Goal: Information Seeking & Learning: Learn about a topic

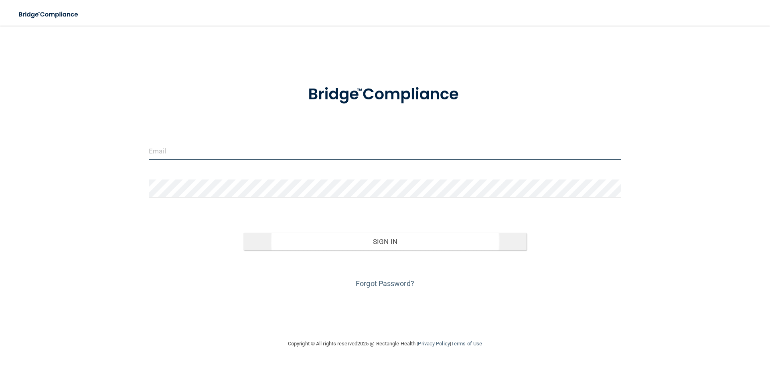
type input "[EMAIL_ADDRESS][DOMAIN_NAME]"
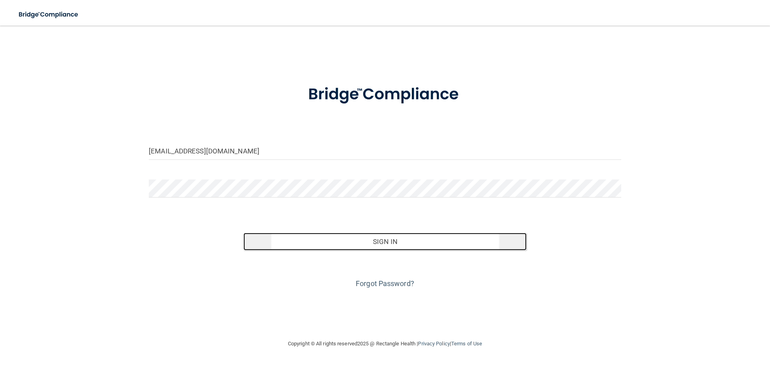
click at [394, 244] on button "Sign In" at bounding box center [384, 242] width 283 height 18
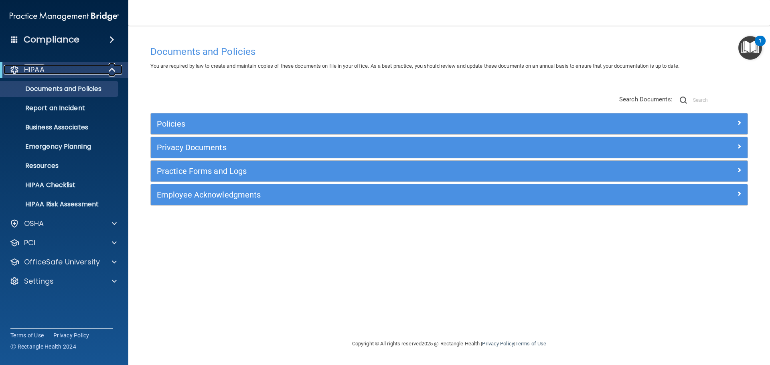
click at [71, 72] on div "HIPAA" at bounding box center [53, 70] width 99 height 10
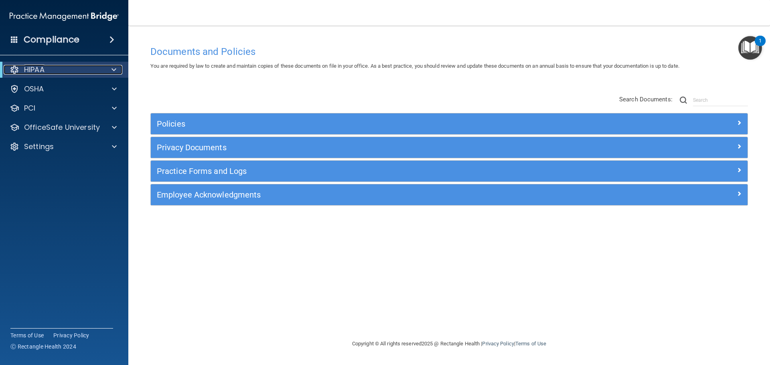
click at [71, 72] on div "HIPAA" at bounding box center [53, 70] width 99 height 10
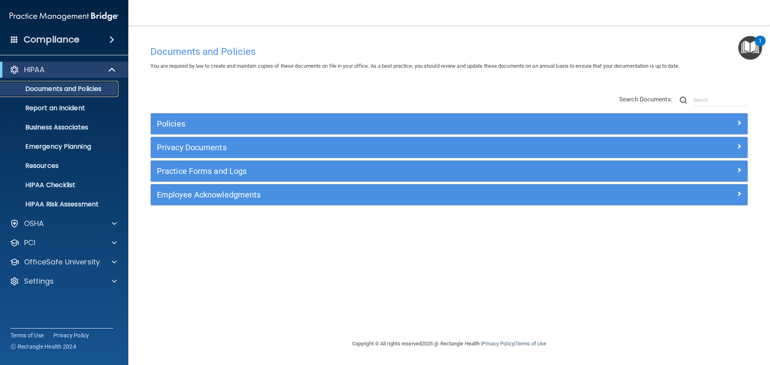
click at [70, 92] on p "Documents and Policies" at bounding box center [59, 89] width 109 height 8
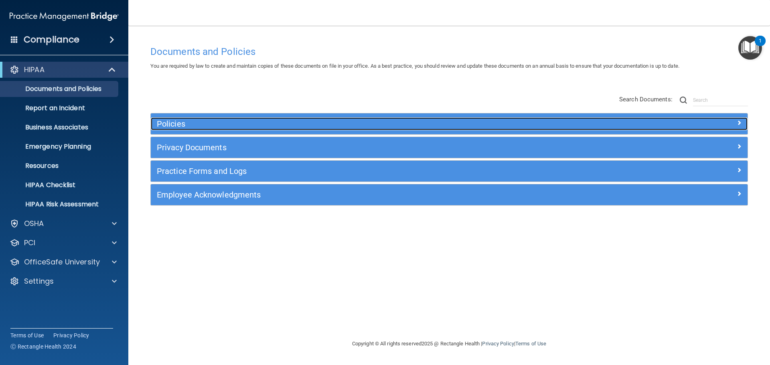
click at [238, 124] on h5 "Policies" at bounding box center [374, 123] width 435 height 9
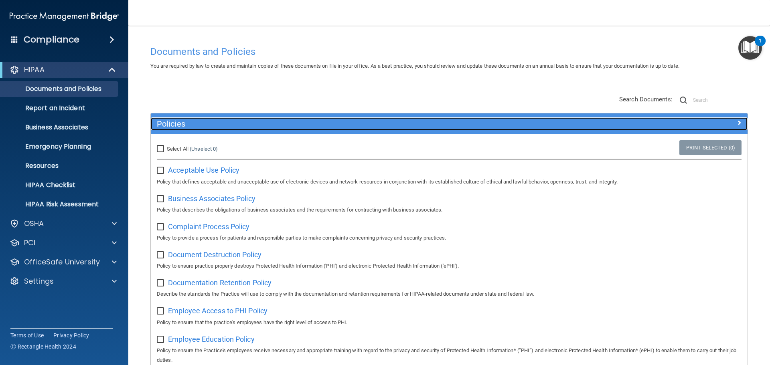
click at [736, 122] on span at bounding box center [738, 123] width 5 height 10
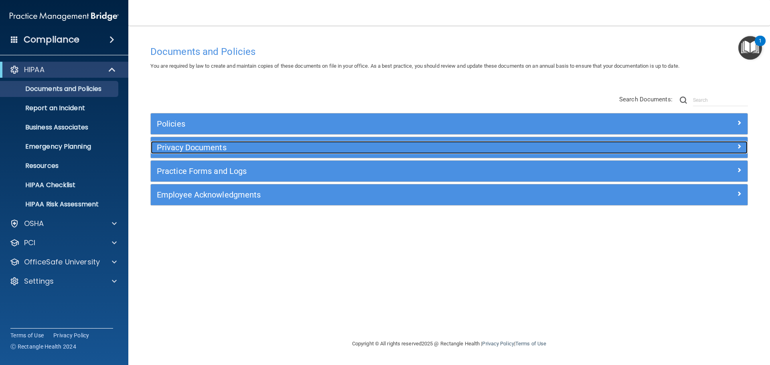
click at [349, 145] on h5 "Privacy Documents" at bounding box center [374, 147] width 435 height 9
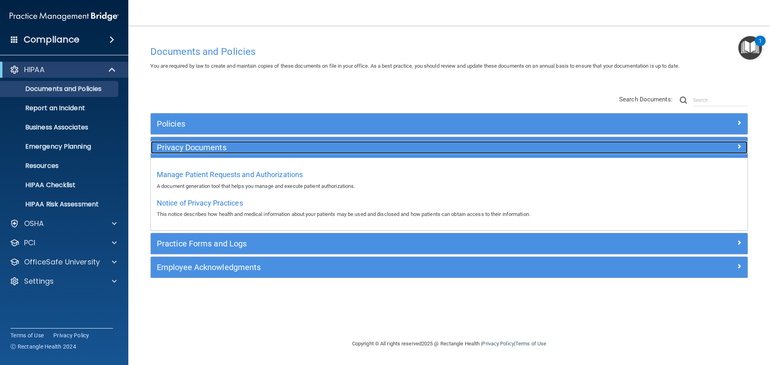
click at [735, 145] on div at bounding box center [672, 146] width 149 height 10
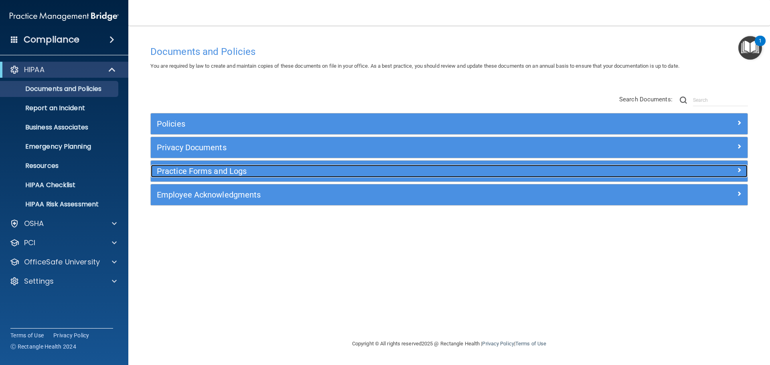
click at [285, 173] on h5 "Practice Forms and Logs" at bounding box center [374, 171] width 435 height 9
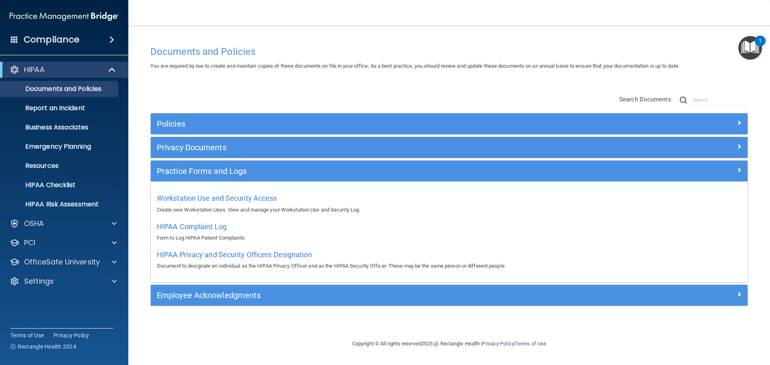
click at [204, 202] on div "Workstation Use and Security Access Create new Workstation Uses. View and manag…" at bounding box center [449, 203] width 584 height 23
click at [206, 198] on span "Workstation Use and Security Access" at bounding box center [217, 198] width 120 height 8
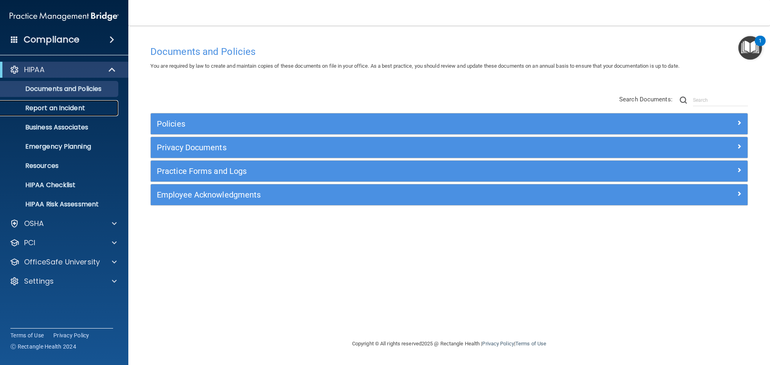
click at [77, 105] on p "Report an Incident" at bounding box center [59, 108] width 109 height 8
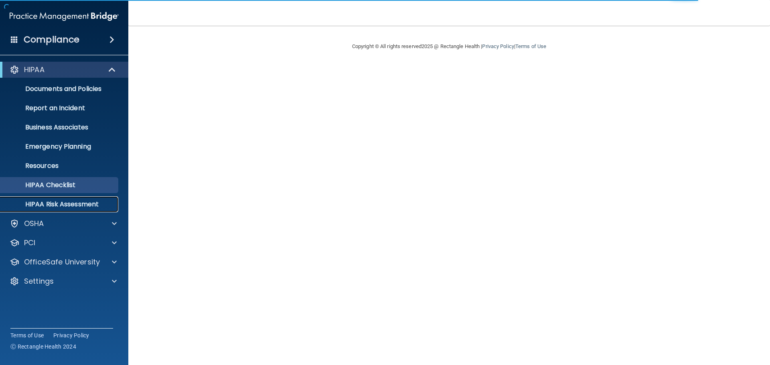
click at [63, 200] on p "HIPAA Risk Assessment" at bounding box center [59, 204] width 109 height 8
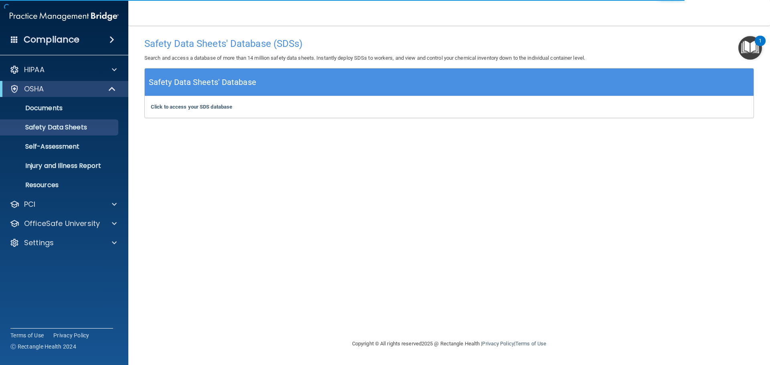
click at [755, 47] on img "Open Resource Center, 1 new notification" at bounding box center [750, 48] width 24 height 24
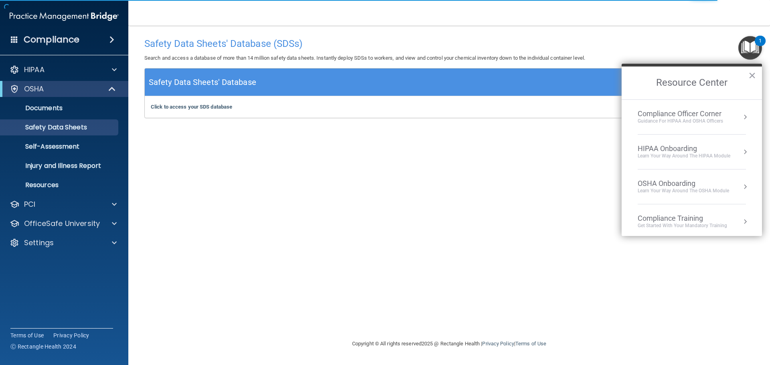
click at [662, 113] on div "Compliance Officer Corner" at bounding box center [679, 113] width 85 height 9
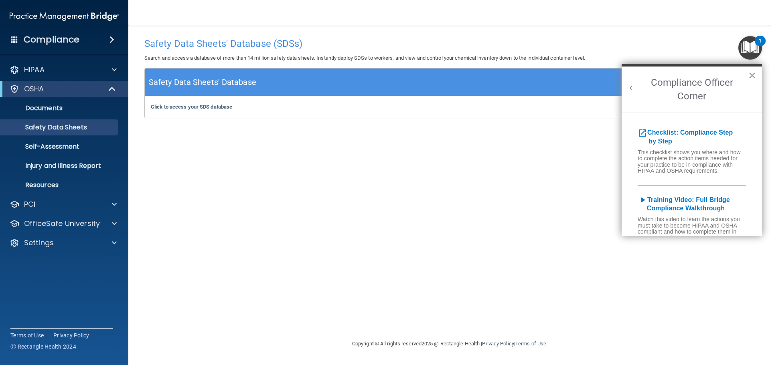
click at [752, 75] on button "×" at bounding box center [752, 75] width 8 height 13
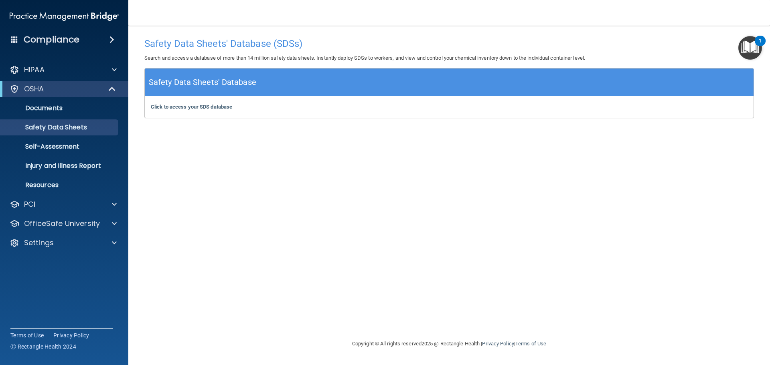
click at [347, 83] on div "Safety Data Sheets' Database" at bounding box center [449, 83] width 608 height 28
click at [753, 46] on img "Open Resource Center, 1 new notification" at bounding box center [750, 48] width 24 height 24
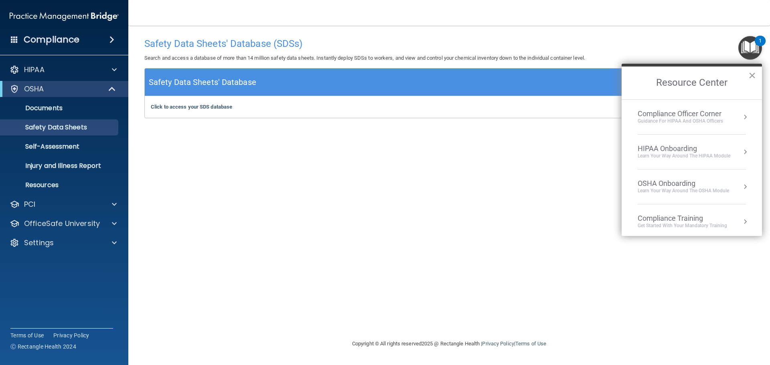
click at [753, 46] on img "Open Resource Center, 1 new notification" at bounding box center [750, 48] width 24 height 24
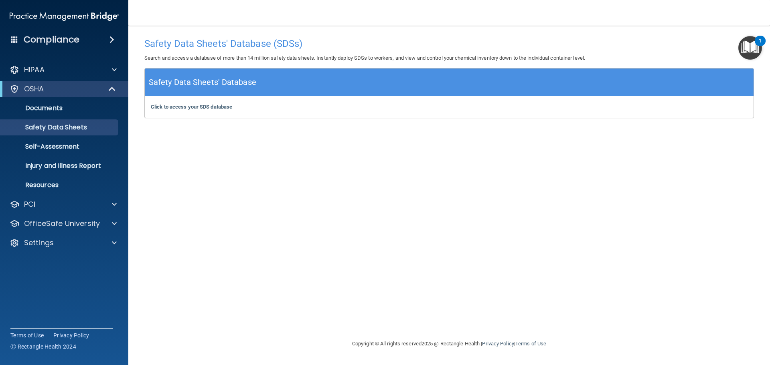
click at [753, 46] on img "Open Resource Center, 1 new notification" at bounding box center [750, 48] width 24 height 24
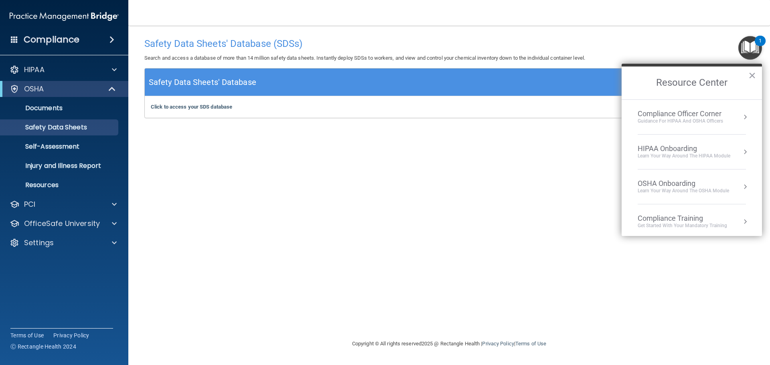
click at [741, 116] on button "Resource Center" at bounding box center [745, 117] width 8 height 8
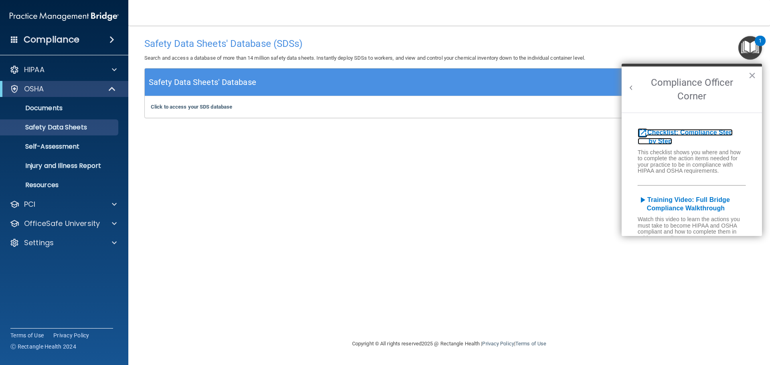
click at [667, 130] on b "Checklist: Compliance Step by Step" at bounding box center [684, 137] width 95 height 16
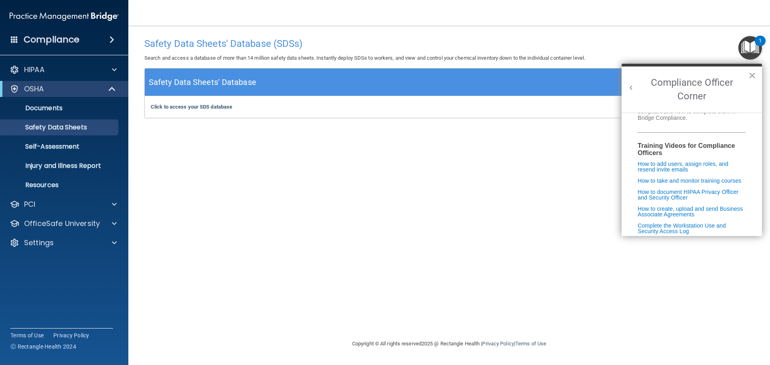
scroll to position [80, 0]
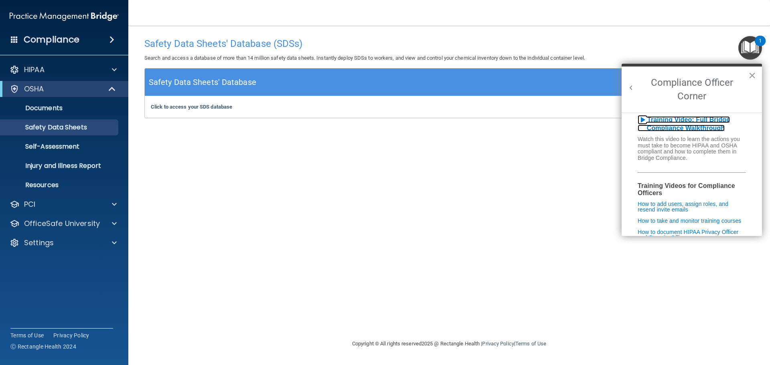
click at [717, 125] on b "Training Video: Full Bridge Compliance Walkthrough" at bounding box center [683, 124] width 92 height 16
click at [337, 200] on div "Safety Data Sheets' Database (SDSs) Search and access a database of more than 1…" at bounding box center [448, 182] width 609 height 297
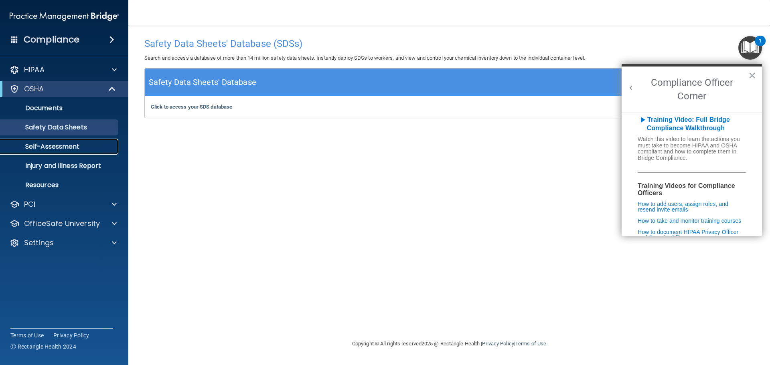
click at [84, 145] on p "Self-Assessment" at bounding box center [59, 147] width 109 height 8
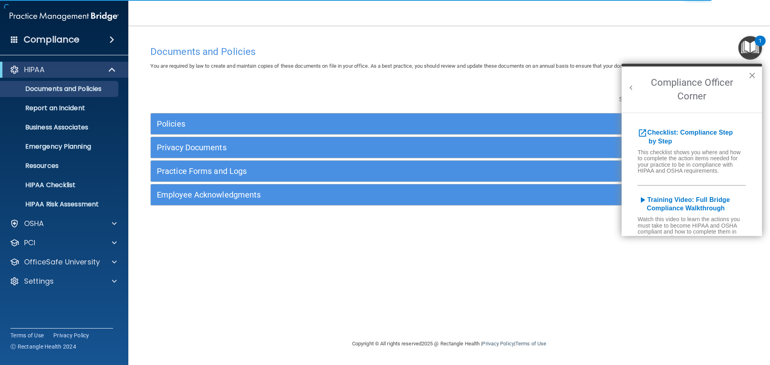
click at [752, 77] on button "×" at bounding box center [752, 75] width 8 height 13
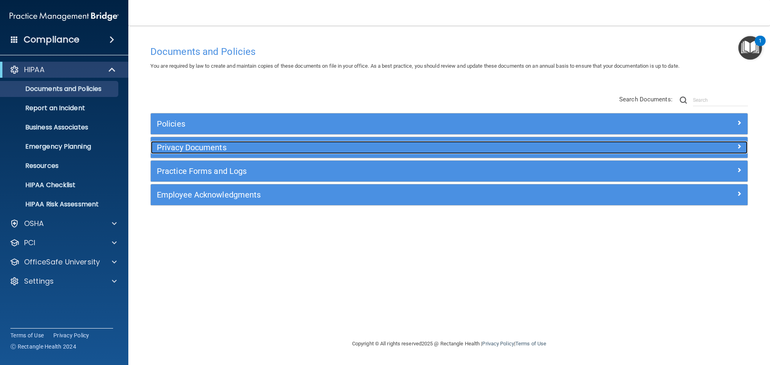
click at [196, 145] on h5 "Privacy Documents" at bounding box center [374, 147] width 435 height 9
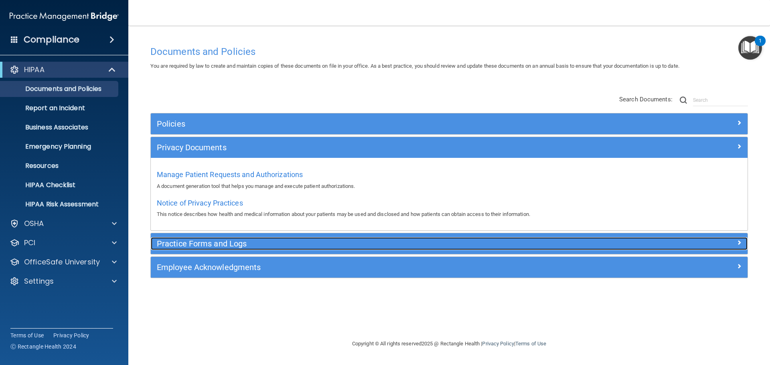
click at [210, 244] on h5 "Practice Forms and Logs" at bounding box center [374, 243] width 435 height 9
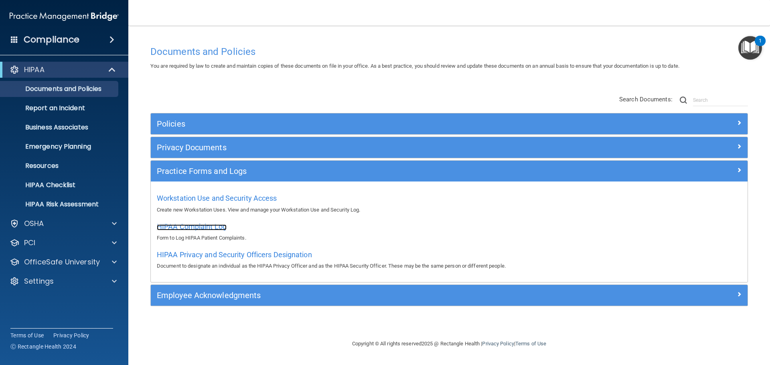
click at [211, 228] on span "HIPAA Complaint Log" at bounding box center [192, 226] width 70 height 8
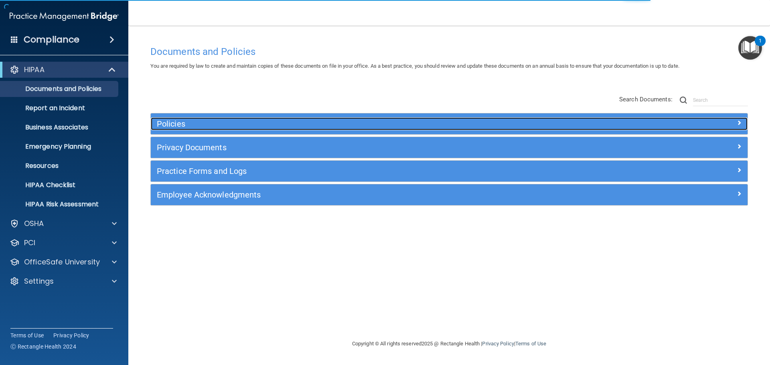
click at [176, 125] on h5 "Policies" at bounding box center [374, 123] width 435 height 9
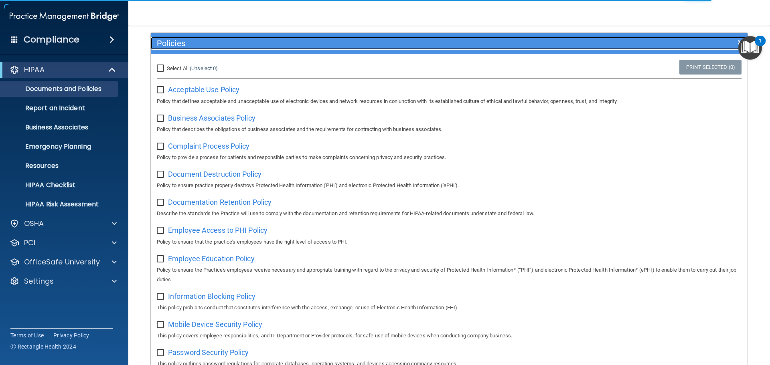
scroll to position [120, 0]
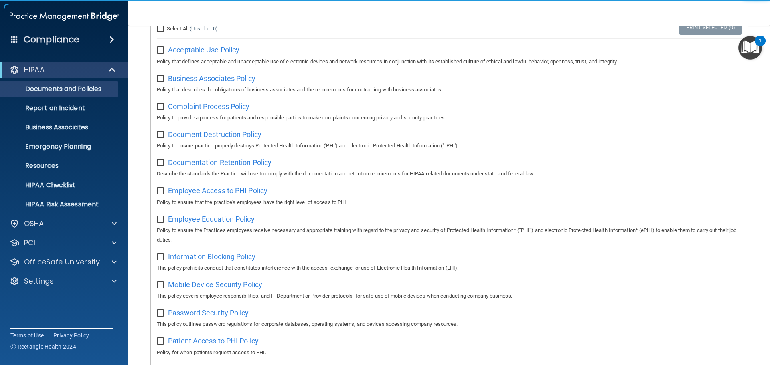
click at [163, 48] on input "checkbox" at bounding box center [161, 50] width 9 height 6
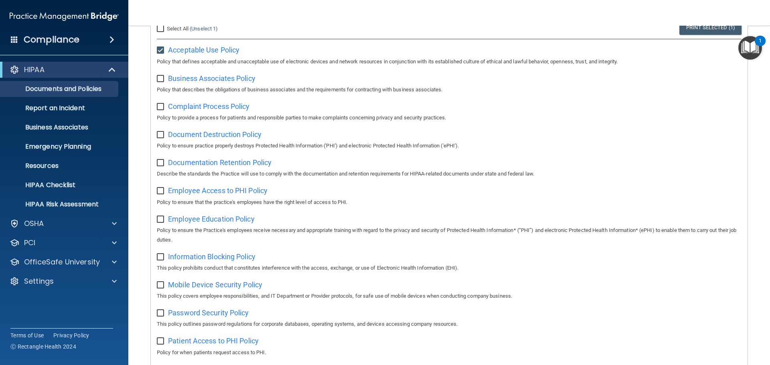
click at [164, 51] on input "checkbox" at bounding box center [161, 50] width 9 height 6
checkbox input "false"
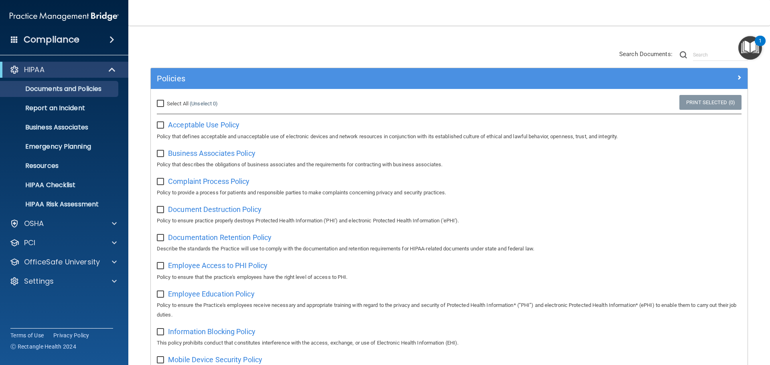
scroll to position [40, 0]
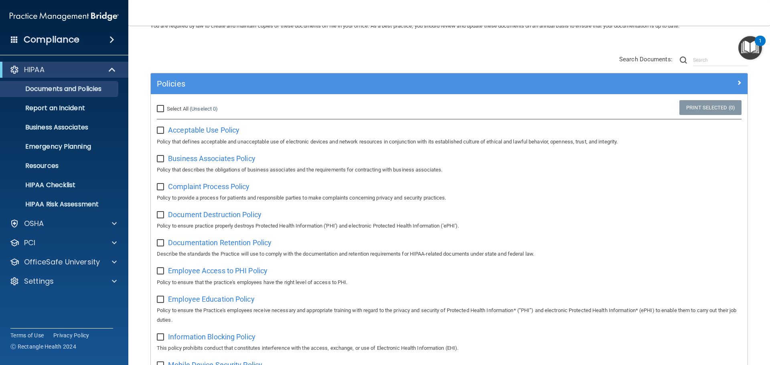
click at [757, 40] on div "1" at bounding box center [759, 41] width 11 height 10
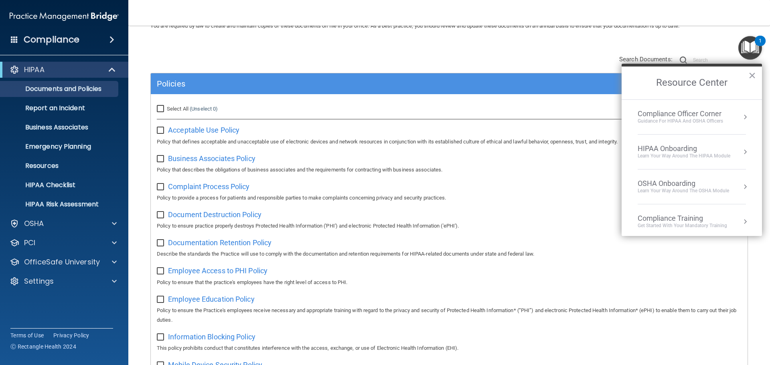
click at [680, 149] on div "HIPAA Onboarding" at bounding box center [683, 148] width 93 height 9
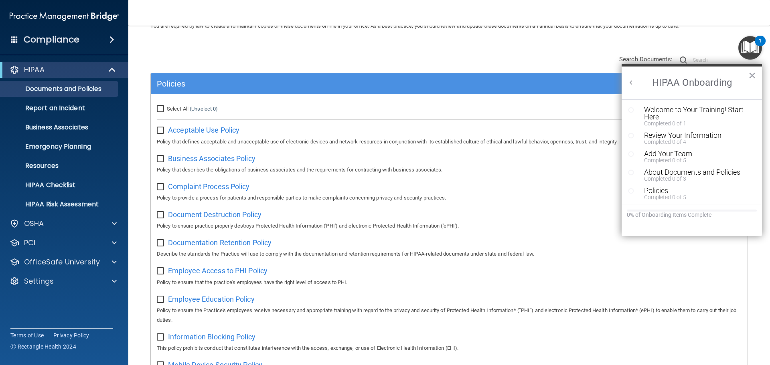
scroll to position [0, 0]
click at [687, 109] on div "Welcome to Your Training! Start Here" at bounding box center [694, 113] width 101 height 14
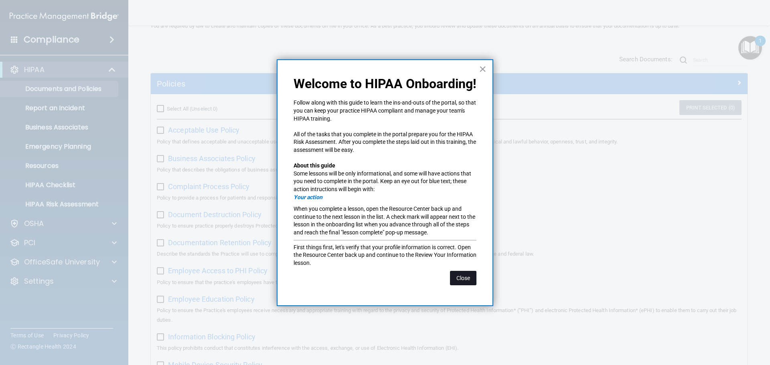
click at [472, 277] on button "Close" at bounding box center [463, 278] width 26 height 14
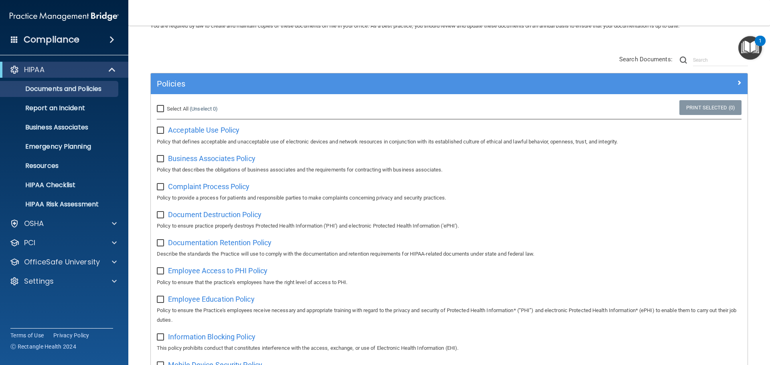
click at [757, 40] on div "1" at bounding box center [759, 41] width 11 height 10
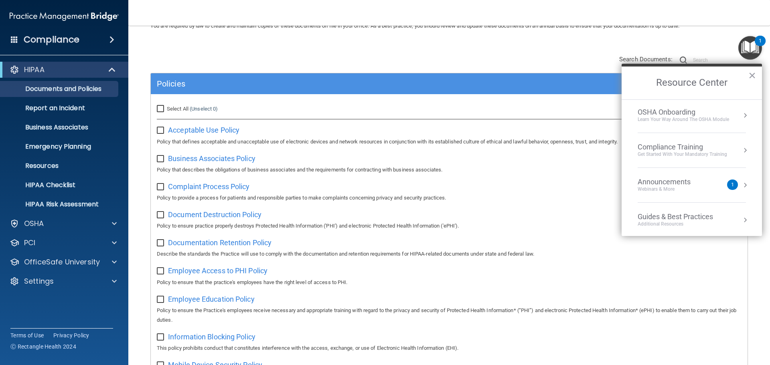
scroll to position [80, 0]
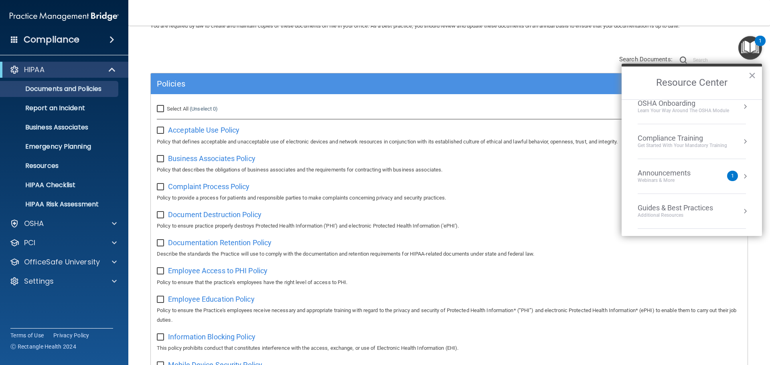
click at [669, 175] on div "Announcements" at bounding box center [671, 173] width 69 height 9
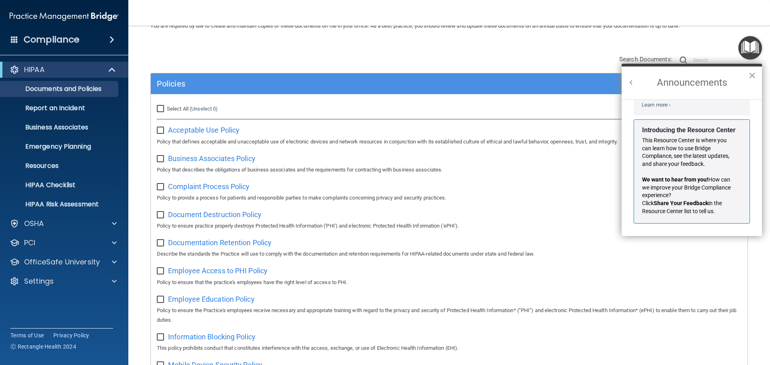
scroll to position [141, 0]
click at [629, 83] on button "Back to Resource Center Home" at bounding box center [631, 83] width 8 height 8
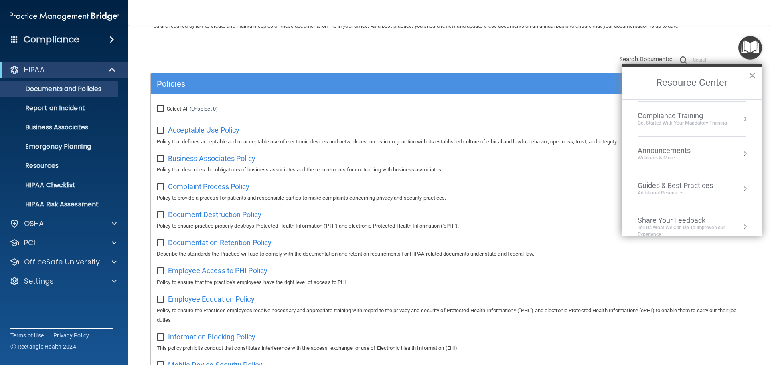
scroll to position [115, 0]
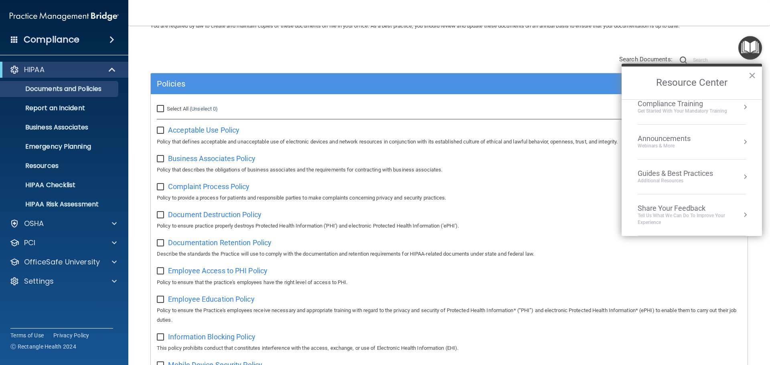
click at [755, 75] on button "×" at bounding box center [752, 75] width 8 height 13
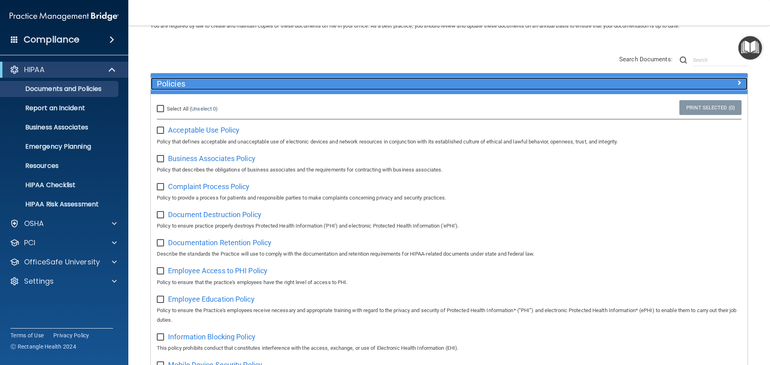
click at [736, 83] on span at bounding box center [738, 83] width 5 height 10
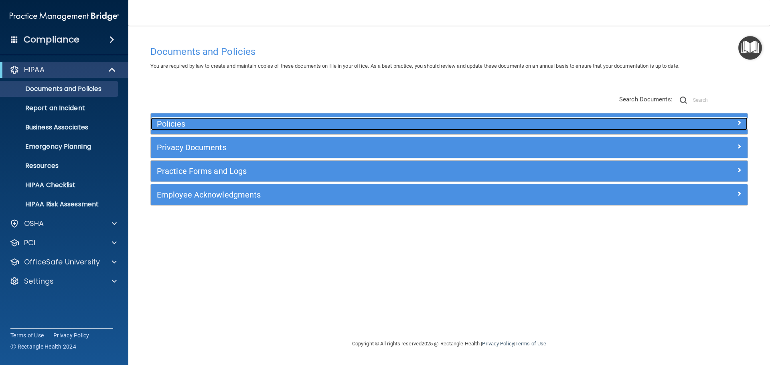
scroll to position [0, 0]
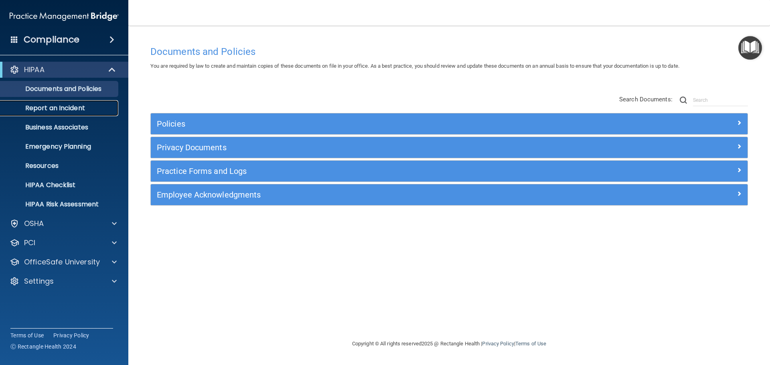
click at [71, 106] on p "Report an Incident" at bounding box center [59, 108] width 109 height 8
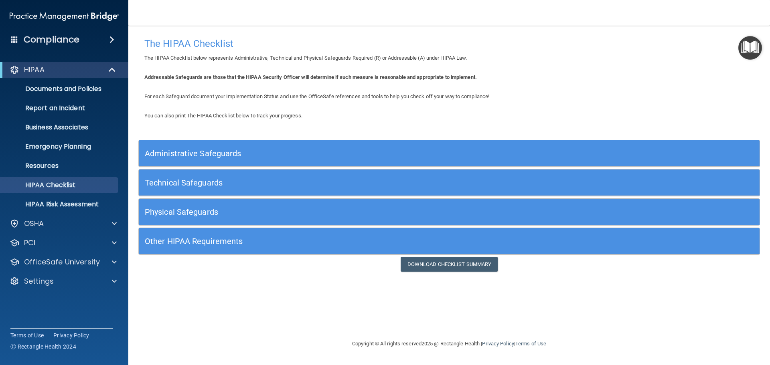
click at [204, 151] on h5 "Administrative Safeguards" at bounding box center [371, 153] width 453 height 9
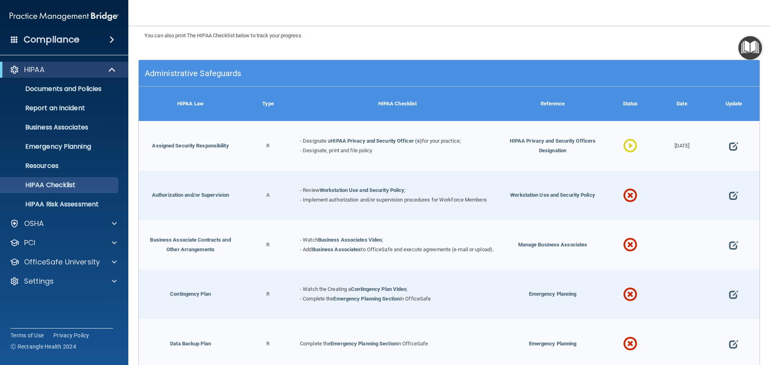
scroll to position [120, 0]
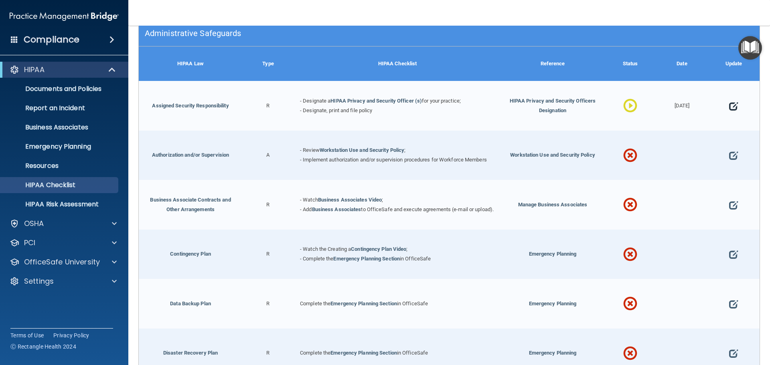
click at [729, 106] on span at bounding box center [733, 106] width 9 height 25
select select "in_progress"
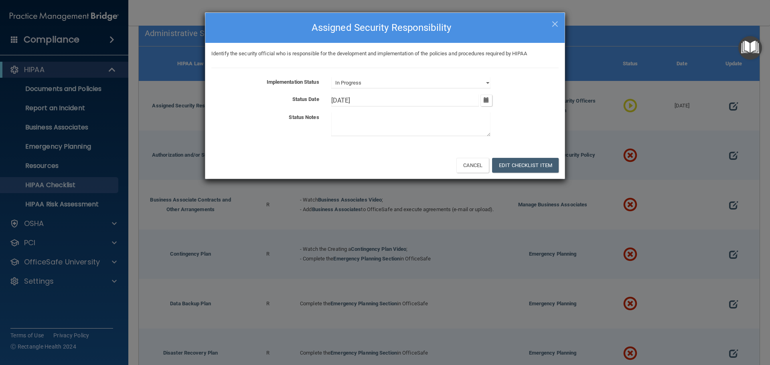
click at [550, 23] on h4 "Assigned Security Responsibility" at bounding box center [384, 28] width 347 height 18
click at [553, 22] on span "×" at bounding box center [554, 23] width 7 height 16
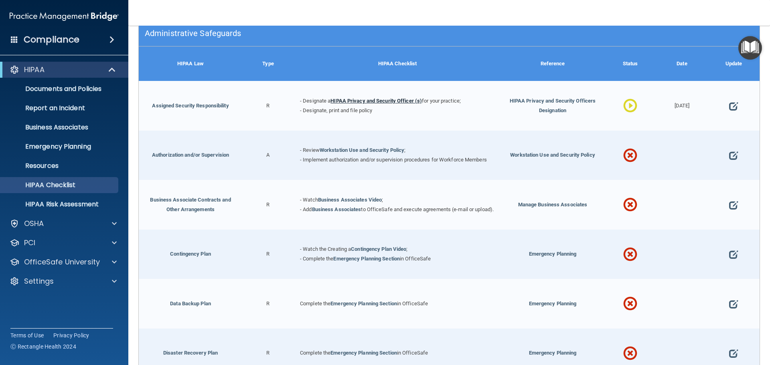
click at [364, 99] on link "HIPAA Privacy and Security Officer (s)" at bounding box center [375, 101] width 91 height 6
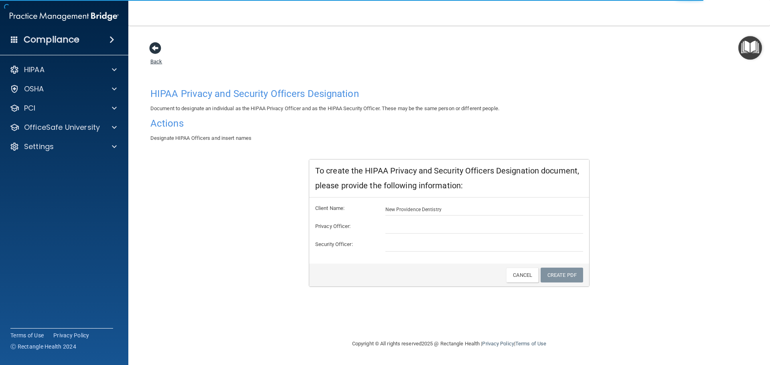
click at [154, 45] on span at bounding box center [155, 48] width 12 height 12
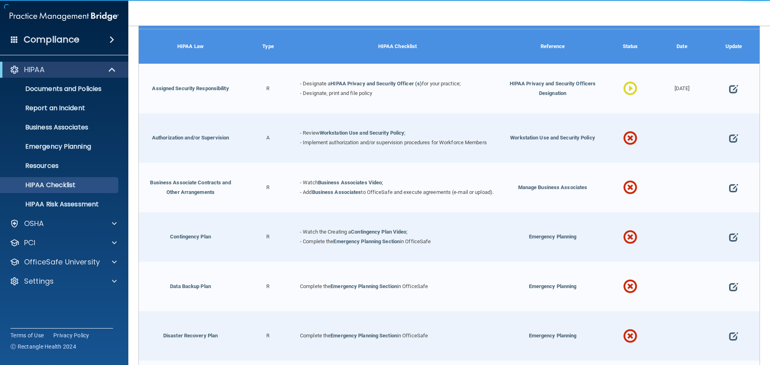
scroll to position [160, 0]
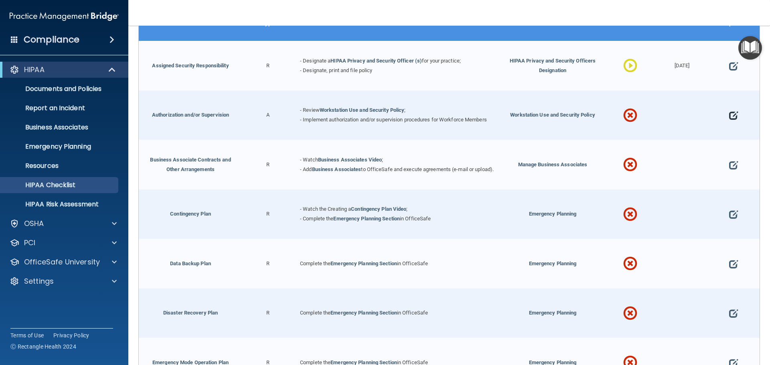
click at [729, 111] on span at bounding box center [733, 115] width 9 height 25
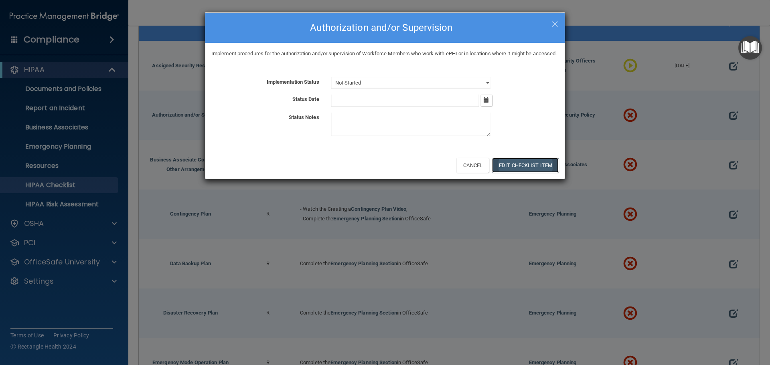
click at [508, 173] on button "Edit Checklist Item" at bounding box center [525, 165] width 67 height 15
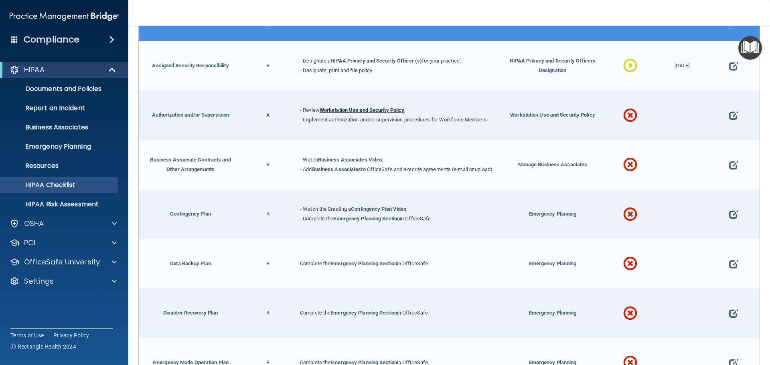
click at [364, 109] on link "Workstation Use and Security Policy" at bounding box center [361, 110] width 85 height 6
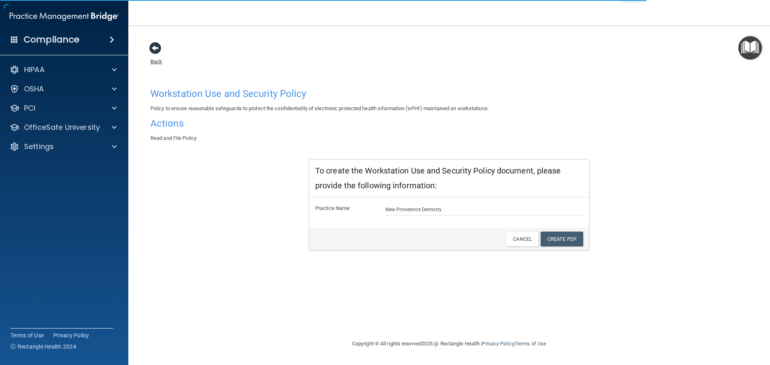
click at [152, 50] on span at bounding box center [155, 48] width 12 height 12
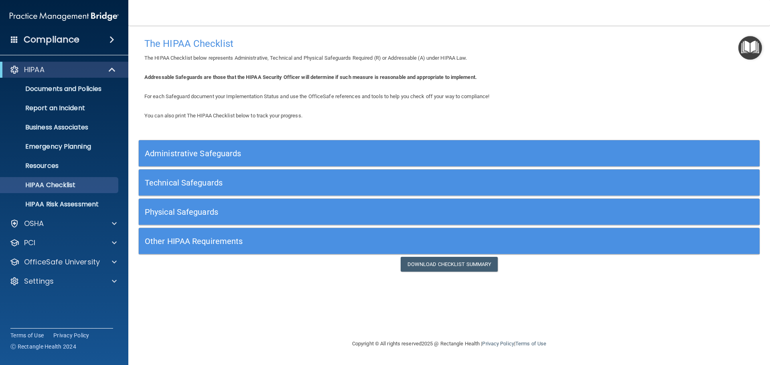
click at [193, 239] on h5 "Other HIPAA Requirements" at bounding box center [371, 241] width 453 height 9
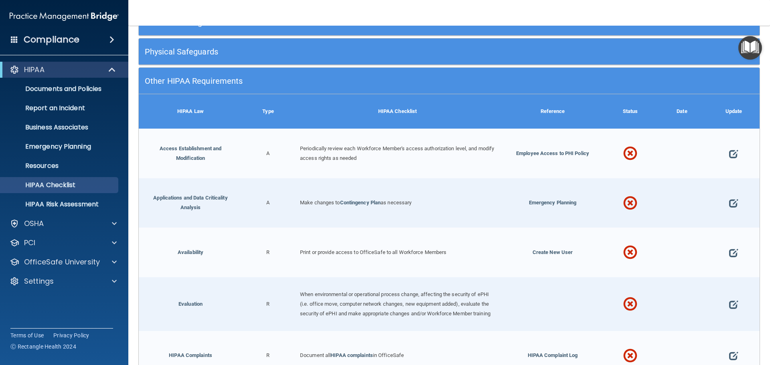
scroll to position [240, 0]
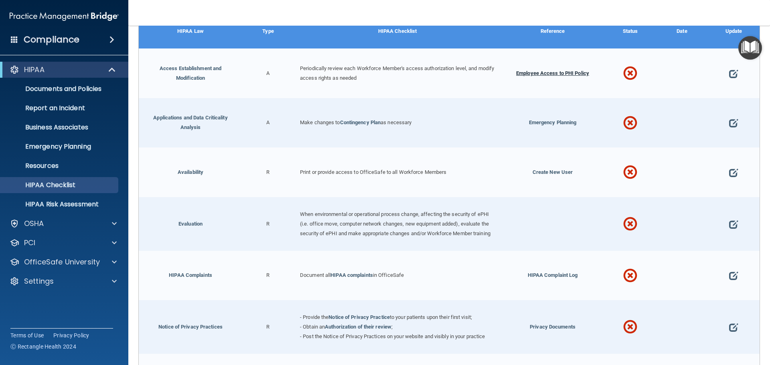
click at [549, 72] on span "Employee Access to PHI Policy" at bounding box center [552, 73] width 73 height 6
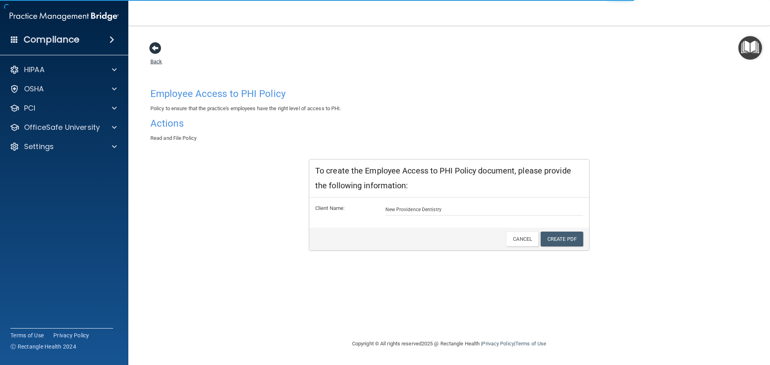
click at [156, 50] on span at bounding box center [155, 48] width 12 height 12
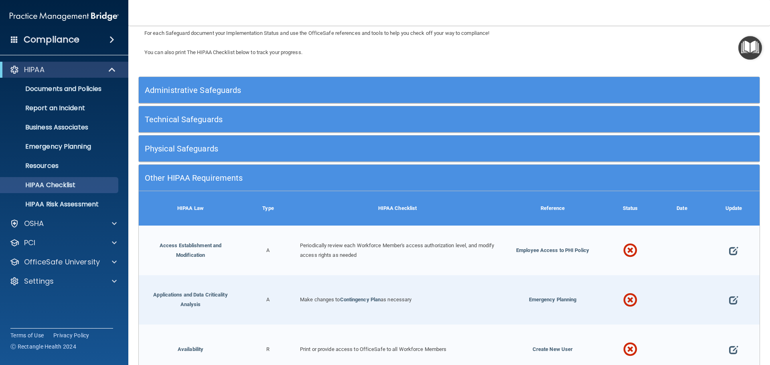
scroll to position [32, 0]
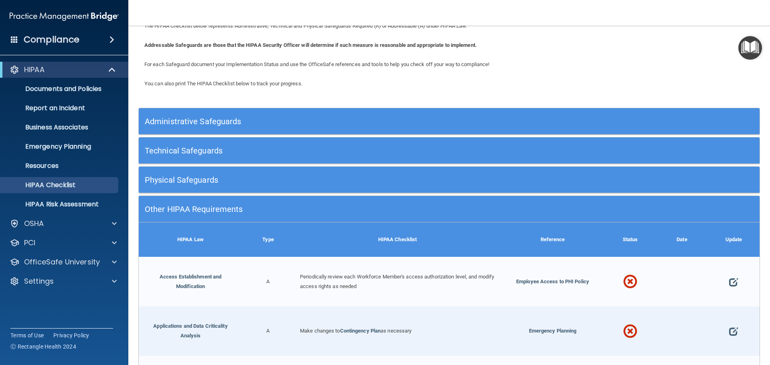
click at [573, 211] on h5 "Other HIPAA Requirements" at bounding box center [371, 209] width 453 height 9
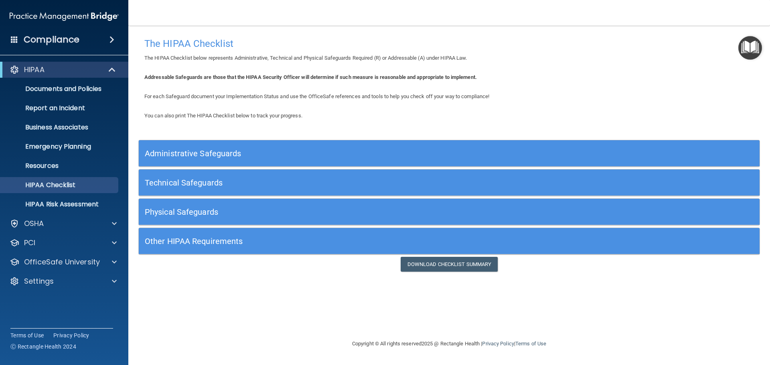
scroll to position [0, 0]
click at [73, 200] on p "HIPAA Risk Assessment" at bounding box center [59, 204] width 109 height 8
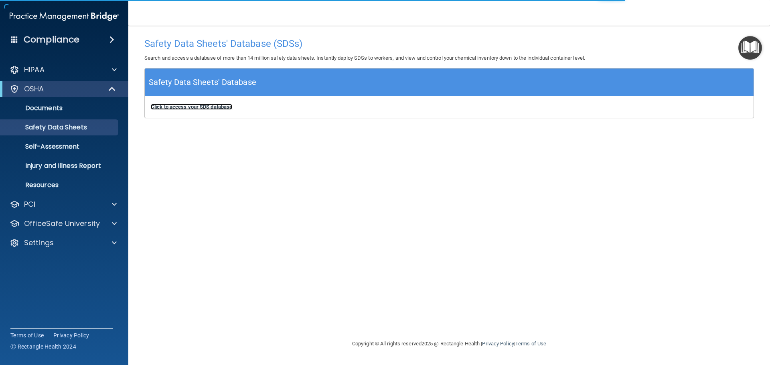
click at [182, 108] on b "Click to access your SDS database" at bounding box center [191, 107] width 81 height 6
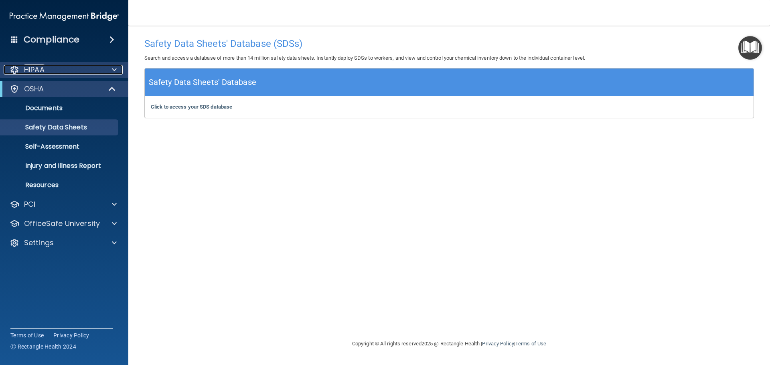
click at [70, 71] on div "HIPAA" at bounding box center [53, 70] width 99 height 10
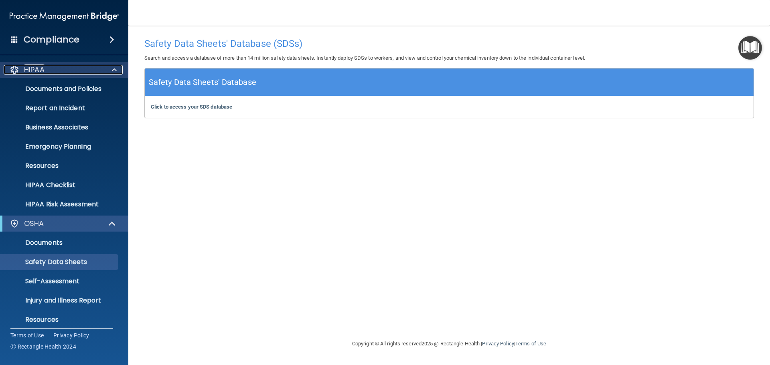
click at [37, 68] on p "HIPAA" at bounding box center [34, 70] width 20 height 10
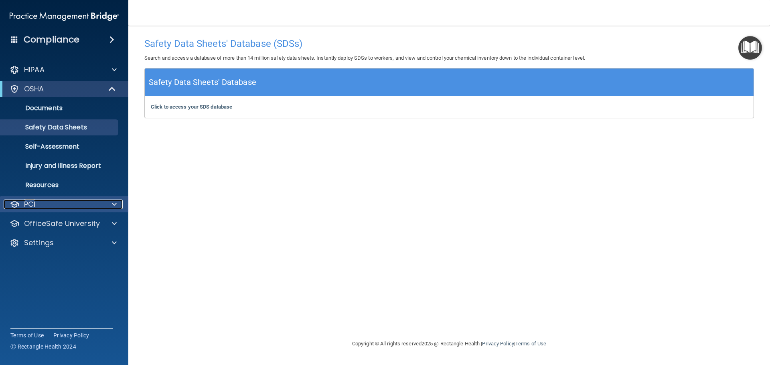
click at [35, 204] on p "PCI" at bounding box center [29, 205] width 11 height 10
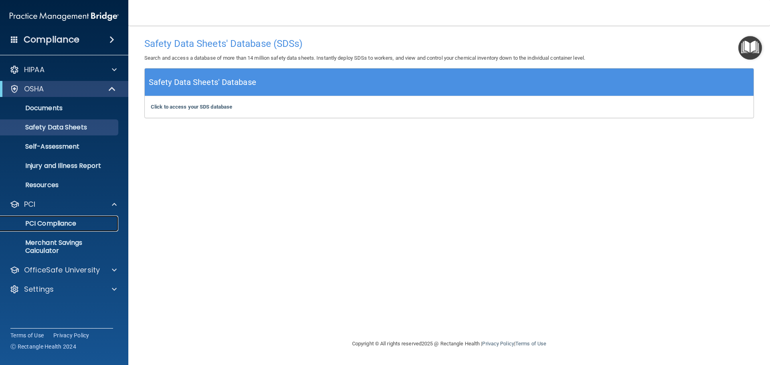
click at [53, 220] on p "PCI Compliance" at bounding box center [59, 224] width 109 height 8
click at [51, 70] on div "HIPAA" at bounding box center [53, 70] width 99 height 10
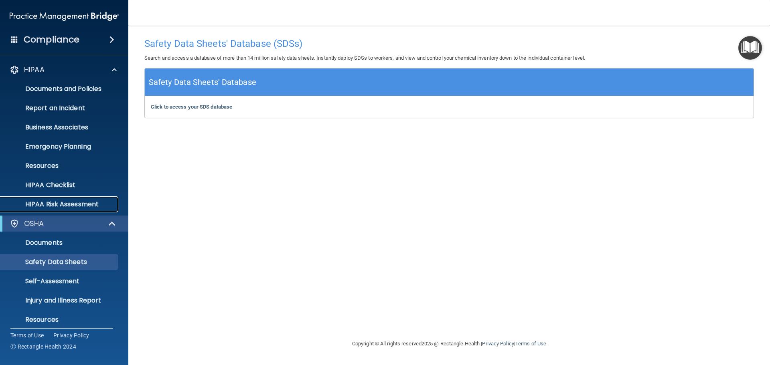
click at [57, 200] on p "HIPAA Risk Assessment" at bounding box center [59, 204] width 109 height 8
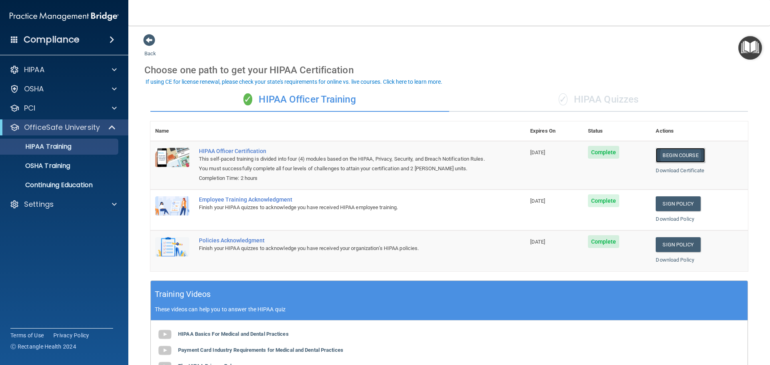
click at [675, 158] on link "Begin Course" at bounding box center [679, 155] width 49 height 15
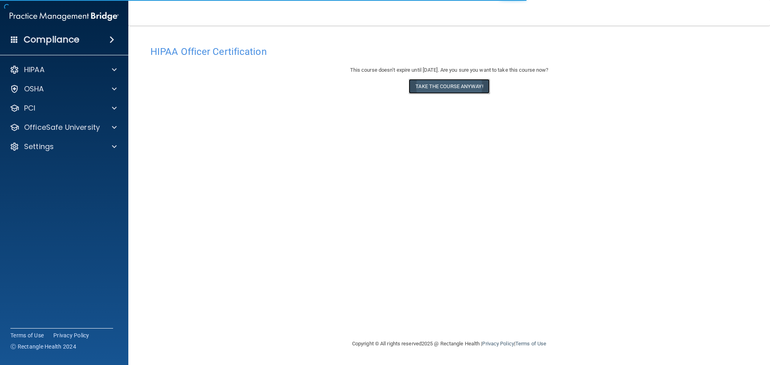
click at [451, 87] on button "Take the course anyway!" at bounding box center [448, 86] width 81 height 15
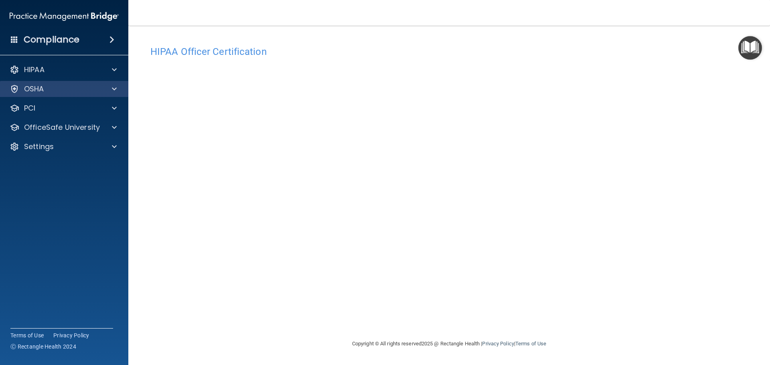
click at [69, 94] on div "OSHA" at bounding box center [64, 89] width 129 height 16
click at [72, 95] on div "OSHA" at bounding box center [64, 89] width 129 height 16
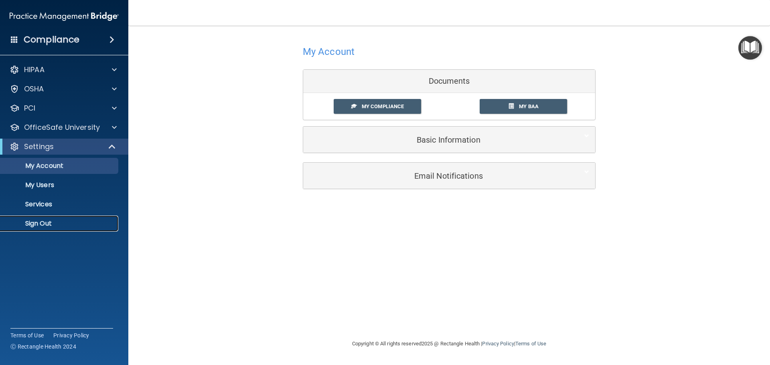
click at [38, 224] on p "Sign Out" at bounding box center [59, 224] width 109 height 8
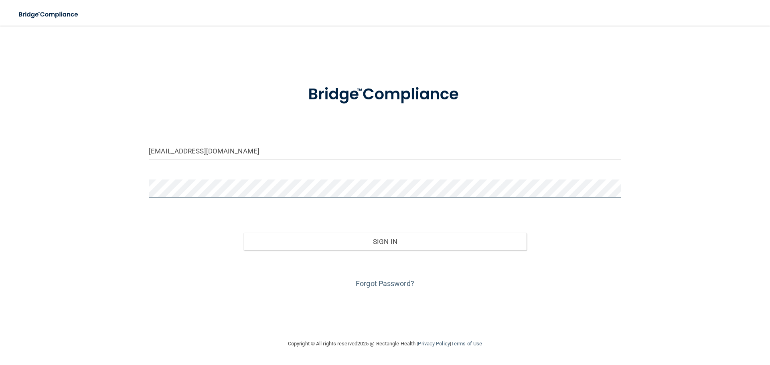
click at [84, 196] on div "newprovidencedentistry@gmail.com Invalid email/password. You don't have permiss…" at bounding box center [384, 182] width 737 height 297
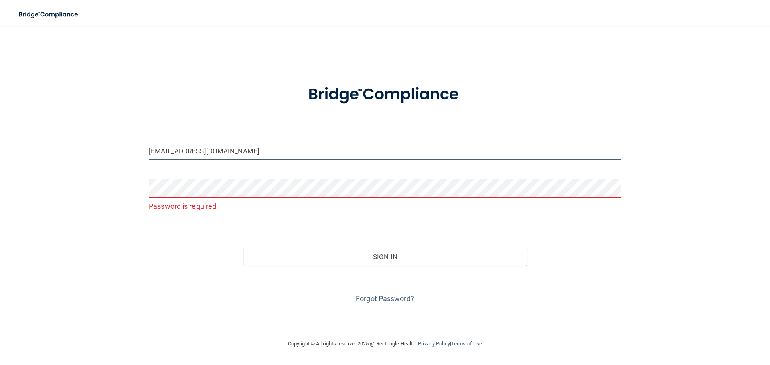
drag, startPoint x: 291, startPoint y: 150, endPoint x: 0, endPoint y: 151, distance: 291.4
click at [0, 151] on main "newprovidencedentistry@gmail.com Password is required Invalid email/password. Y…" at bounding box center [385, 195] width 770 height 339
type input "[EMAIL_ADDRESS][DOMAIN_NAME]"
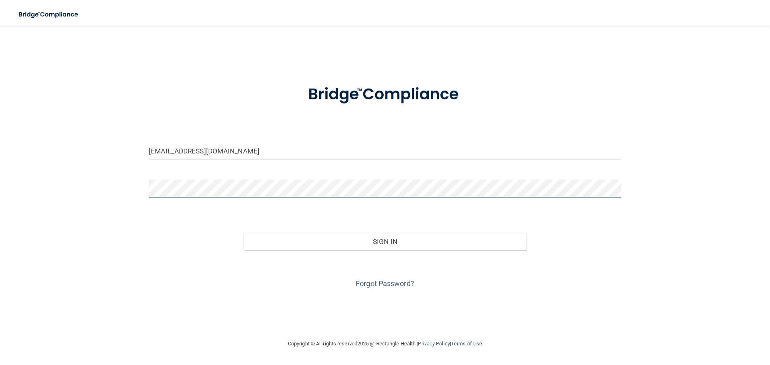
click at [243, 233] on button "Sign In" at bounding box center [384, 242] width 283 height 18
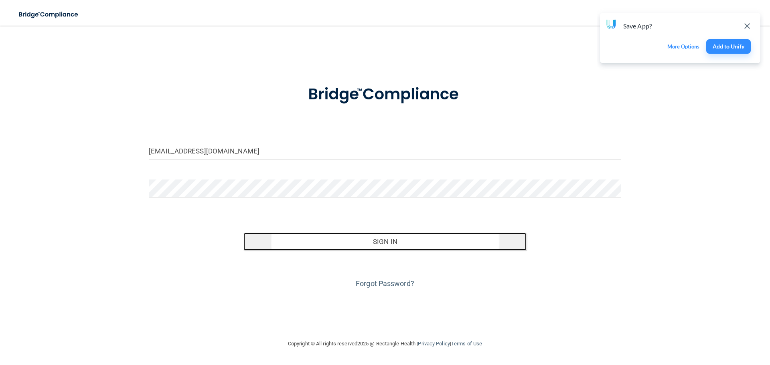
click at [443, 241] on button "Sign In" at bounding box center [384, 242] width 283 height 18
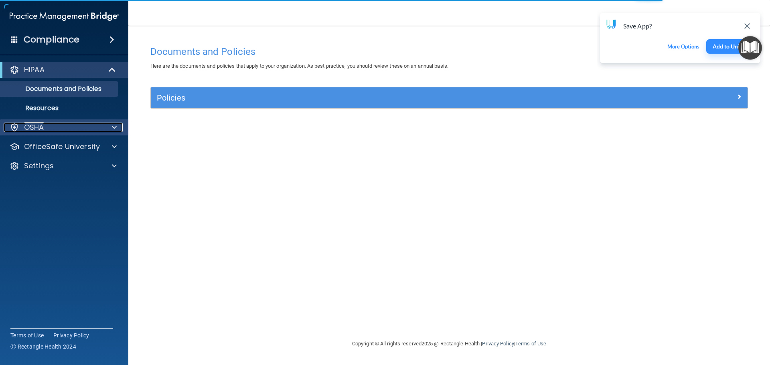
click at [48, 124] on div "OSHA" at bounding box center [53, 128] width 99 height 10
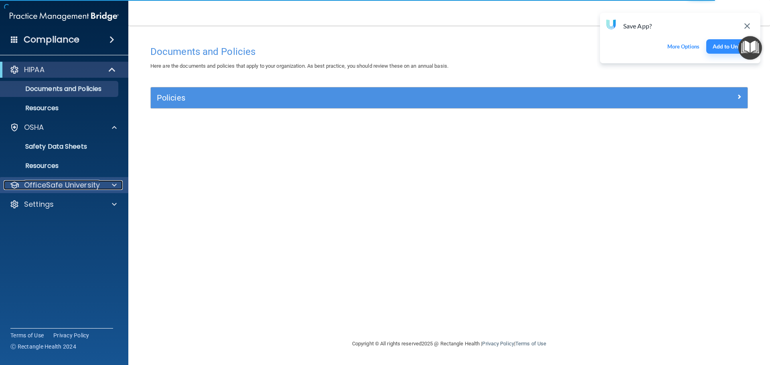
click at [67, 184] on p "OfficeSafe University" at bounding box center [62, 185] width 76 height 10
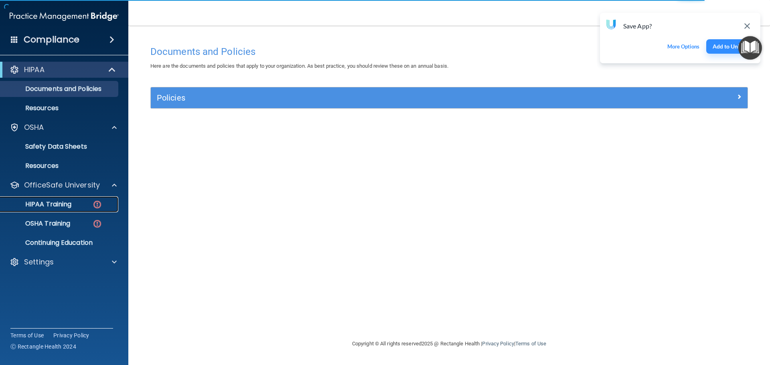
click at [67, 204] on p "HIPAA Training" at bounding box center [38, 204] width 66 height 8
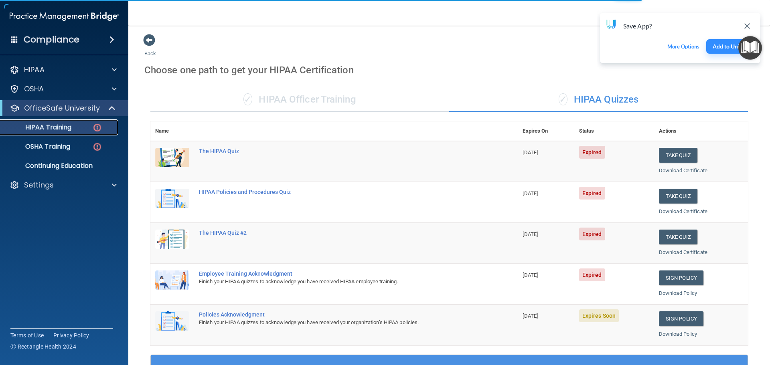
click at [86, 126] on div "HIPAA Training" at bounding box center [59, 127] width 109 height 8
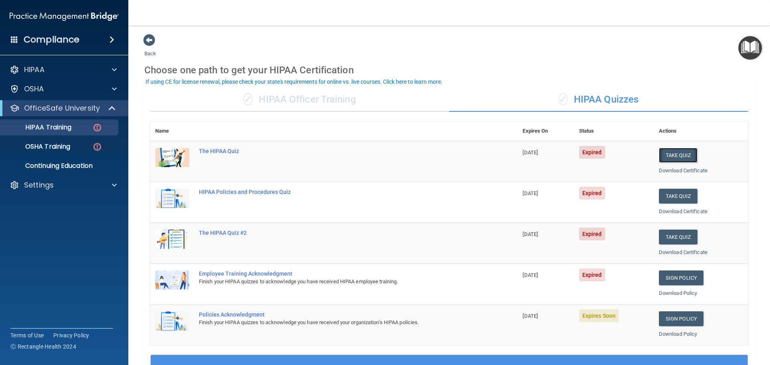
click at [665, 155] on button "Take Quiz" at bounding box center [677, 155] width 38 height 15
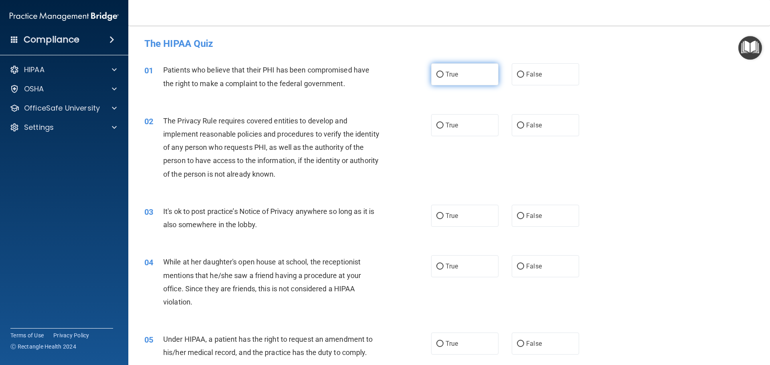
click at [436, 73] on input "True" at bounding box center [439, 75] width 7 height 6
radio input "true"
click at [437, 126] on input "True" at bounding box center [439, 126] width 7 height 6
radio input "true"
click at [517, 217] on input "False" at bounding box center [520, 216] width 7 height 6
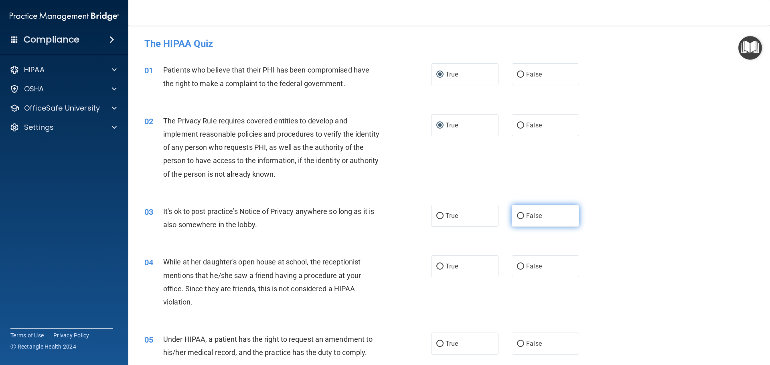
radio input "true"
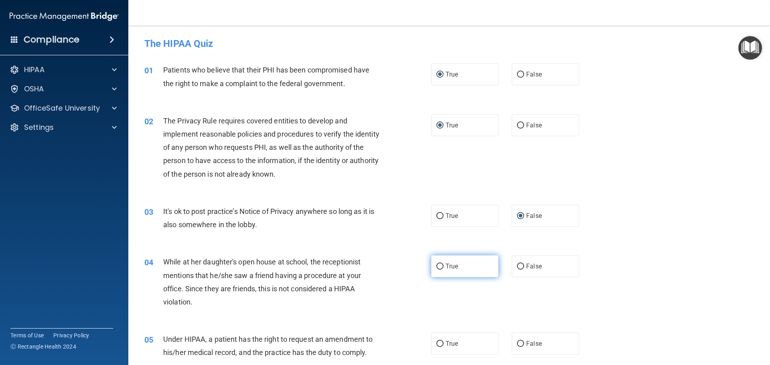
click at [440, 261] on label "True" at bounding box center [464, 266] width 67 height 22
click at [440, 264] on input "True" at bounding box center [439, 267] width 7 height 6
radio input "true"
click at [519, 266] on input "False" at bounding box center [520, 267] width 7 height 6
radio input "true"
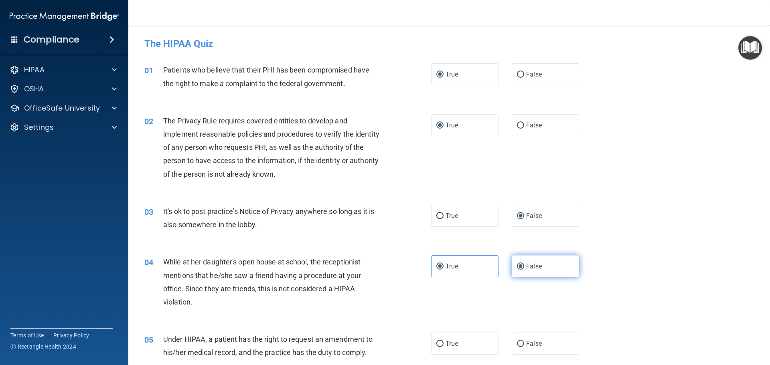
radio input "false"
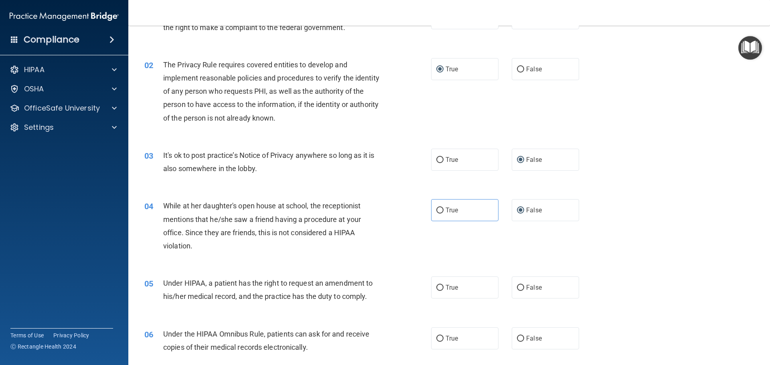
scroll to position [80, 0]
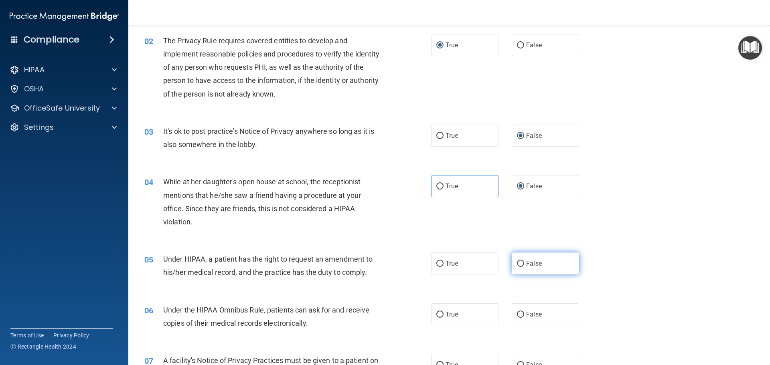
click at [518, 268] on label "False" at bounding box center [544, 263] width 67 height 22
click at [518, 267] on input "False" at bounding box center [520, 264] width 7 height 6
radio input "true"
click at [442, 311] on label "True" at bounding box center [464, 314] width 67 height 22
click at [442, 312] on input "True" at bounding box center [439, 315] width 7 height 6
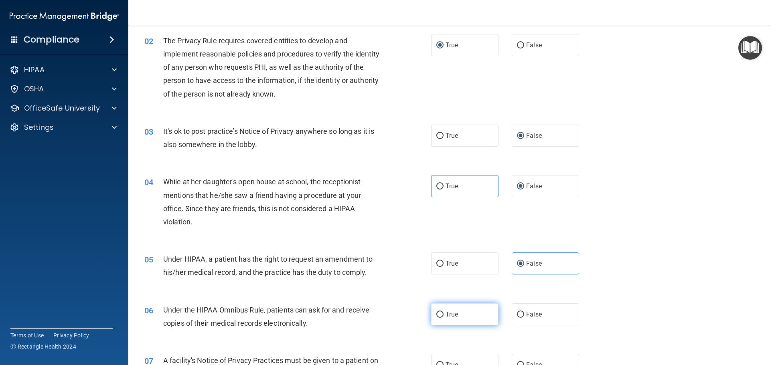
radio input "true"
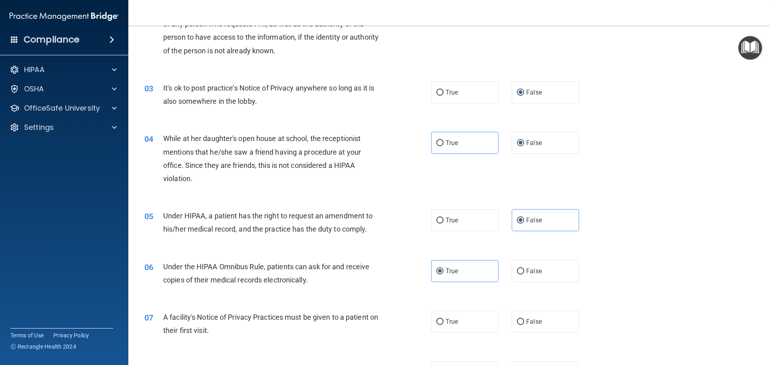
scroll to position [200, 0]
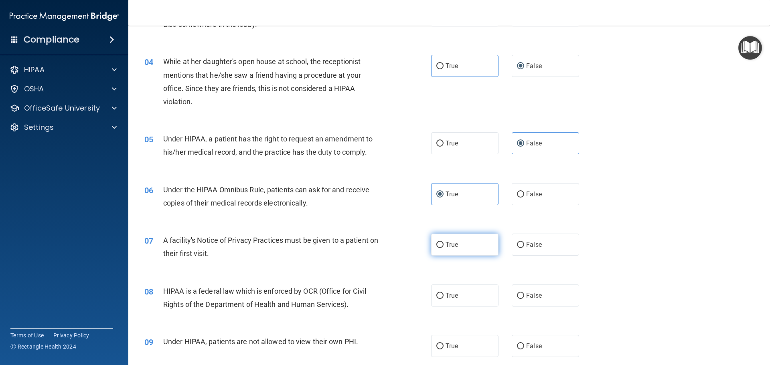
click at [438, 239] on label "True" at bounding box center [464, 245] width 67 height 22
click at [438, 242] on input "True" at bounding box center [439, 245] width 7 height 6
radio input "true"
click at [445, 296] on span "True" at bounding box center [451, 296] width 12 height 8
click at [443, 296] on input "True" at bounding box center [439, 296] width 7 height 6
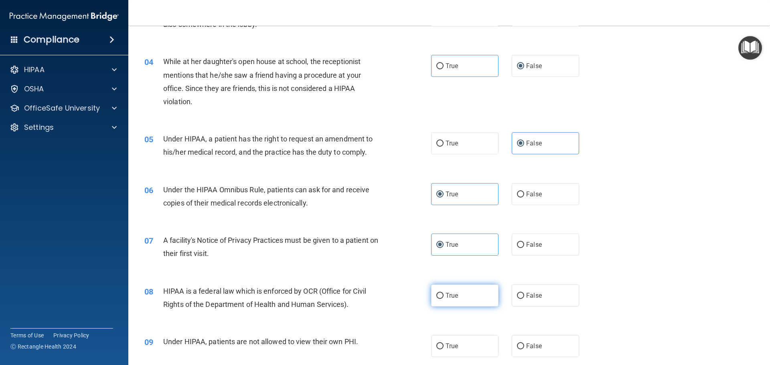
radio input "true"
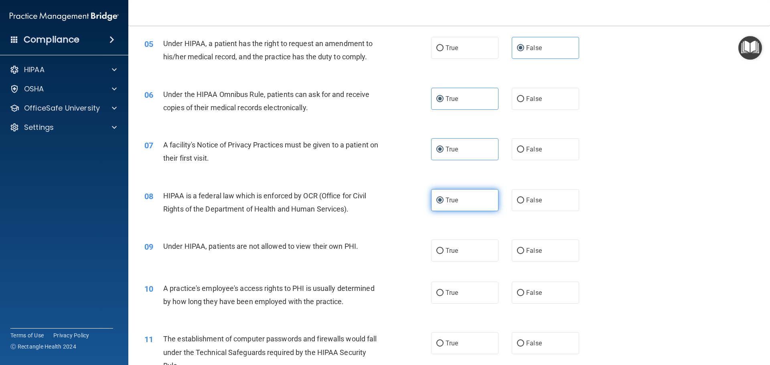
scroll to position [321, 0]
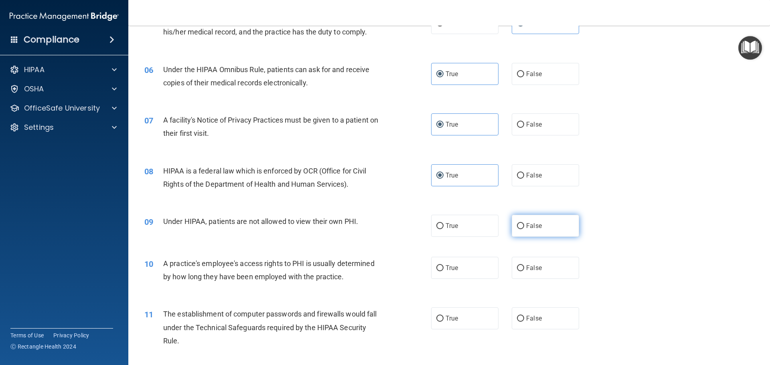
click at [541, 227] on label "False" at bounding box center [544, 226] width 67 height 22
click at [524, 227] on input "False" at bounding box center [520, 226] width 7 height 6
radio input "true"
click at [529, 265] on span "False" at bounding box center [534, 268] width 16 height 8
click at [524, 265] on input "False" at bounding box center [520, 268] width 7 height 6
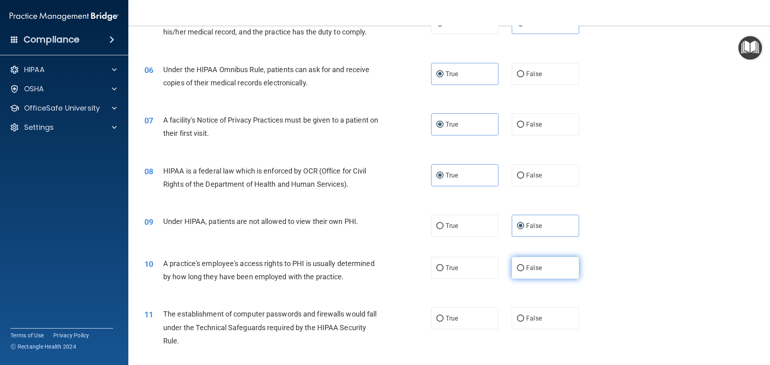
radio input "true"
click at [438, 316] on input "True" at bounding box center [439, 319] width 7 height 6
radio input "true"
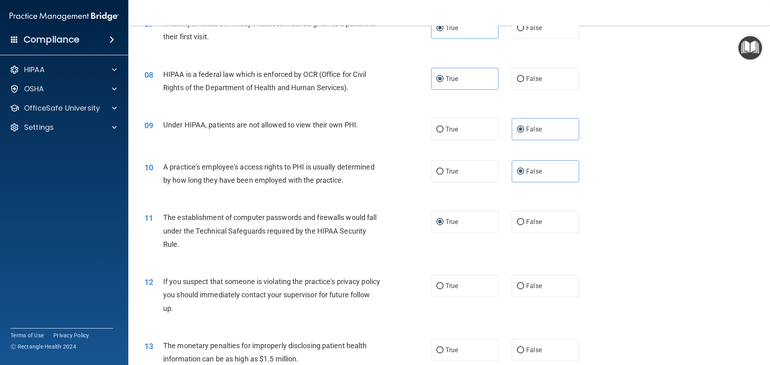
scroll to position [441, 0]
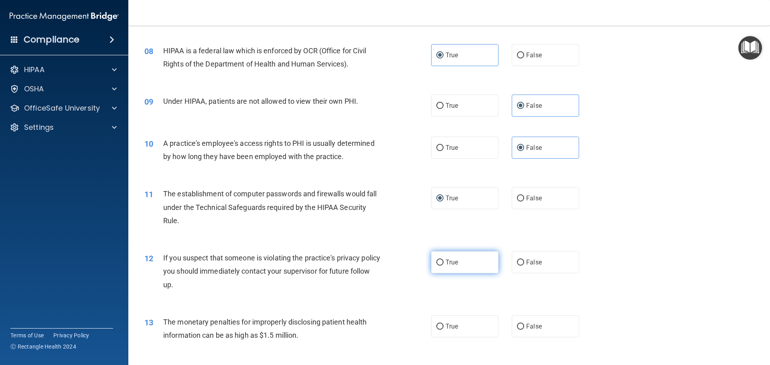
click at [459, 260] on label "True" at bounding box center [464, 262] width 67 height 22
click at [443, 260] on input "True" at bounding box center [439, 263] width 7 height 6
radio input "true"
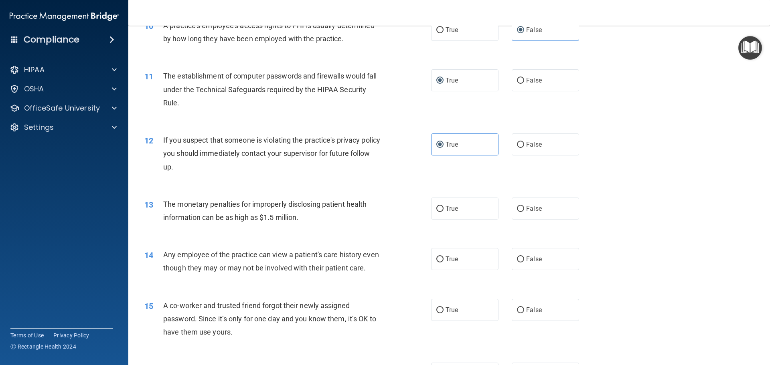
scroll to position [561, 0]
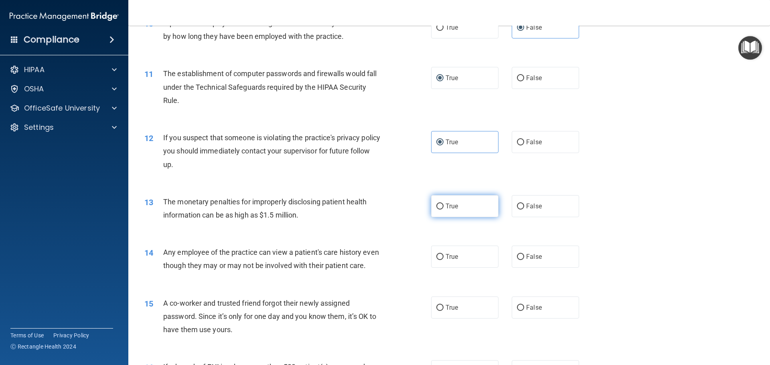
click at [454, 213] on label "True" at bounding box center [464, 206] width 67 height 22
click at [443, 210] on input "True" at bounding box center [439, 207] width 7 height 6
radio input "true"
click at [532, 255] on span "False" at bounding box center [534, 257] width 16 height 8
click at [524, 255] on input "False" at bounding box center [520, 257] width 7 height 6
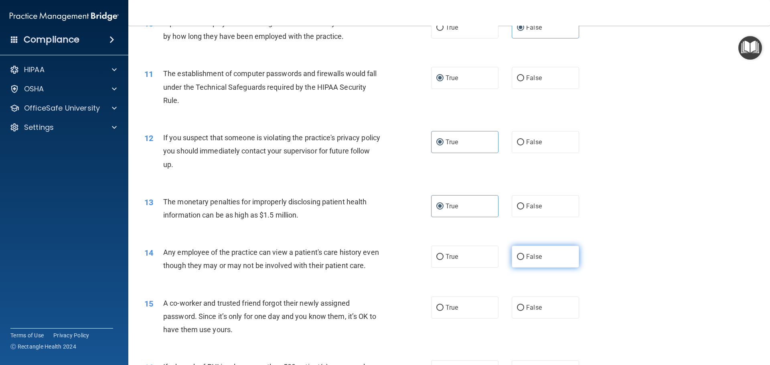
radio input "true"
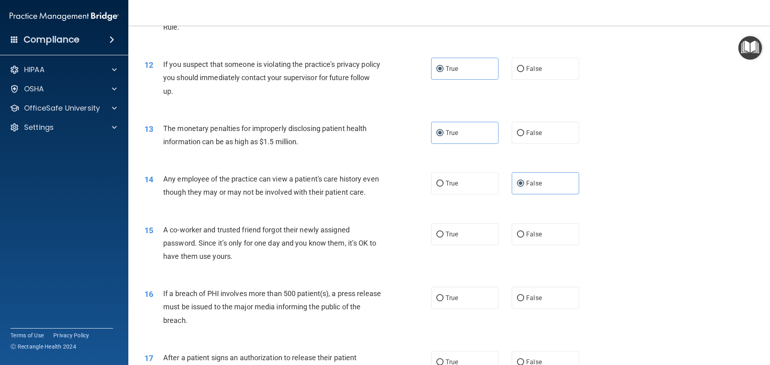
scroll to position [641, 0]
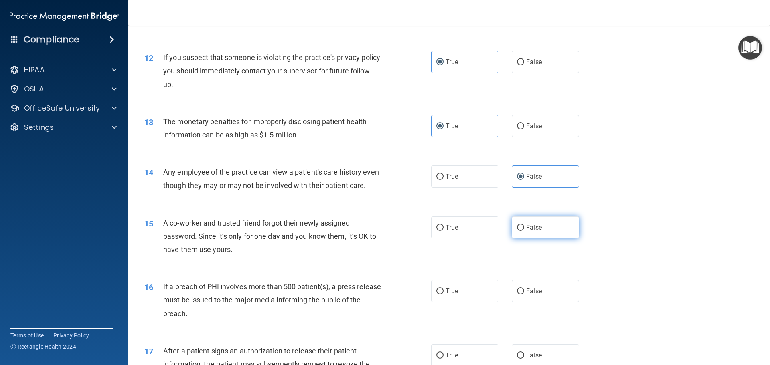
click at [543, 238] on label "False" at bounding box center [544, 227] width 67 height 22
click at [524, 231] on input "False" at bounding box center [520, 228] width 7 height 6
radio input "true"
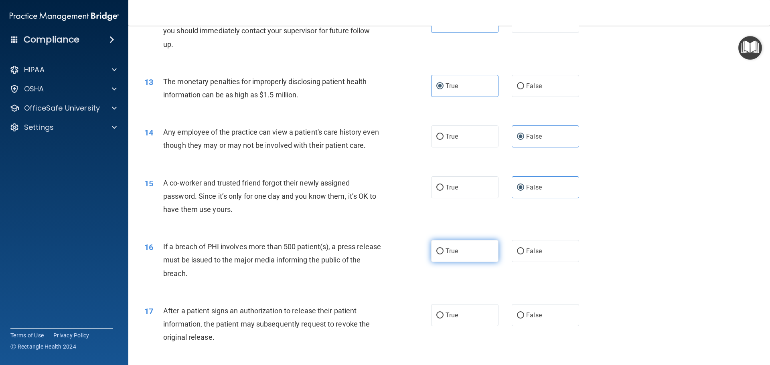
click at [463, 262] on label "True" at bounding box center [464, 251] width 67 height 22
click at [443, 254] on input "True" at bounding box center [439, 251] width 7 height 6
radio input "true"
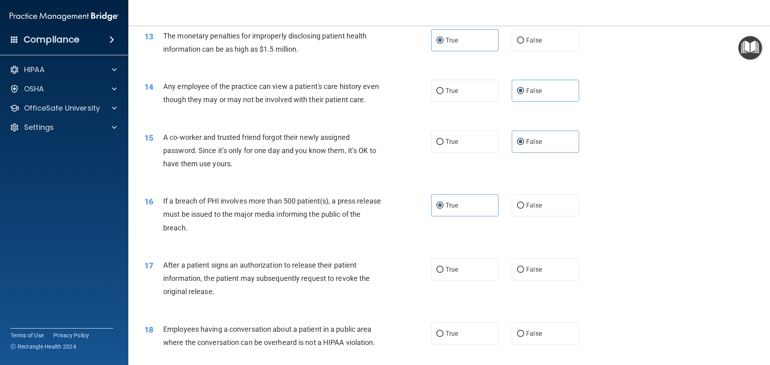
scroll to position [842, 0]
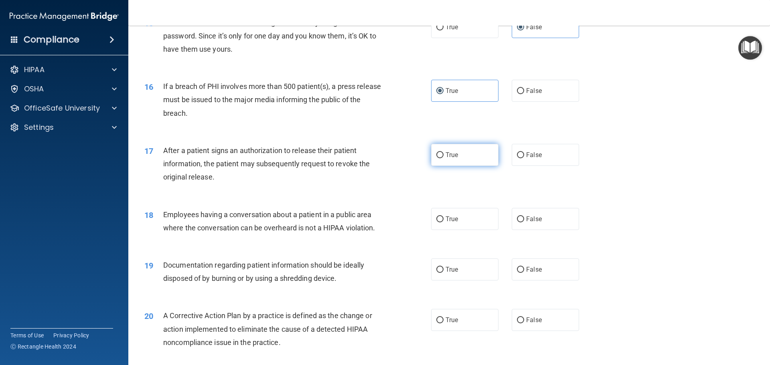
click at [460, 166] on label "True" at bounding box center [464, 155] width 67 height 22
click at [443, 158] on input "True" at bounding box center [439, 155] width 7 height 6
radio input "true"
click at [570, 230] on label "False" at bounding box center [544, 219] width 67 height 22
click at [524, 222] on input "False" at bounding box center [520, 219] width 7 height 6
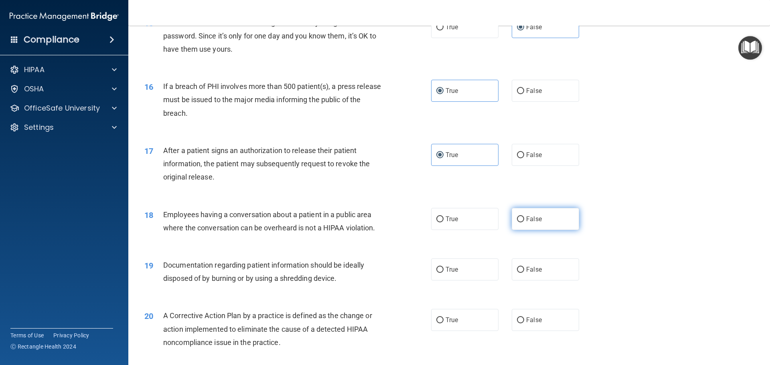
radio input "true"
click at [451, 273] on span "True" at bounding box center [451, 270] width 12 height 8
click at [443, 273] on input "True" at bounding box center [439, 270] width 7 height 6
radio input "true"
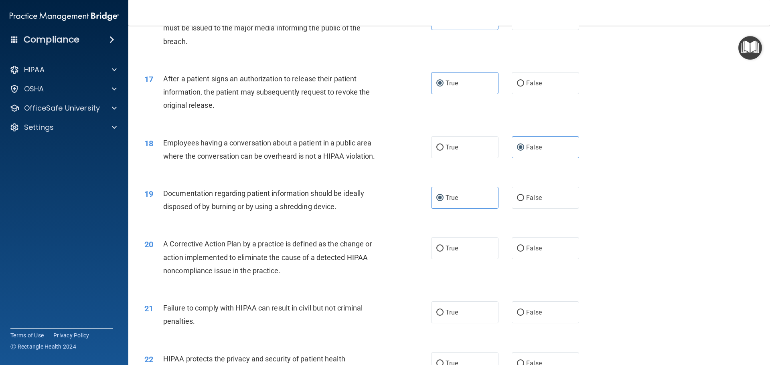
scroll to position [922, 0]
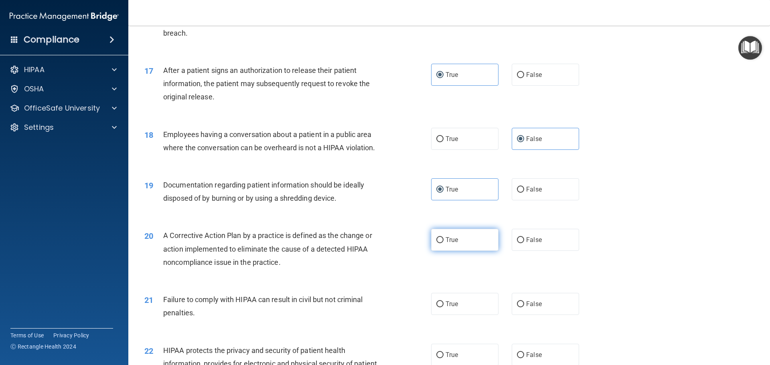
click at [456, 251] on label "True" at bounding box center [464, 240] width 67 height 22
click at [443, 243] on input "True" at bounding box center [439, 240] width 7 height 6
radio input "true"
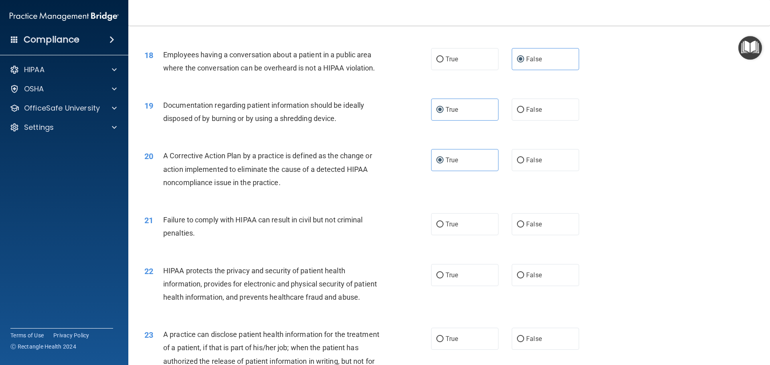
scroll to position [1002, 0]
click at [528, 235] on label "False" at bounding box center [544, 224] width 67 height 22
click at [524, 227] on input "False" at bounding box center [520, 224] width 7 height 6
radio input "true"
click at [452, 279] on span "True" at bounding box center [451, 275] width 12 height 8
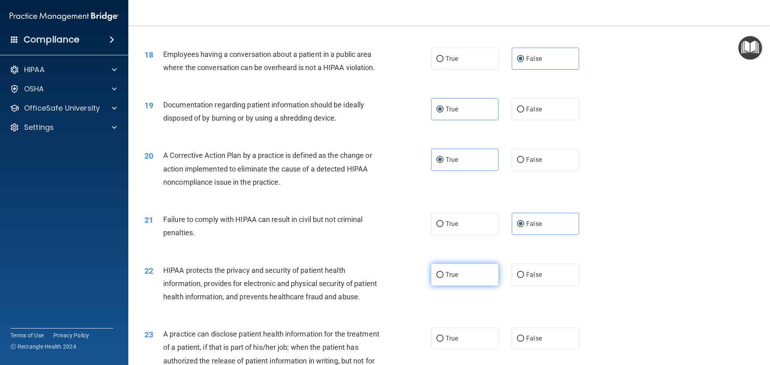
click at [443, 278] on input "True" at bounding box center [439, 275] width 7 height 6
radio input "true"
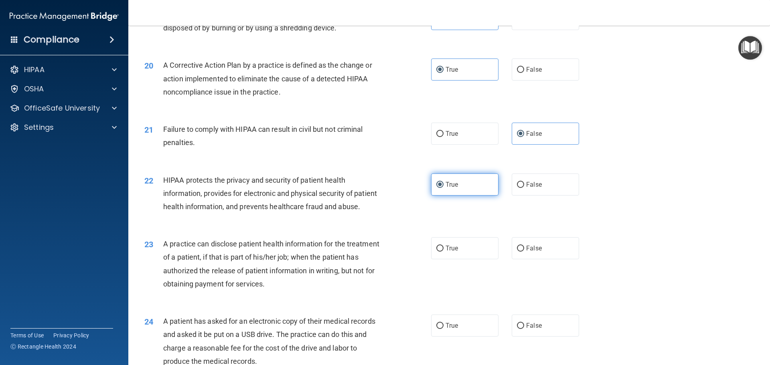
scroll to position [1162, 0]
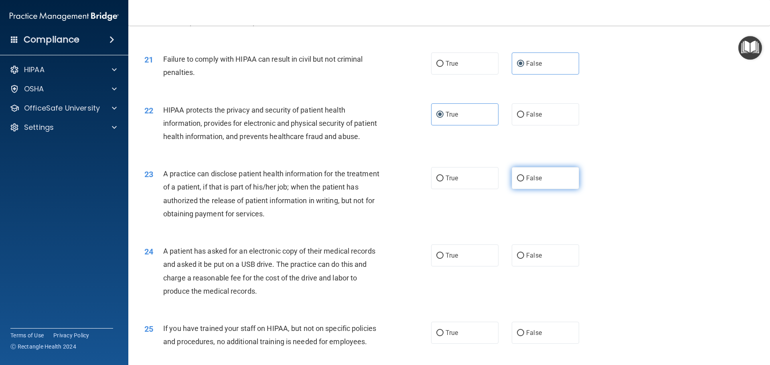
click at [519, 182] on input "False" at bounding box center [520, 179] width 7 height 6
radio input "true"
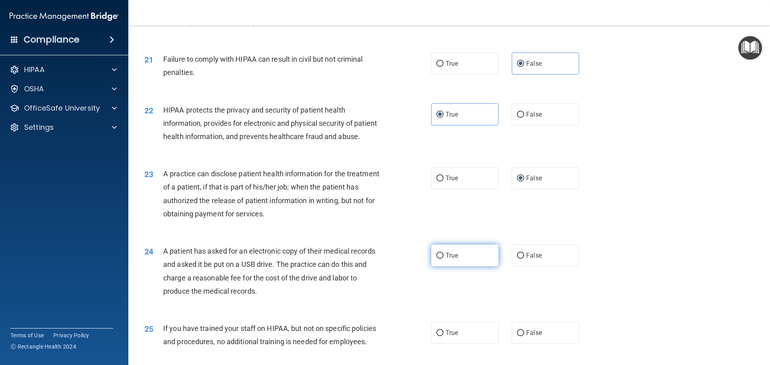
click at [451, 259] on span "True" at bounding box center [451, 256] width 12 height 8
click at [443, 259] on input "True" at bounding box center [439, 256] width 7 height 6
radio input "true"
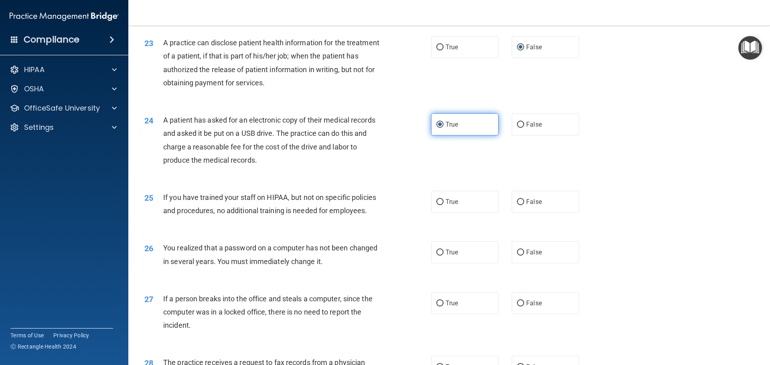
scroll to position [1323, 0]
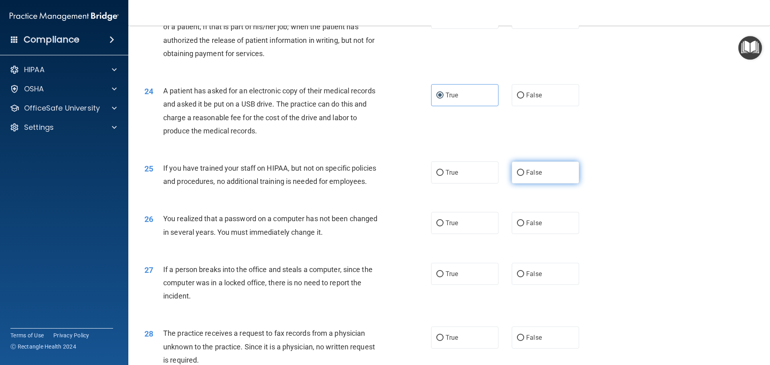
click at [511, 184] on label "False" at bounding box center [544, 173] width 67 height 22
click at [517, 176] on input "False" at bounding box center [520, 173] width 7 height 6
radio input "true"
click at [447, 227] on span "True" at bounding box center [451, 223] width 12 height 8
click at [443, 226] on input "True" at bounding box center [439, 223] width 7 height 6
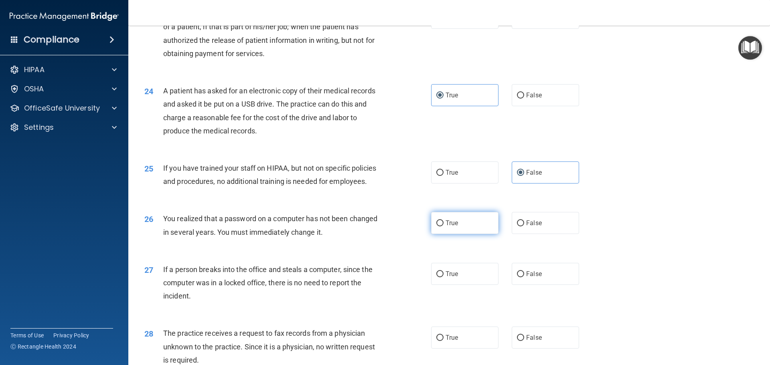
radio input "true"
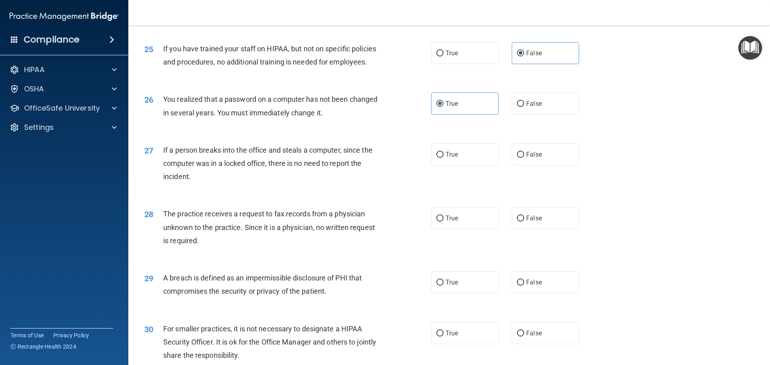
scroll to position [1443, 0]
click at [549, 165] on label "False" at bounding box center [544, 154] width 67 height 22
click at [524, 157] on input "False" at bounding box center [520, 154] width 7 height 6
radio input "true"
click at [538, 228] on label "False" at bounding box center [544, 217] width 67 height 22
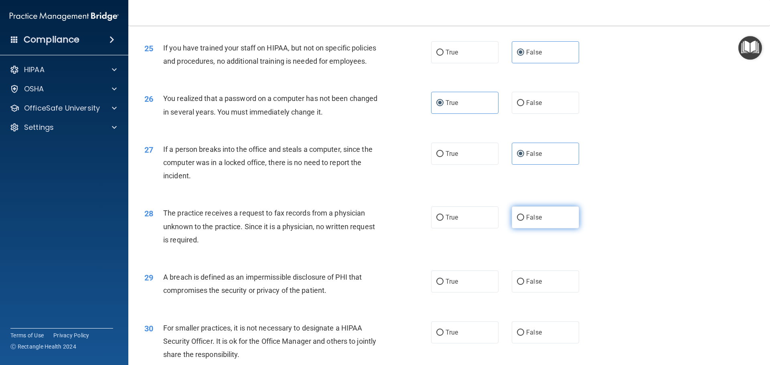
click at [524, 221] on input "False" at bounding box center [520, 218] width 7 height 6
radio input "true"
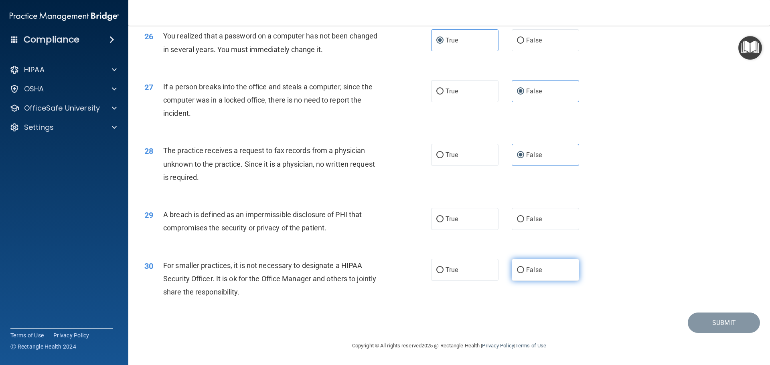
scroll to position [1532, 0]
click at [452, 219] on span "True" at bounding box center [451, 219] width 12 height 8
click at [443, 219] on input "True" at bounding box center [439, 219] width 7 height 6
radio input "true"
click at [532, 269] on span "False" at bounding box center [534, 270] width 16 height 8
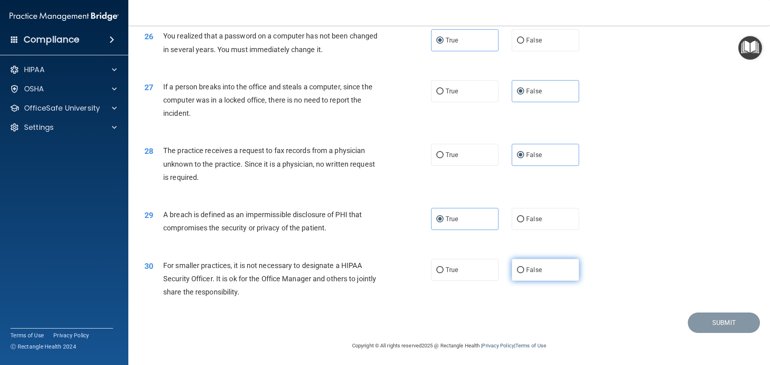
click at [524, 269] on input "False" at bounding box center [520, 270] width 7 height 6
radio input "true"
click at [705, 327] on button "Submit" at bounding box center [723, 323] width 72 height 20
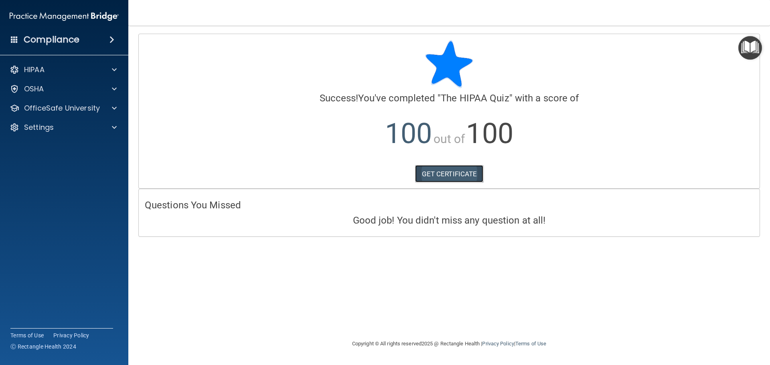
click at [459, 176] on link "GET CERTIFICATE" at bounding box center [449, 174] width 69 height 18
click at [59, 110] on p "OfficeSafe University" at bounding box center [62, 108] width 76 height 10
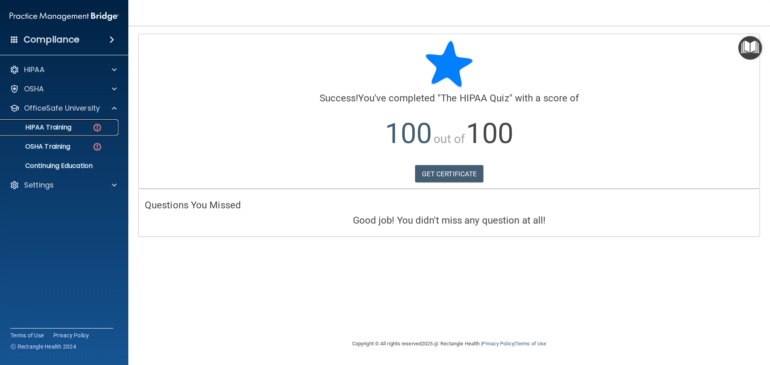
click at [67, 127] on p "HIPAA Training" at bounding box center [38, 127] width 66 height 8
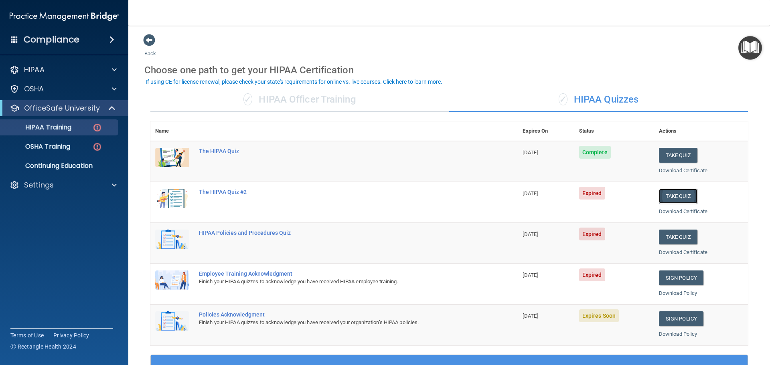
click at [672, 199] on button "Take Quiz" at bounding box center [677, 196] width 38 height 15
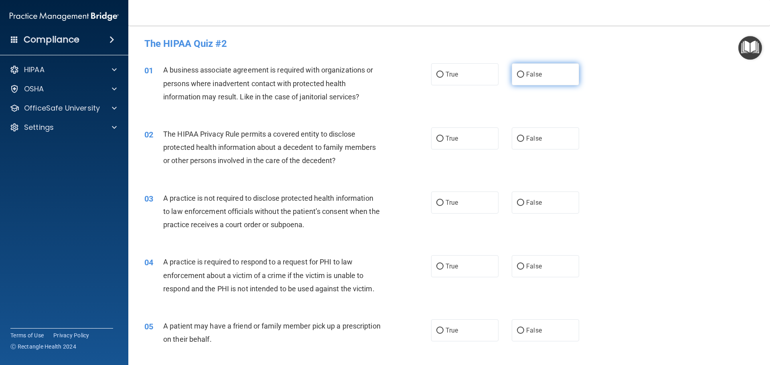
click at [542, 79] on label "False" at bounding box center [544, 74] width 67 height 22
click at [524, 78] on input "False" at bounding box center [520, 75] width 7 height 6
radio input "true"
click at [456, 136] on label "True" at bounding box center [464, 138] width 67 height 22
click at [443, 136] on input "True" at bounding box center [439, 139] width 7 height 6
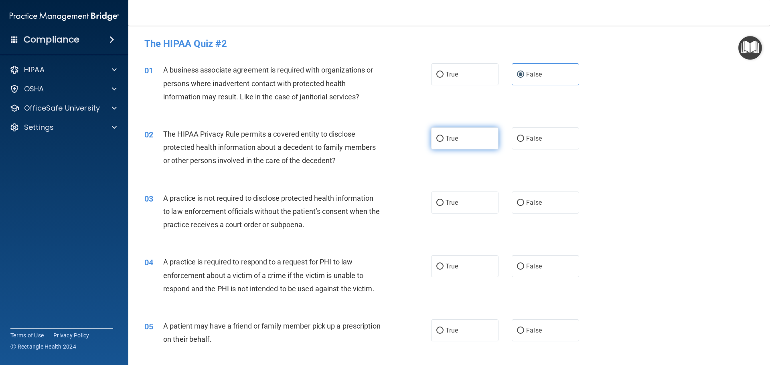
radio input "true"
click at [528, 205] on span "False" at bounding box center [534, 203] width 16 height 8
click at [524, 205] on input "False" at bounding box center [520, 203] width 7 height 6
radio input "true"
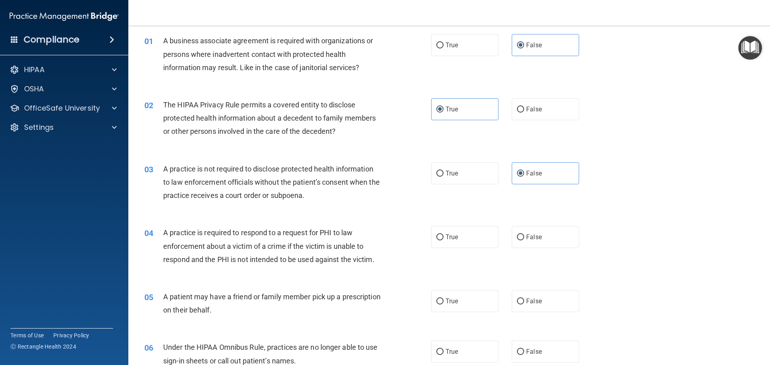
scroll to position [80, 0]
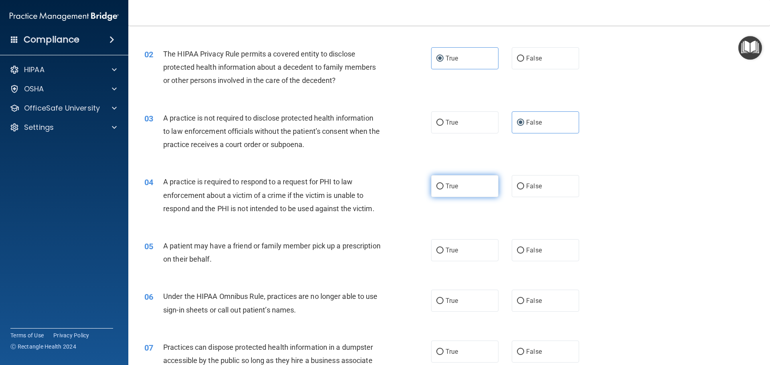
click at [467, 197] on label "True" at bounding box center [464, 186] width 67 height 22
click at [443, 190] on input "True" at bounding box center [439, 187] width 7 height 6
radio input "true"
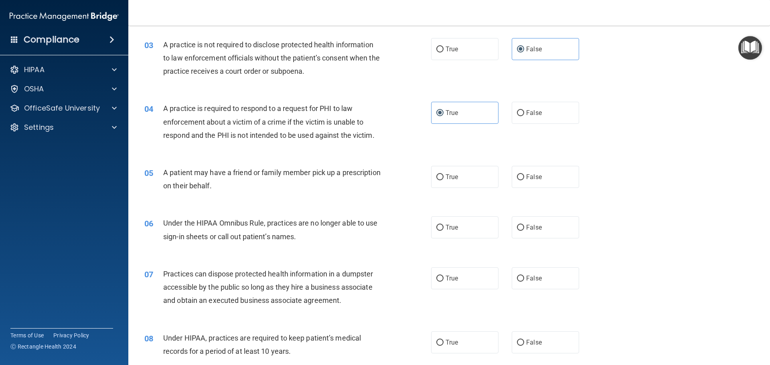
scroll to position [160, 0]
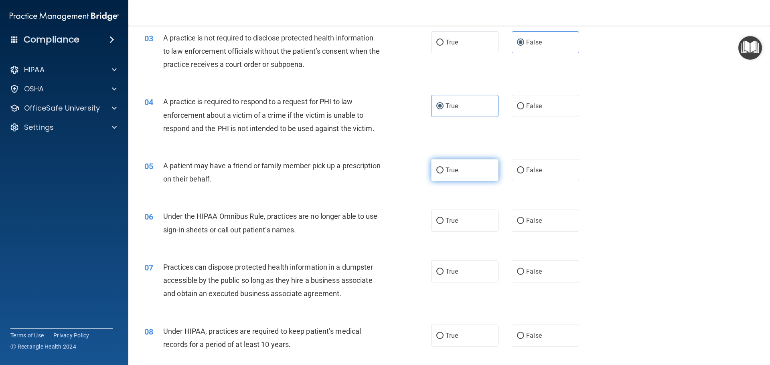
click at [479, 174] on label "True" at bounding box center [464, 170] width 67 height 22
click at [443, 174] on input "True" at bounding box center [439, 171] width 7 height 6
radio input "true"
click at [538, 217] on label "False" at bounding box center [544, 221] width 67 height 22
click at [524, 218] on input "False" at bounding box center [520, 221] width 7 height 6
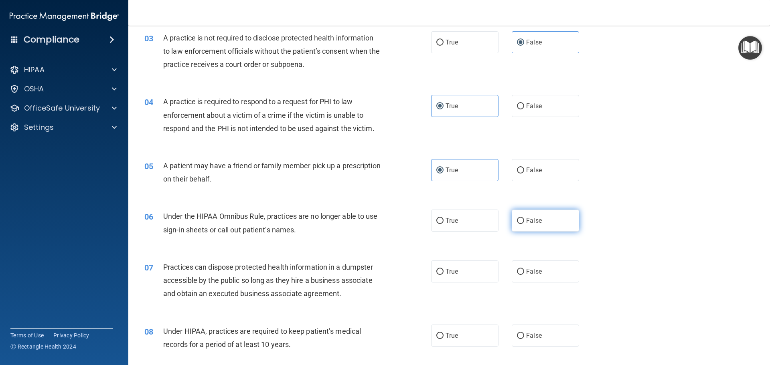
radio input "true"
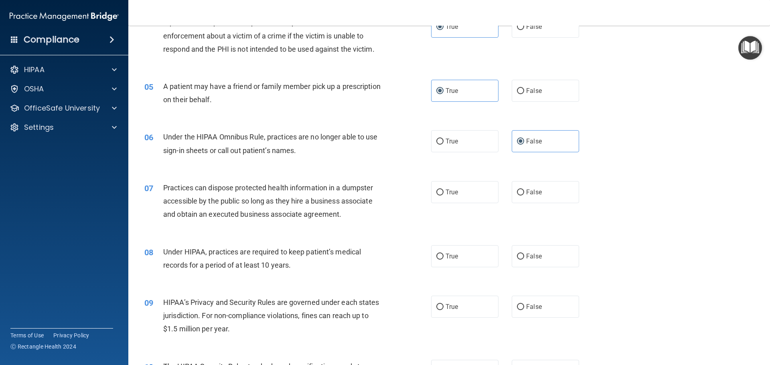
scroll to position [240, 0]
click at [526, 190] on span "False" at bounding box center [534, 192] width 16 height 8
click at [522, 190] on input "False" at bounding box center [520, 192] width 7 height 6
radio input "true"
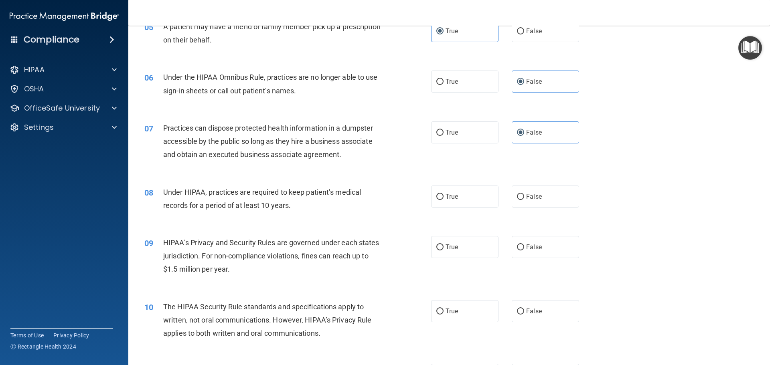
scroll to position [321, 0]
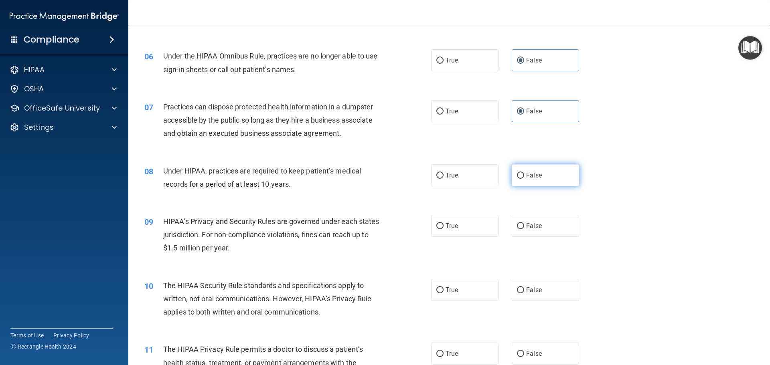
click at [529, 180] on label "False" at bounding box center [544, 175] width 67 height 22
click at [524, 179] on input "False" at bounding box center [520, 176] width 7 height 6
radio input "true"
click at [535, 230] on label "False" at bounding box center [544, 226] width 67 height 22
click at [524, 229] on input "False" at bounding box center [520, 226] width 7 height 6
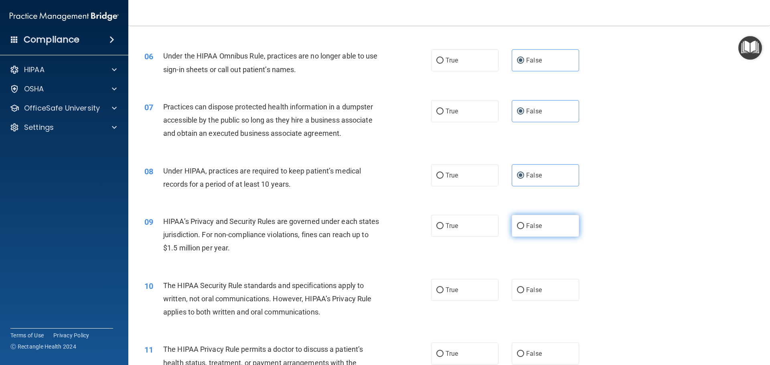
radio input "true"
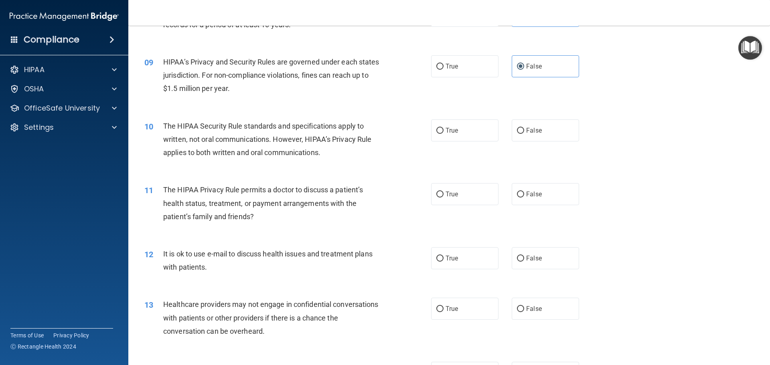
scroll to position [481, 0]
click at [470, 142] on div "10 The HIPAA Security Rule standards and specifications apply to written, not o…" at bounding box center [448, 141] width 621 height 64
click at [469, 127] on label "True" at bounding box center [464, 130] width 67 height 22
click at [443, 127] on input "True" at bounding box center [439, 130] width 7 height 6
radio input "true"
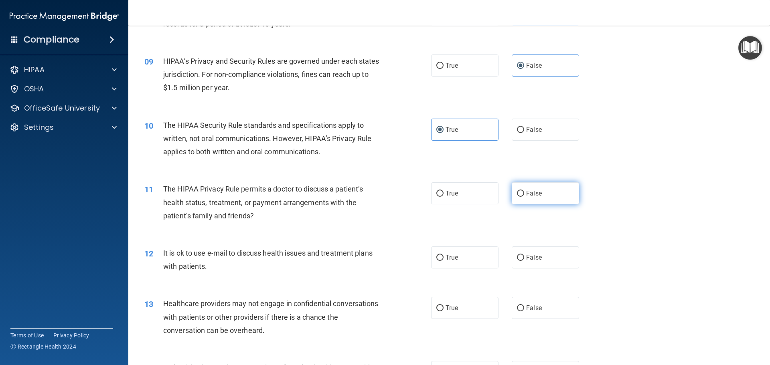
click at [524, 198] on label "False" at bounding box center [544, 193] width 67 height 22
click at [524, 197] on input "False" at bounding box center [520, 194] width 7 height 6
radio input "true"
click at [459, 261] on label "True" at bounding box center [464, 257] width 67 height 22
click at [443, 261] on input "True" at bounding box center [439, 258] width 7 height 6
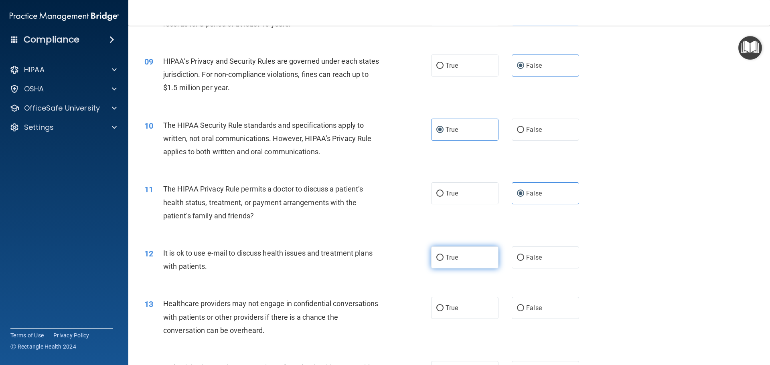
radio input "true"
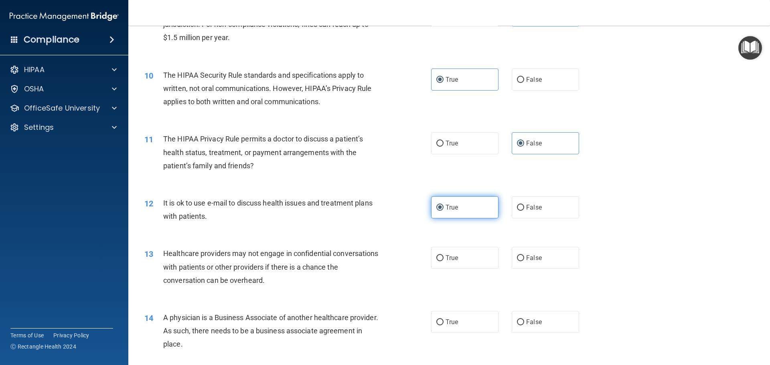
scroll to position [561, 0]
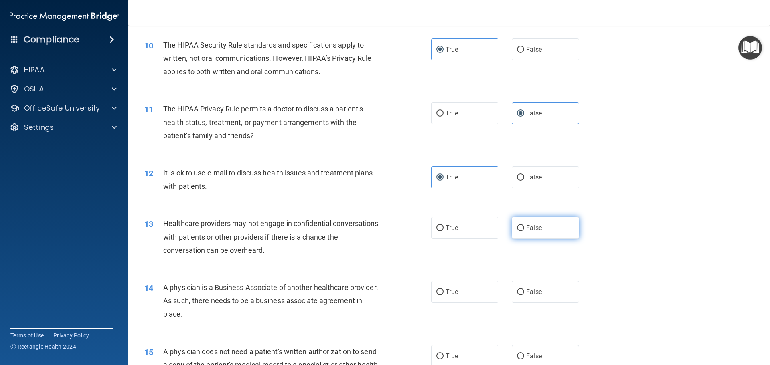
click at [557, 229] on label "False" at bounding box center [544, 228] width 67 height 22
click at [524, 229] on input "False" at bounding box center [520, 228] width 7 height 6
radio input "true"
click at [546, 290] on label "False" at bounding box center [544, 292] width 67 height 22
click at [524, 290] on input "False" at bounding box center [520, 292] width 7 height 6
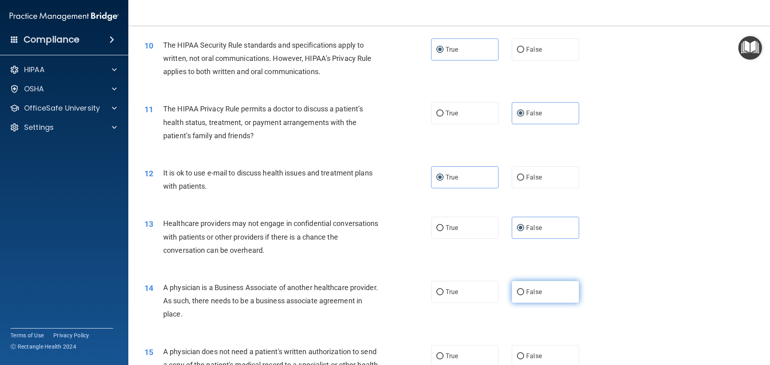
radio input "true"
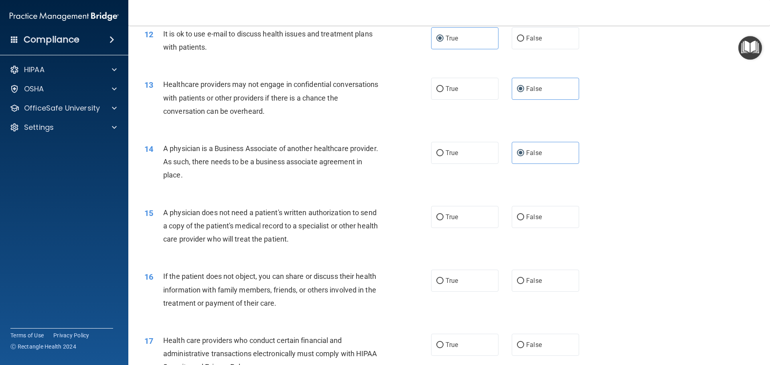
scroll to position [721, 0]
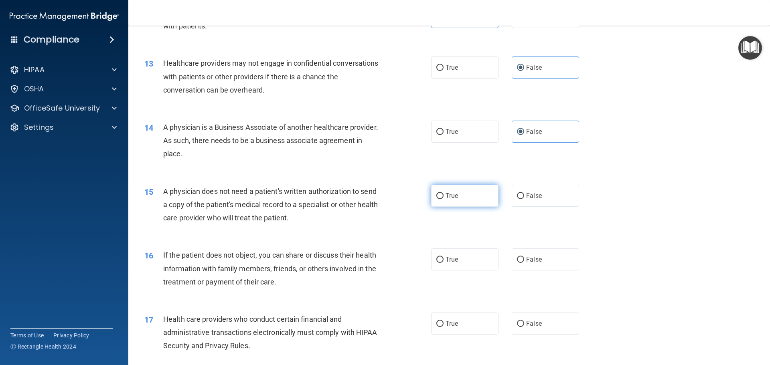
click at [482, 196] on label "True" at bounding box center [464, 196] width 67 height 22
click at [443, 196] on input "True" at bounding box center [439, 196] width 7 height 6
radio input "true"
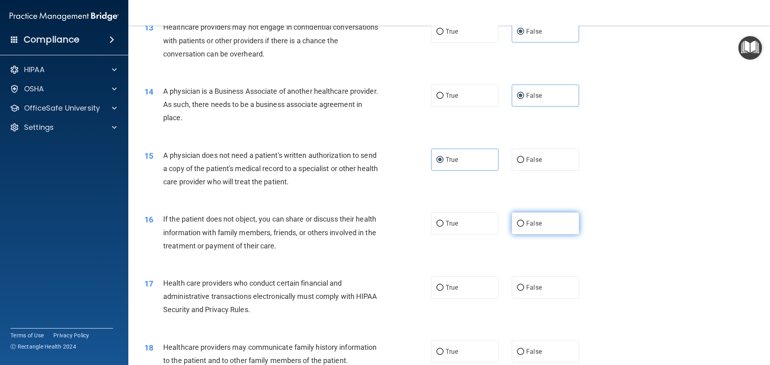
scroll to position [802, 0]
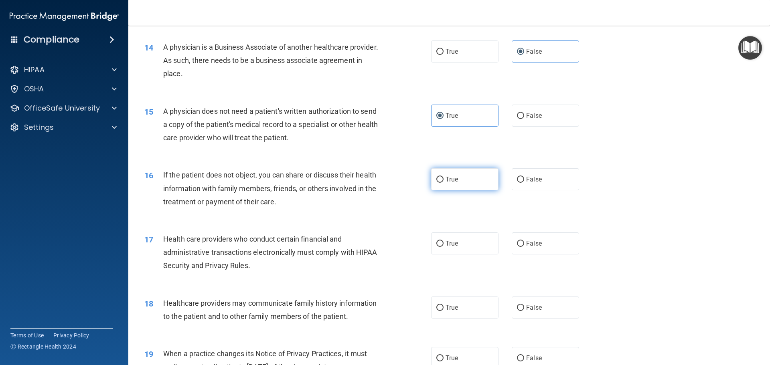
click at [444, 184] on label "True" at bounding box center [464, 179] width 67 height 22
click at [443, 183] on input "True" at bounding box center [439, 180] width 7 height 6
radio input "true"
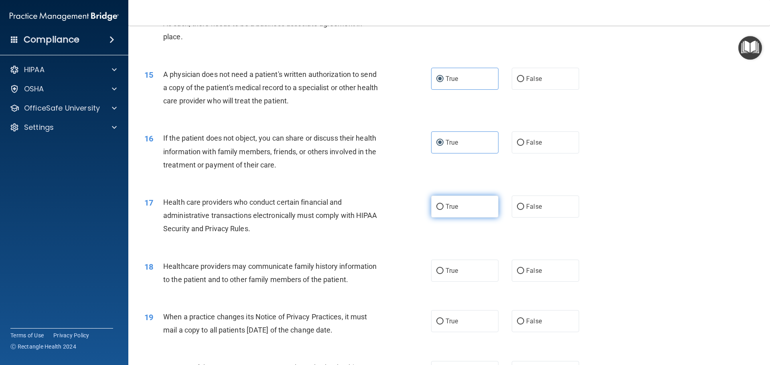
scroll to position [882, 0]
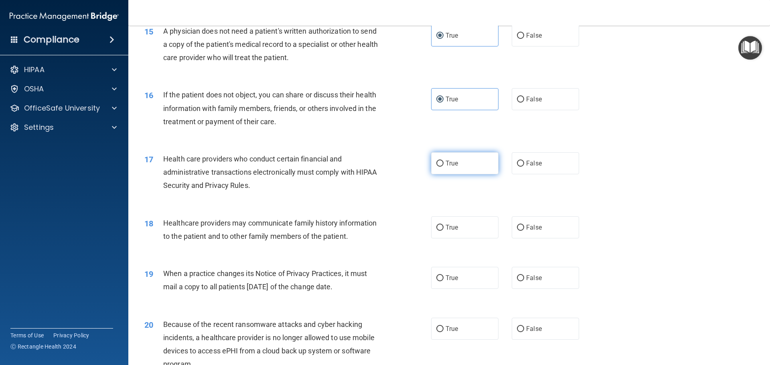
click at [454, 170] on label "True" at bounding box center [464, 163] width 67 height 22
click at [443, 167] on input "True" at bounding box center [439, 164] width 7 height 6
radio input "true"
click at [528, 225] on span "False" at bounding box center [534, 228] width 16 height 8
click at [524, 225] on input "False" at bounding box center [520, 228] width 7 height 6
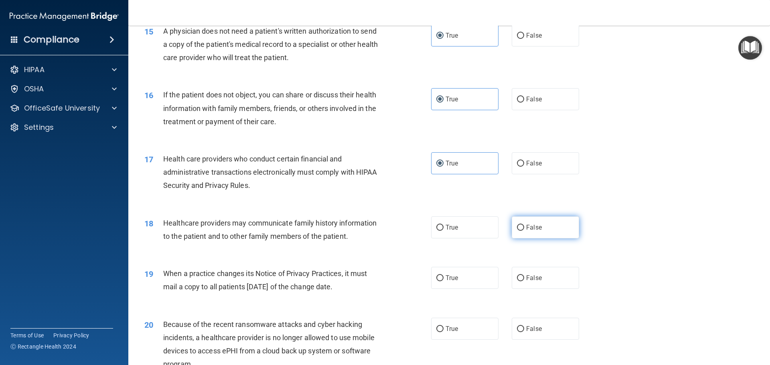
radio input "true"
click at [531, 277] on span "False" at bounding box center [534, 278] width 16 height 8
click at [524, 277] on input "False" at bounding box center [520, 278] width 7 height 6
radio input "true"
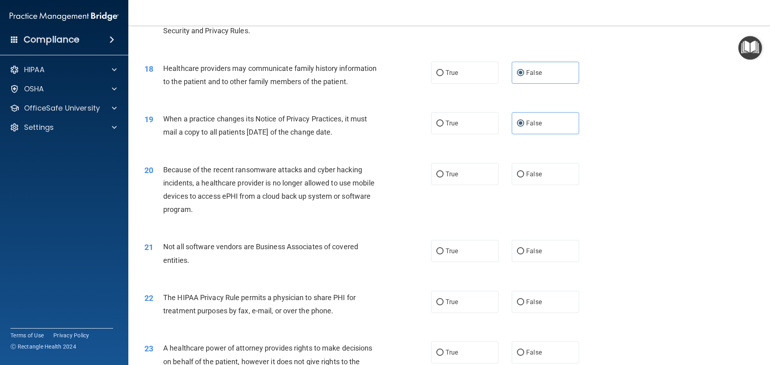
scroll to position [1042, 0]
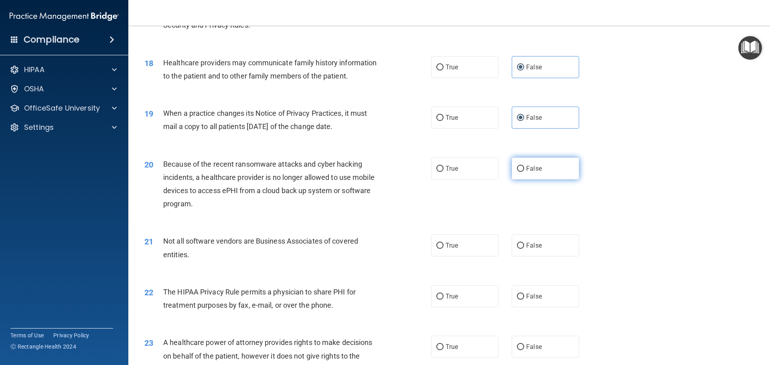
click at [535, 178] on label "False" at bounding box center [544, 169] width 67 height 22
click at [524, 172] on input "False" at bounding box center [520, 169] width 7 height 6
radio input "true"
click at [469, 248] on label "True" at bounding box center [464, 245] width 67 height 22
click at [443, 248] on input "True" at bounding box center [439, 246] width 7 height 6
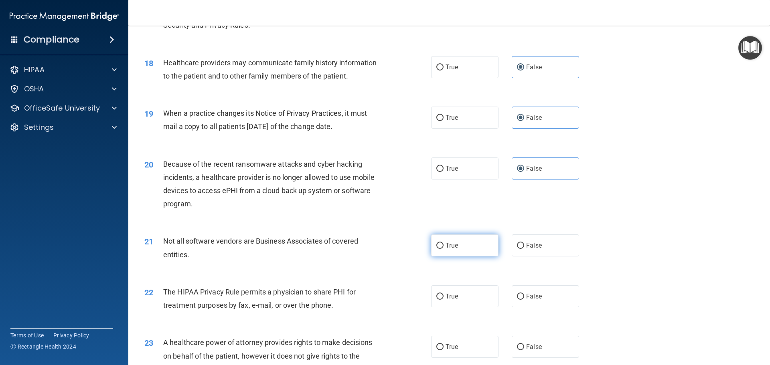
radio input "true"
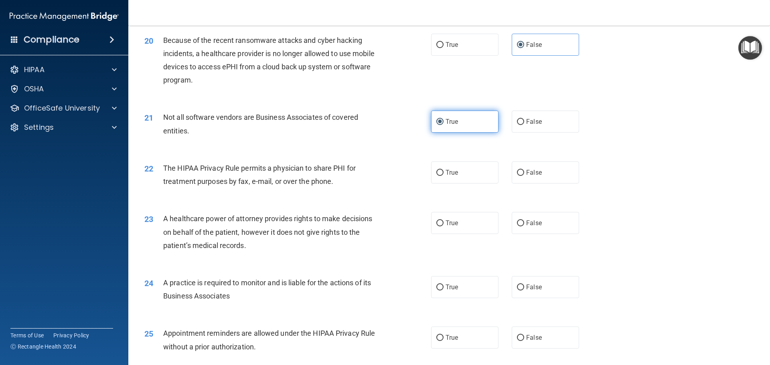
scroll to position [1202, 0]
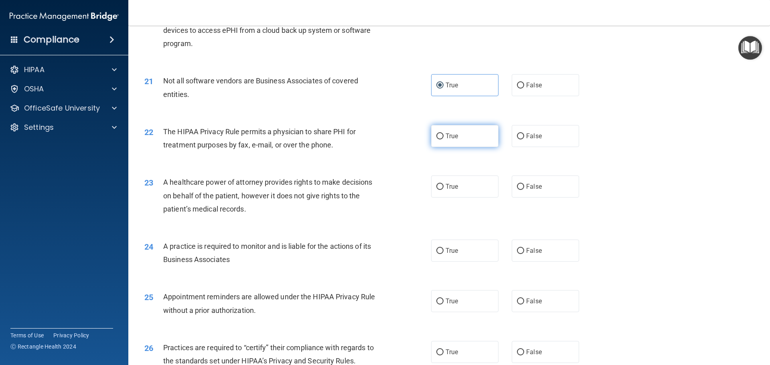
click at [461, 143] on label "True" at bounding box center [464, 136] width 67 height 22
click at [443, 139] on input "True" at bounding box center [439, 136] width 7 height 6
radio input "true"
click at [528, 185] on span "False" at bounding box center [534, 187] width 16 height 8
click at [524, 185] on input "False" at bounding box center [520, 187] width 7 height 6
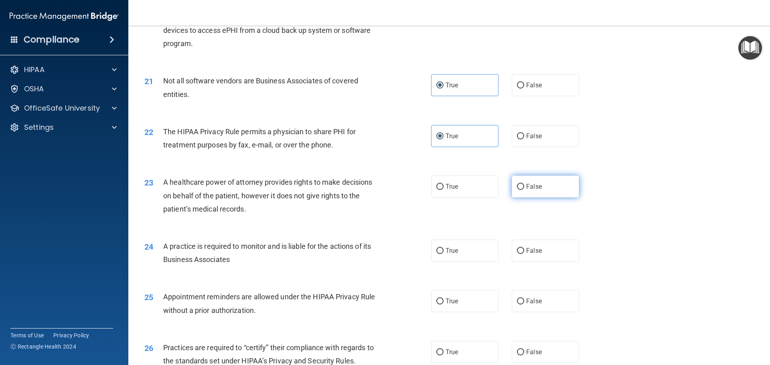
radio input "true"
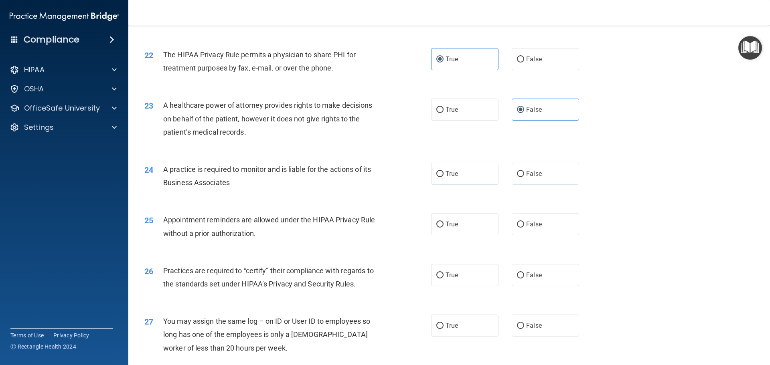
scroll to position [1283, 0]
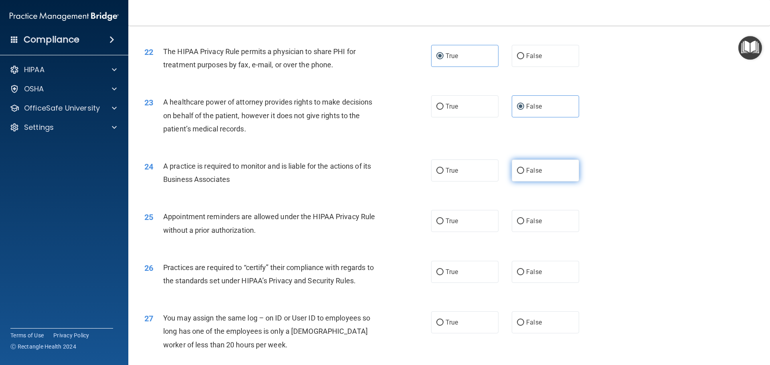
click at [521, 172] on label "False" at bounding box center [544, 171] width 67 height 22
click at [521, 172] on input "False" at bounding box center [520, 171] width 7 height 6
radio input "true"
click at [462, 223] on label "True" at bounding box center [464, 221] width 67 height 22
click at [443, 223] on input "True" at bounding box center [439, 221] width 7 height 6
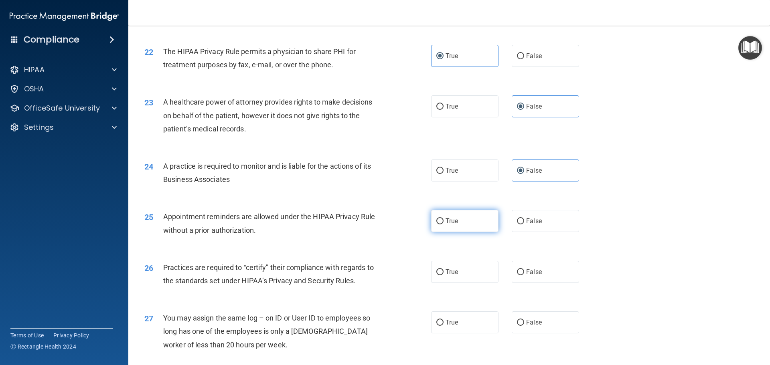
radio input "true"
click at [539, 276] on label "False" at bounding box center [544, 272] width 67 height 22
click at [524, 275] on input "False" at bounding box center [520, 272] width 7 height 6
radio input "true"
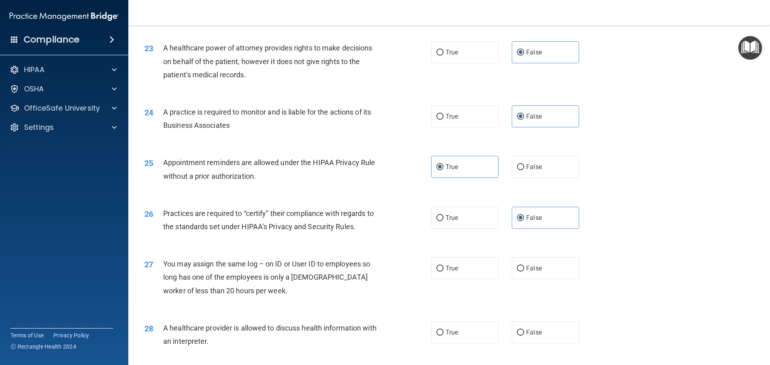
scroll to position [1443, 0]
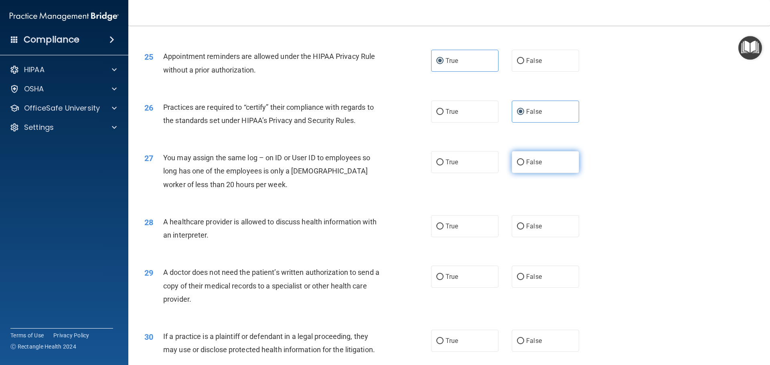
click at [533, 164] on span "False" at bounding box center [534, 162] width 16 height 8
click at [524, 164] on input "False" at bounding box center [520, 163] width 7 height 6
radio input "true"
click at [531, 226] on span "False" at bounding box center [534, 226] width 16 height 8
click at [524, 226] on input "False" at bounding box center [520, 227] width 7 height 6
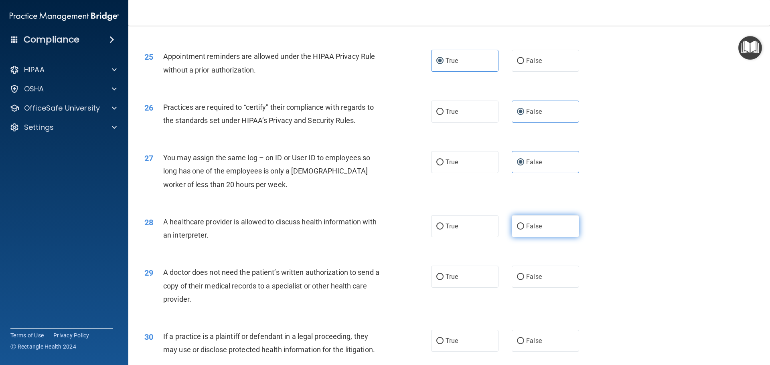
radio input "true"
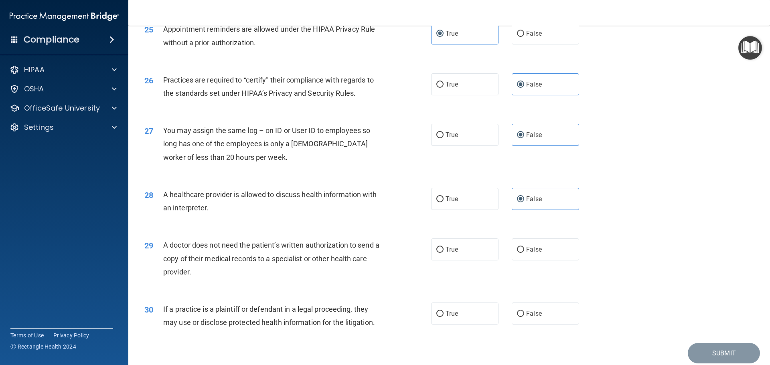
scroll to position [1501, 0]
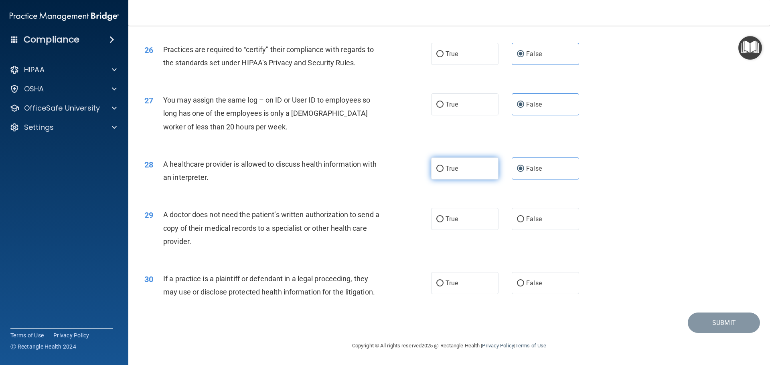
click at [447, 168] on span "True" at bounding box center [451, 169] width 12 height 8
click at [443, 168] on input "True" at bounding box center [439, 169] width 7 height 6
radio input "true"
radio input "false"
drag, startPoint x: 459, startPoint y: 219, endPoint x: 453, endPoint y: 249, distance: 30.6
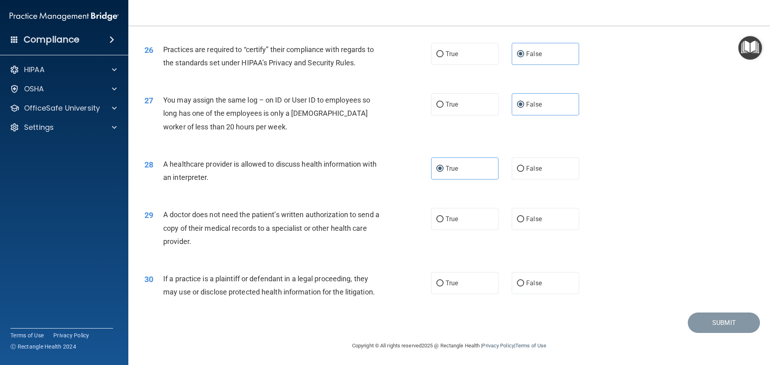
click at [458, 219] on label "True" at bounding box center [464, 219] width 67 height 22
click at [443, 219] on input "True" at bounding box center [439, 219] width 7 height 6
radio input "true"
click at [451, 284] on span "True" at bounding box center [451, 283] width 12 height 8
click at [443, 284] on input "True" at bounding box center [439, 284] width 7 height 6
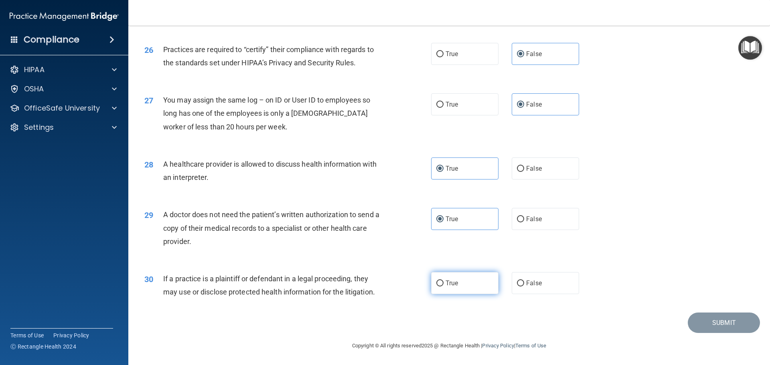
radio input "true"
click at [717, 327] on button "Submit" at bounding box center [723, 323] width 72 height 20
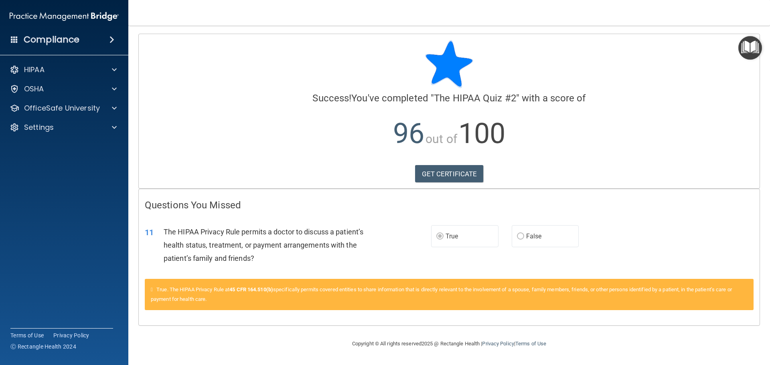
click at [447, 236] on span "True" at bounding box center [451, 236] width 12 height 8
click at [447, 174] on link "GET CERTIFICATE" at bounding box center [449, 174] width 69 height 18
click at [63, 111] on p "OfficeSafe University" at bounding box center [62, 108] width 76 height 10
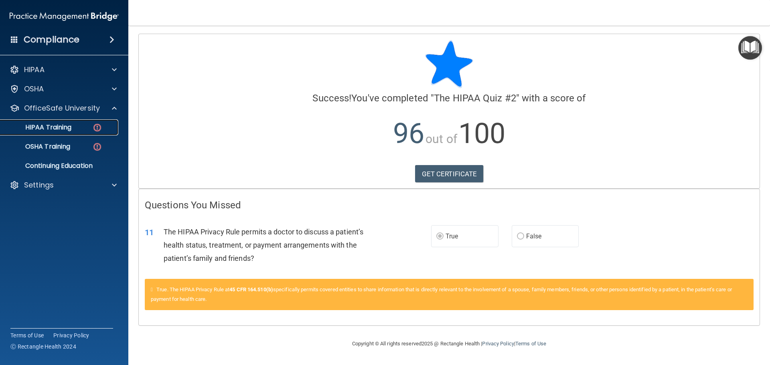
click at [74, 132] on link "HIPAA Training" at bounding box center [55, 127] width 126 height 16
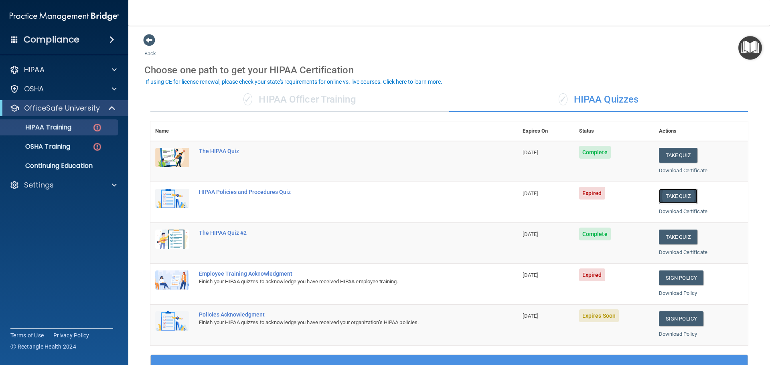
click at [671, 197] on button "Take Quiz" at bounding box center [677, 196] width 38 height 15
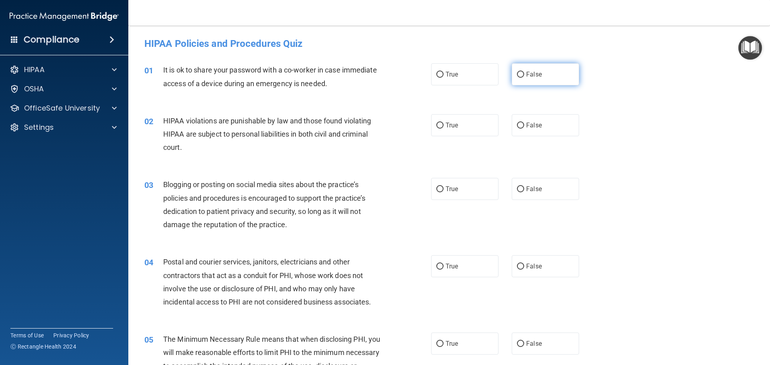
click at [515, 69] on label "False" at bounding box center [544, 74] width 67 height 22
click at [517, 72] on input "False" at bounding box center [520, 75] width 7 height 6
radio input "true"
click at [450, 127] on span "True" at bounding box center [451, 125] width 12 height 8
click at [443, 127] on input "True" at bounding box center [439, 126] width 7 height 6
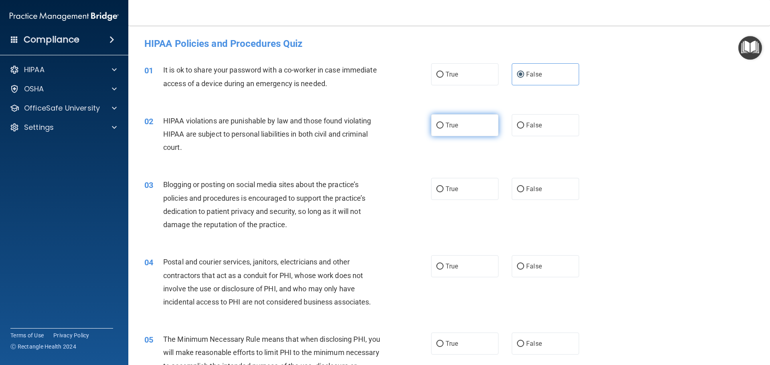
radio input "true"
click at [545, 187] on label "False" at bounding box center [544, 189] width 67 height 22
click at [524, 187] on input "False" at bounding box center [520, 189] width 7 height 6
radio input "true"
click at [451, 263] on span "True" at bounding box center [451, 267] width 12 height 8
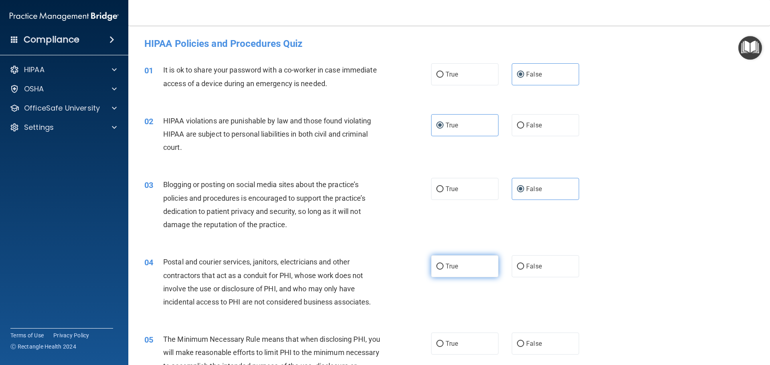
click at [443, 264] on input "True" at bounding box center [439, 267] width 7 height 6
radio input "true"
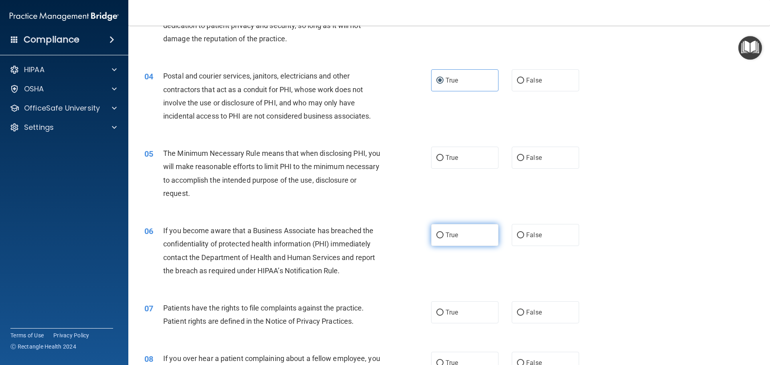
scroll to position [200, 0]
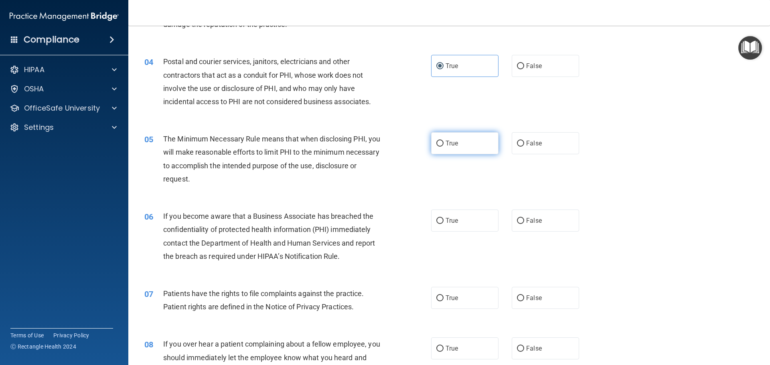
click at [471, 151] on label "True" at bounding box center [464, 143] width 67 height 22
click at [443, 147] on input "True" at bounding box center [439, 144] width 7 height 6
radio input "true"
click at [547, 222] on label "False" at bounding box center [544, 221] width 67 height 22
click at [524, 222] on input "False" at bounding box center [520, 221] width 7 height 6
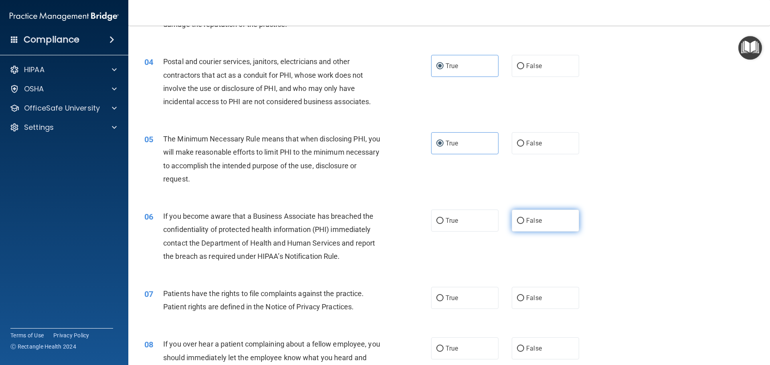
radio input "true"
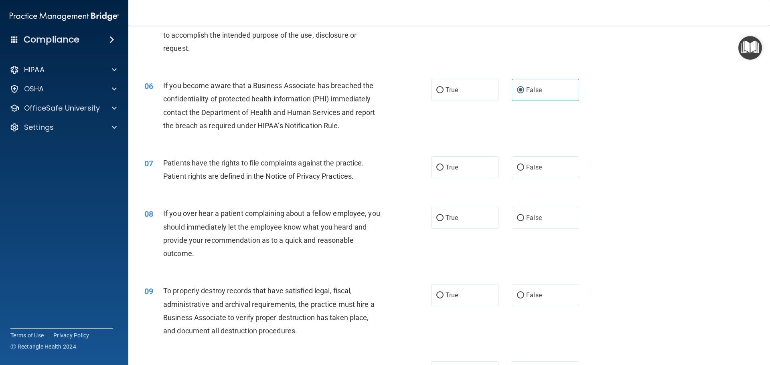
scroll to position [361, 0]
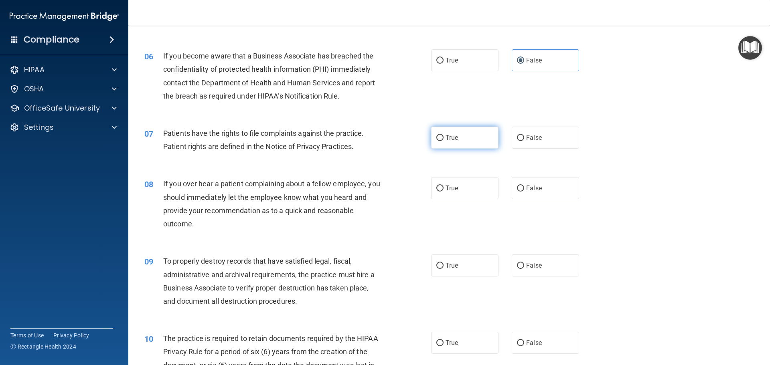
click at [474, 141] on label "True" at bounding box center [464, 138] width 67 height 22
click at [443, 141] on input "True" at bounding box center [439, 138] width 7 height 6
radio input "true"
click at [542, 187] on label "False" at bounding box center [544, 188] width 67 height 22
click at [524, 187] on input "False" at bounding box center [520, 189] width 7 height 6
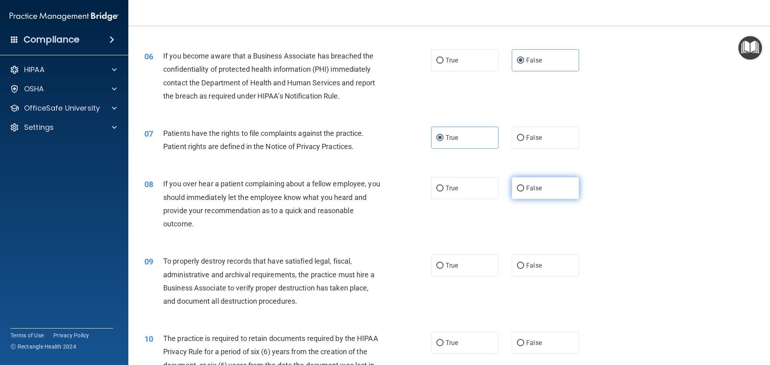
radio input "true"
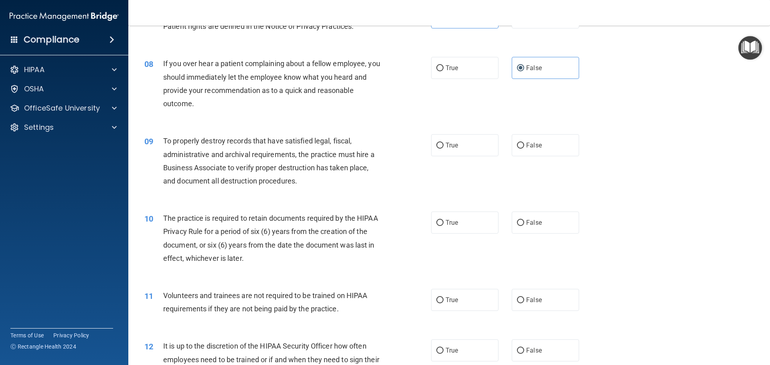
scroll to position [521, 0]
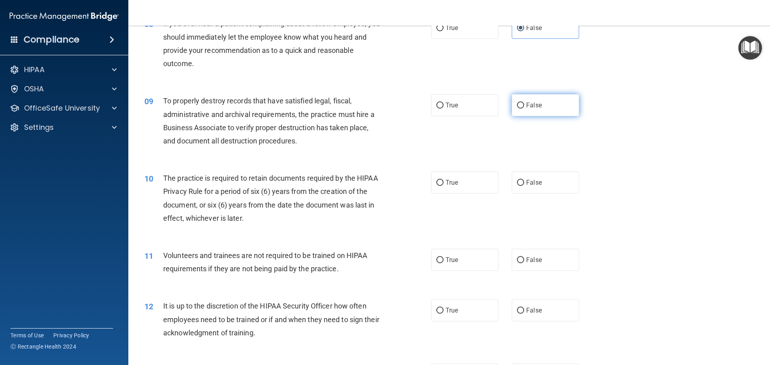
click at [526, 106] on span "False" at bounding box center [534, 105] width 16 height 8
click at [524, 106] on input "False" at bounding box center [520, 106] width 7 height 6
radio input "true"
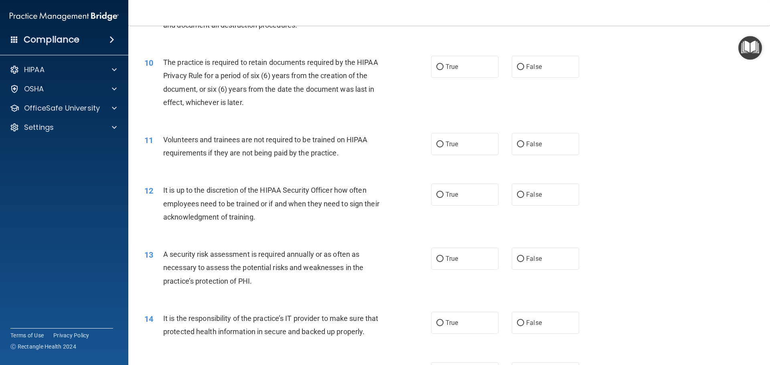
scroll to position [641, 0]
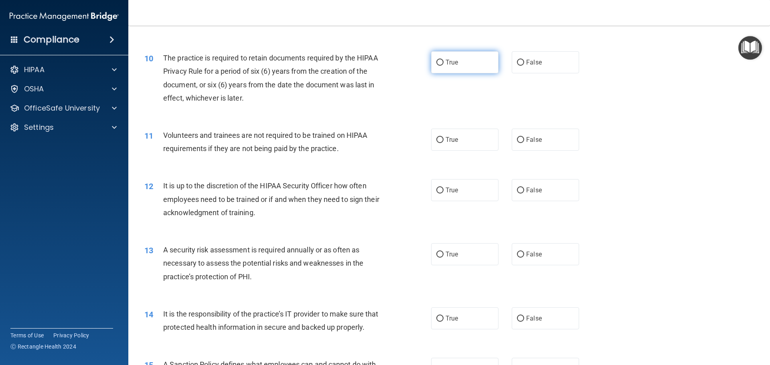
click at [441, 70] on label "True" at bounding box center [464, 62] width 67 height 22
click at [441, 66] on input "True" at bounding box center [439, 63] width 7 height 6
radio input "true"
click at [517, 137] on input "False" at bounding box center [520, 140] width 7 height 6
radio input "true"
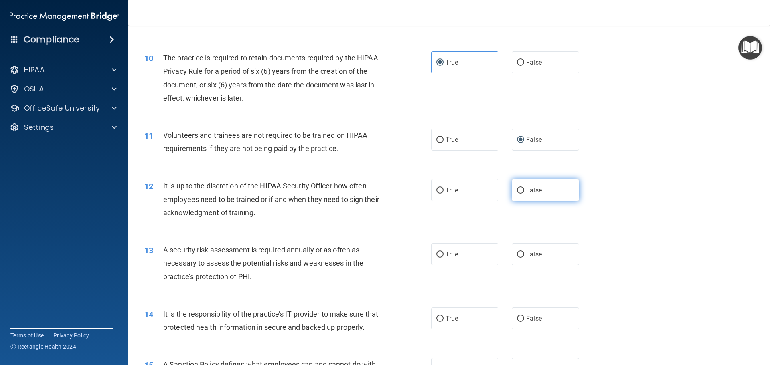
click at [524, 184] on label "False" at bounding box center [544, 190] width 67 height 22
click at [524, 188] on input "False" at bounding box center [520, 191] width 7 height 6
radio input "true"
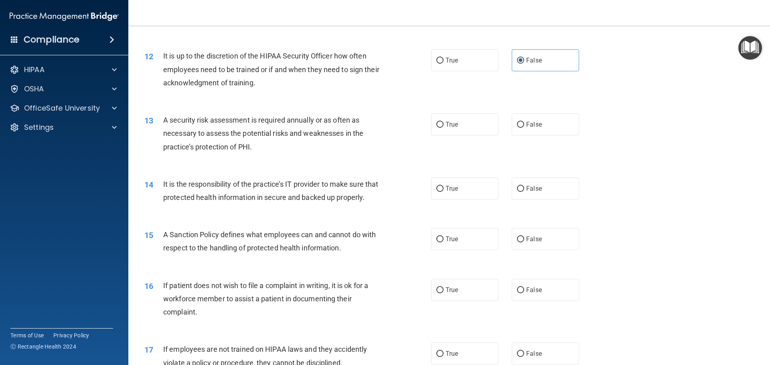
scroll to position [802, 0]
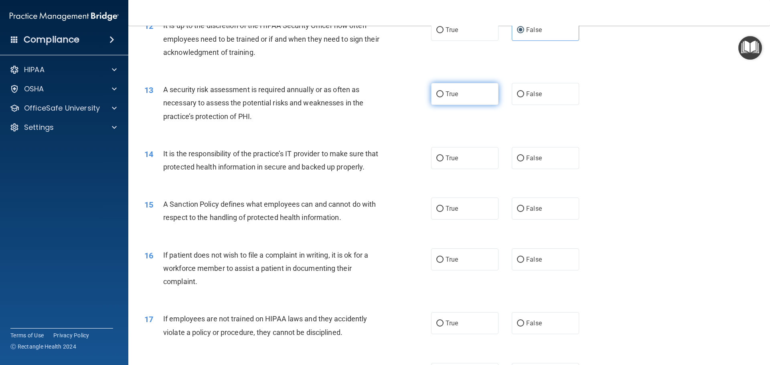
click at [464, 93] on label "True" at bounding box center [464, 94] width 67 height 22
click at [443, 93] on input "True" at bounding box center [439, 94] width 7 height 6
radio input "true"
click at [522, 158] on label "False" at bounding box center [544, 158] width 67 height 22
click at [522, 158] on input "False" at bounding box center [520, 159] width 7 height 6
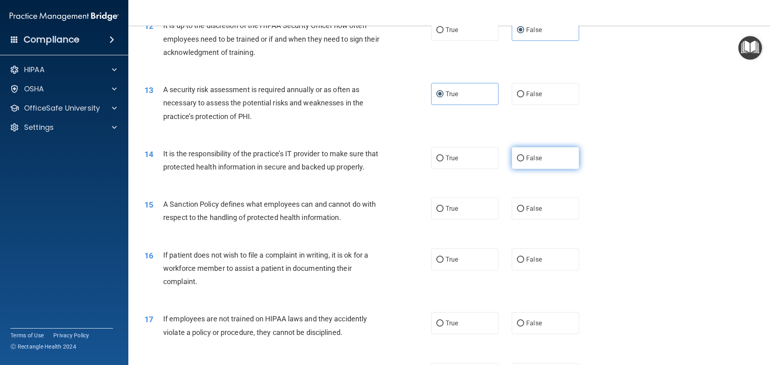
radio input "true"
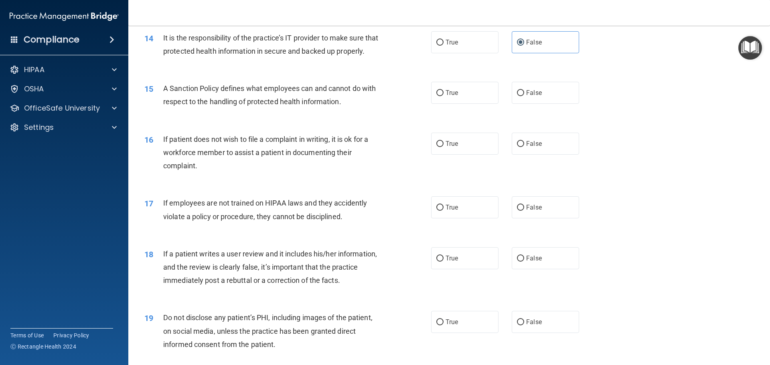
scroll to position [922, 0]
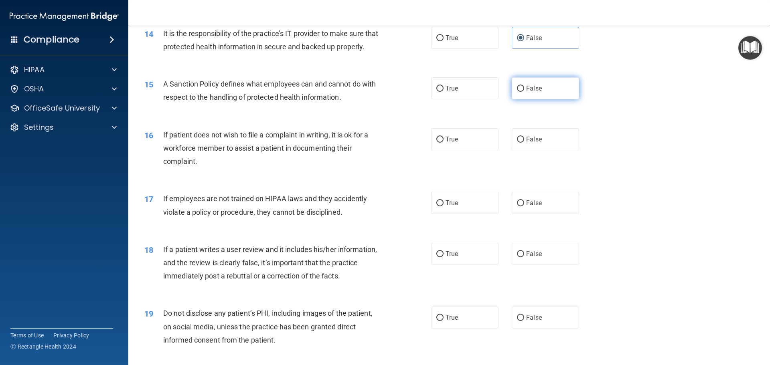
click at [532, 99] on label "False" at bounding box center [544, 88] width 67 height 22
click at [524, 92] on input "False" at bounding box center [520, 89] width 7 height 6
radio input "true"
click at [476, 149] on label "True" at bounding box center [464, 139] width 67 height 22
click at [443, 143] on input "True" at bounding box center [439, 140] width 7 height 6
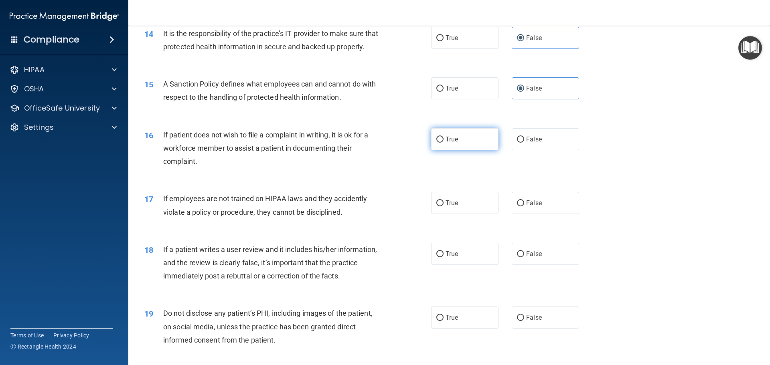
radio input "true"
click at [533, 211] on label "False" at bounding box center [544, 203] width 67 height 22
click at [524, 206] on input "False" at bounding box center [520, 203] width 7 height 6
radio input "true"
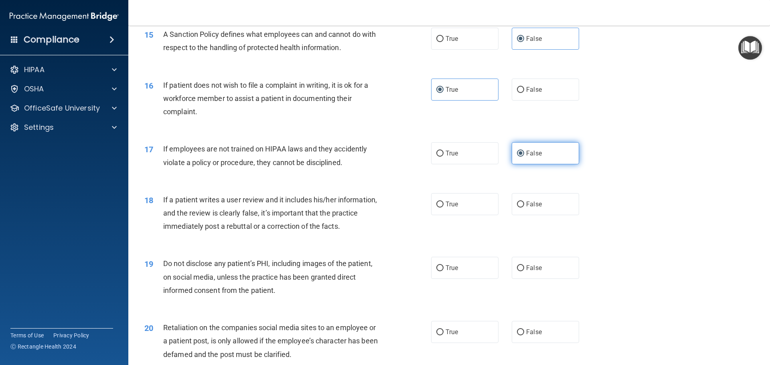
scroll to position [1042, 0]
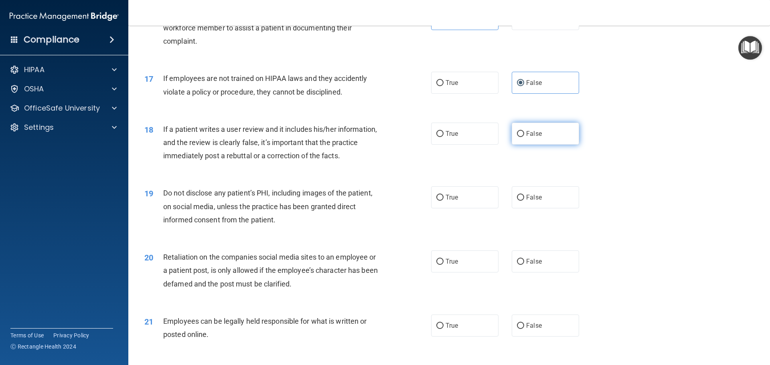
click at [526, 137] on span "False" at bounding box center [534, 134] width 16 height 8
click at [524, 137] on input "False" at bounding box center [520, 134] width 7 height 6
radio input "true"
click at [471, 208] on label "True" at bounding box center [464, 197] width 67 height 22
click at [443, 201] on input "True" at bounding box center [439, 198] width 7 height 6
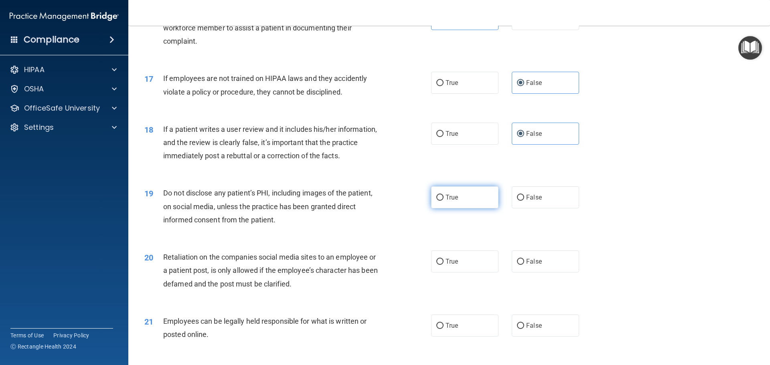
radio input "true"
click at [526, 265] on span "False" at bounding box center [534, 262] width 16 height 8
click at [523, 265] on input "False" at bounding box center [520, 262] width 7 height 6
radio input "true"
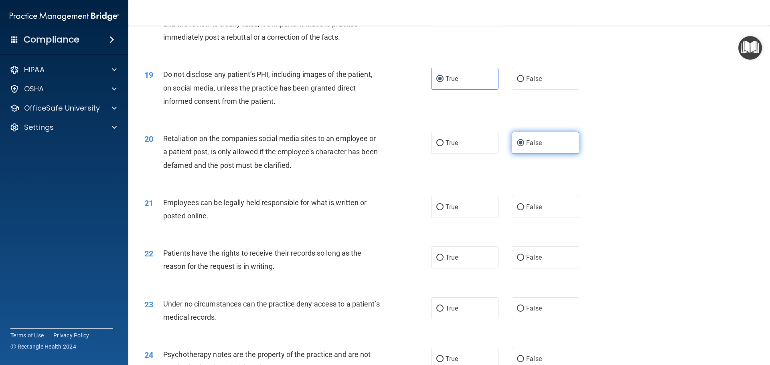
scroll to position [1162, 0]
click at [457, 216] on label "True" at bounding box center [464, 205] width 67 height 22
click at [443, 209] on input "True" at bounding box center [439, 206] width 7 height 6
radio input "true"
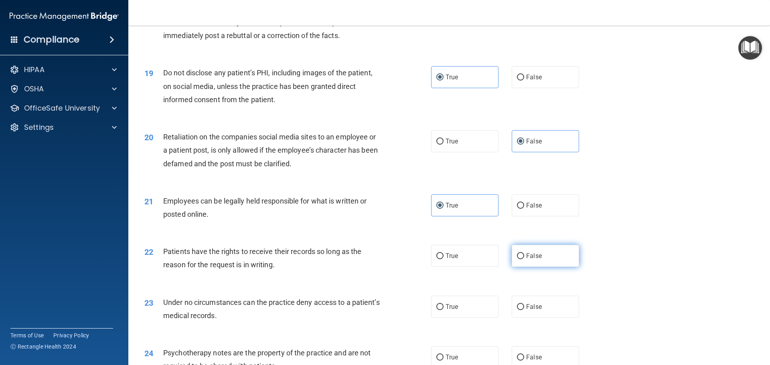
click at [533, 260] on span "False" at bounding box center [534, 256] width 16 height 8
click at [524, 259] on input "False" at bounding box center [520, 256] width 7 height 6
radio input "true"
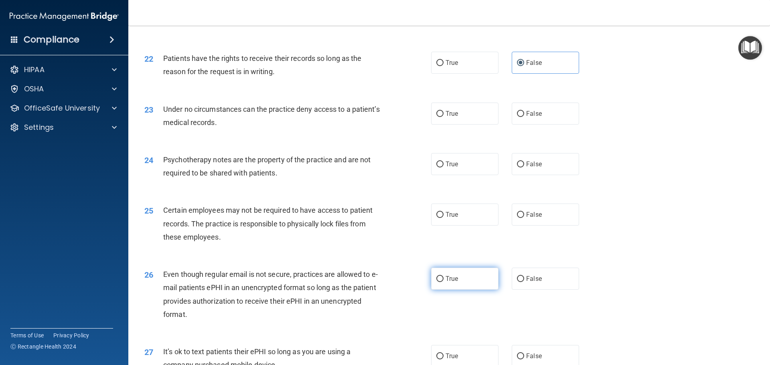
scroll to position [1363, 0]
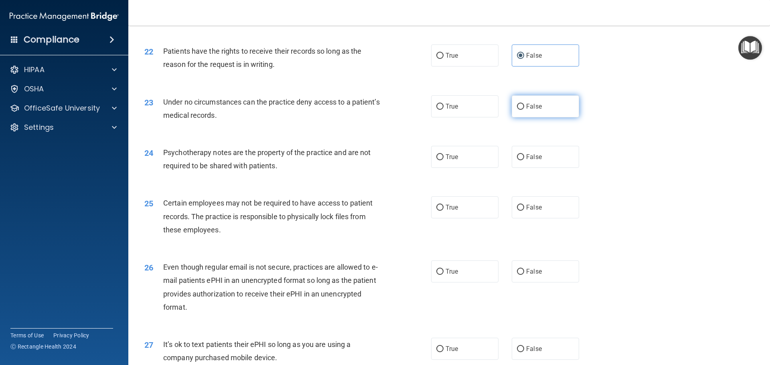
click at [529, 117] on label "False" at bounding box center [544, 106] width 67 height 22
click at [524, 110] on input "False" at bounding box center [520, 107] width 7 height 6
radio input "true"
click at [469, 168] on label "True" at bounding box center [464, 157] width 67 height 22
click at [443, 160] on input "True" at bounding box center [439, 157] width 7 height 6
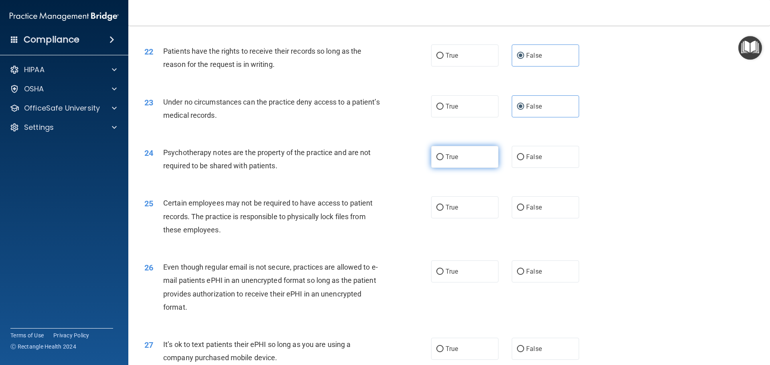
radio input "true"
drag, startPoint x: 432, startPoint y: 231, endPoint x: 434, endPoint y: 227, distance: 4.5
click at [433, 218] on label "True" at bounding box center [464, 207] width 67 height 22
click at [436, 211] on input "True" at bounding box center [439, 208] width 7 height 6
radio input "true"
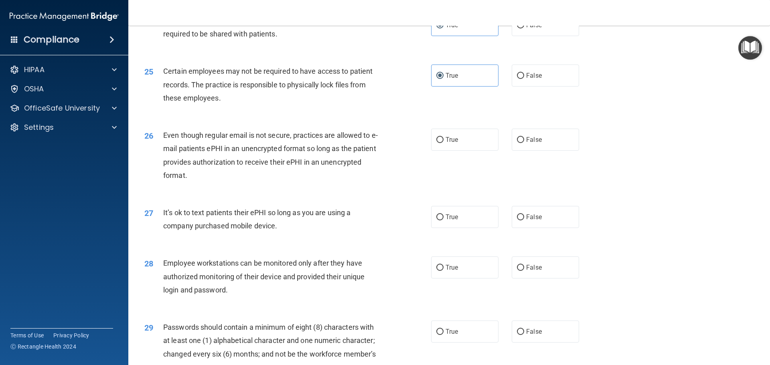
scroll to position [1523, 0]
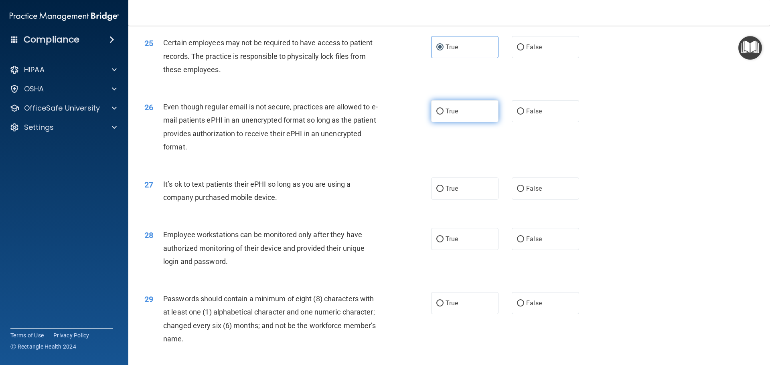
click at [459, 122] on label "True" at bounding box center [464, 111] width 67 height 22
click at [443, 115] on input "True" at bounding box center [439, 112] width 7 height 6
radio input "true"
click at [459, 200] on label "True" at bounding box center [464, 189] width 67 height 22
click at [443, 192] on input "True" at bounding box center [439, 189] width 7 height 6
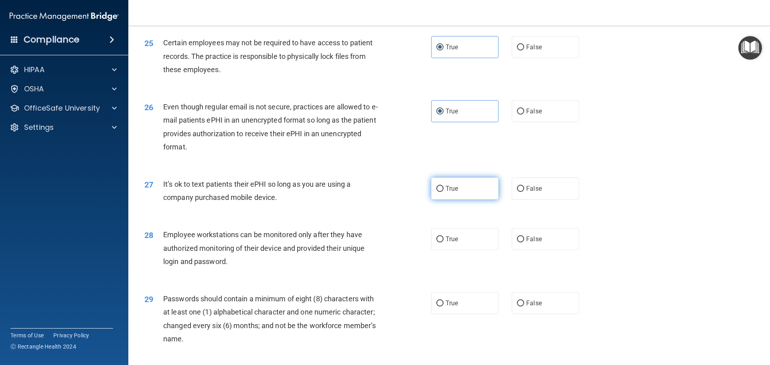
radio input "true"
click at [526, 192] on span "False" at bounding box center [534, 189] width 16 height 8
click at [523, 192] on input "False" at bounding box center [520, 189] width 7 height 6
radio input "true"
radio input "false"
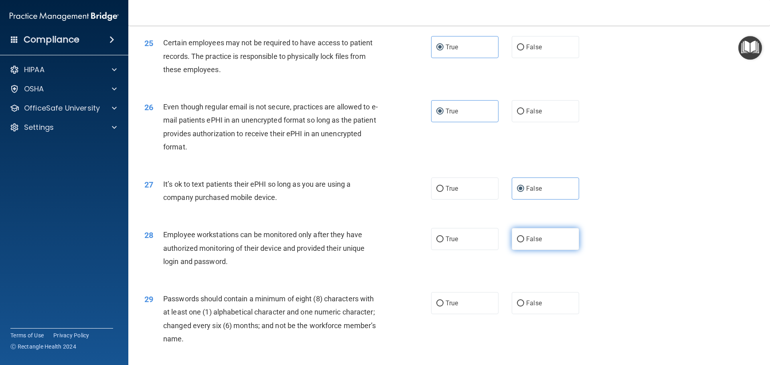
click at [530, 243] on span "False" at bounding box center [534, 239] width 16 height 8
click at [517, 242] on input "False" at bounding box center [520, 239] width 7 height 6
radio input "true"
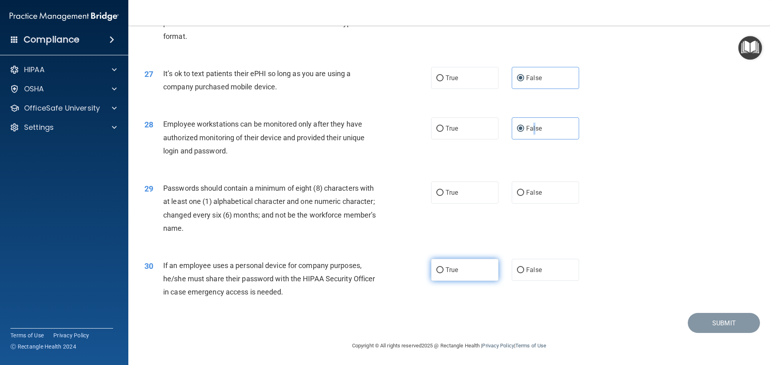
scroll to position [1647, 0]
click at [450, 197] on label "True" at bounding box center [464, 193] width 67 height 22
click at [443, 196] on input "True" at bounding box center [439, 193] width 7 height 6
radio input "true"
click at [539, 270] on label "False" at bounding box center [544, 270] width 67 height 22
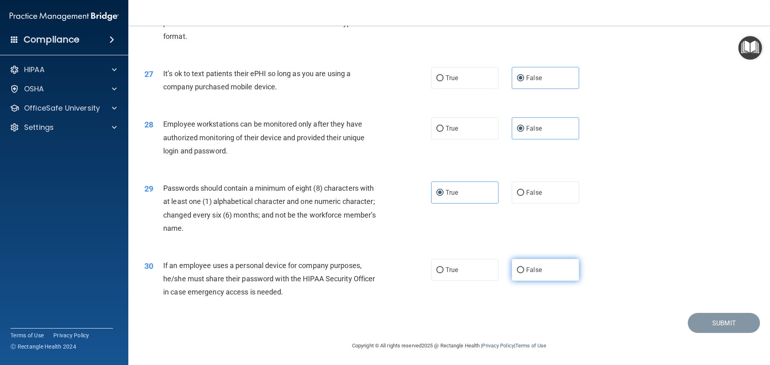
click at [524, 270] on input "False" at bounding box center [520, 270] width 7 height 6
radio input "true"
click at [712, 323] on button "Submit" at bounding box center [723, 323] width 72 height 20
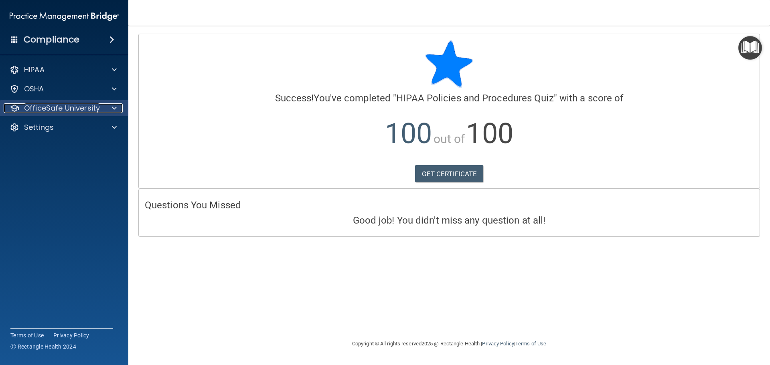
click at [81, 107] on p "OfficeSafe University" at bounding box center [62, 108] width 76 height 10
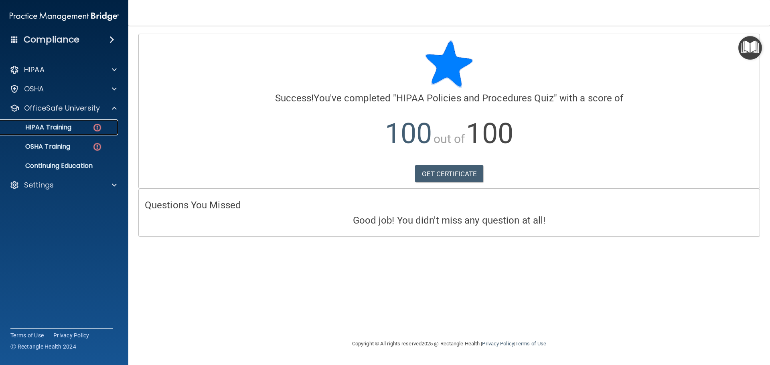
click at [85, 128] on div "HIPAA Training" at bounding box center [59, 127] width 109 height 8
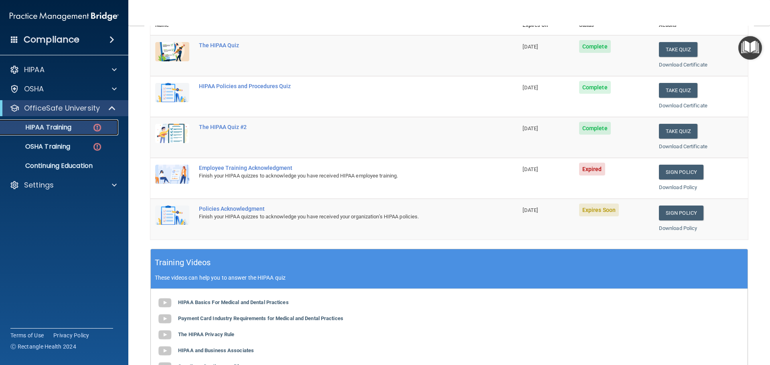
scroll to position [120, 0]
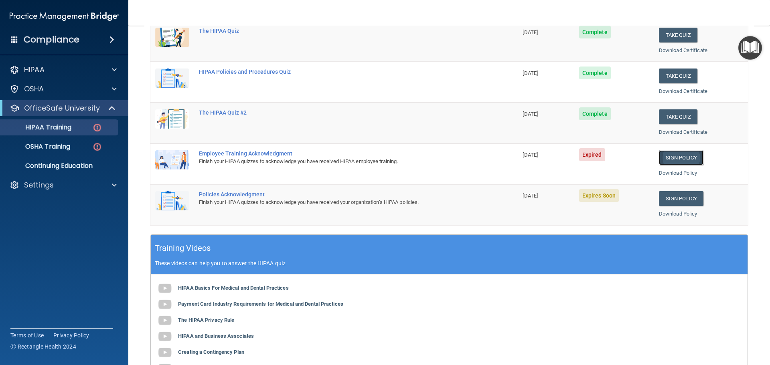
click at [673, 156] on link "Sign Policy" at bounding box center [680, 157] width 44 height 15
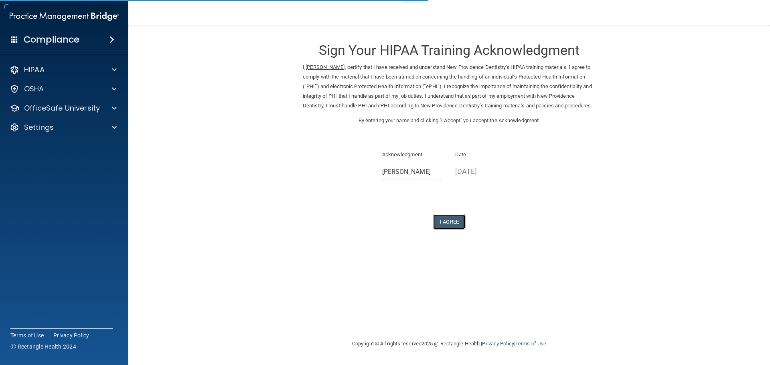
click at [454, 229] on button "I Agree" at bounding box center [449, 221] width 32 height 15
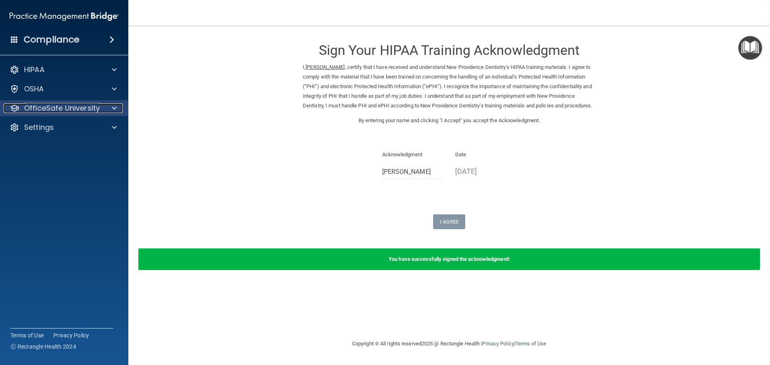
click at [93, 105] on p "OfficeSafe University" at bounding box center [62, 108] width 76 height 10
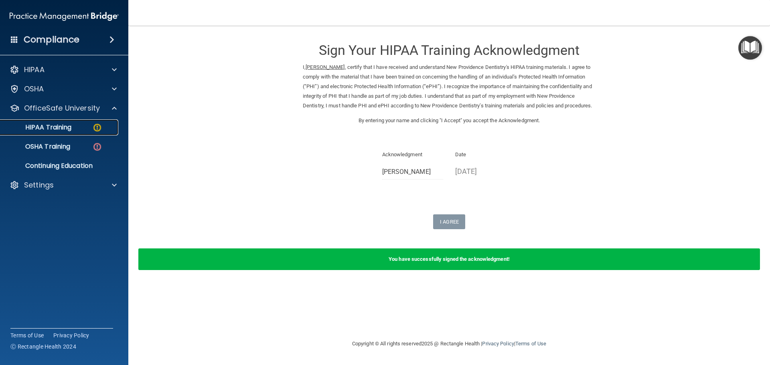
click at [82, 129] on div "HIPAA Training" at bounding box center [59, 127] width 109 height 8
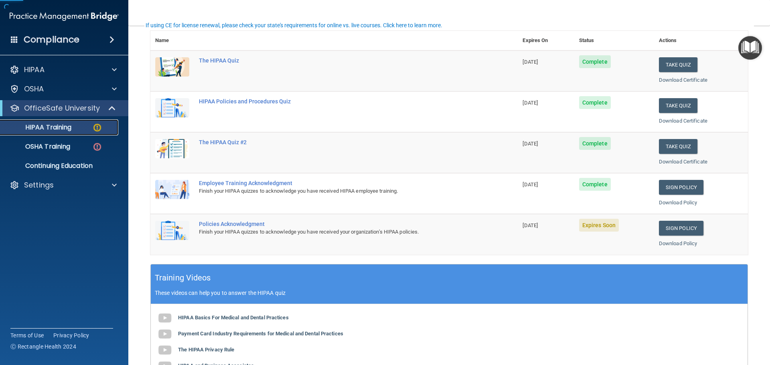
scroll to position [120, 0]
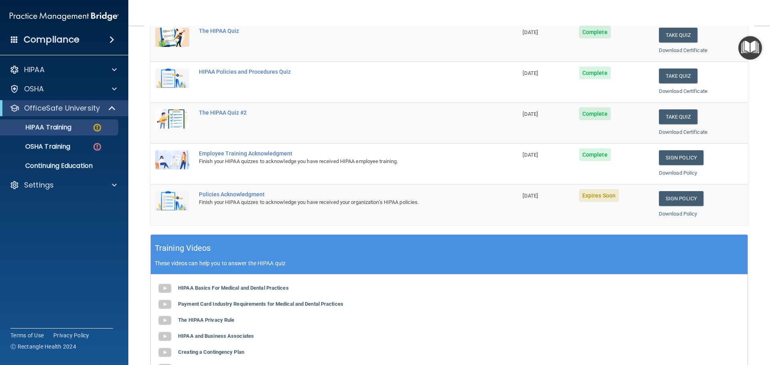
click at [596, 198] on span "Expires Soon" at bounding box center [599, 195] width 40 height 13
click at [682, 193] on link "Sign Policy" at bounding box center [680, 198] width 44 height 15
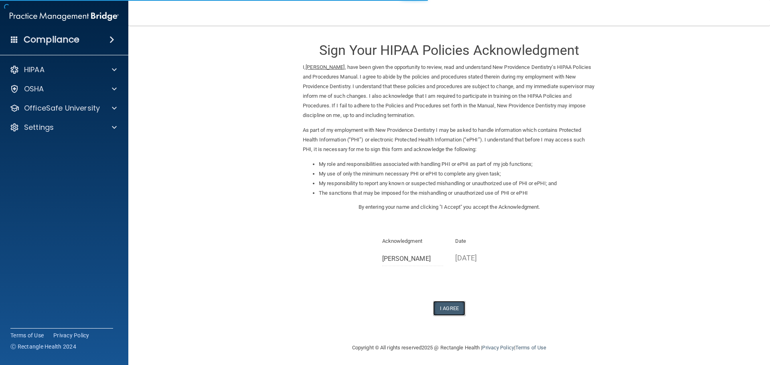
click at [447, 306] on button "I Agree" at bounding box center [449, 308] width 32 height 15
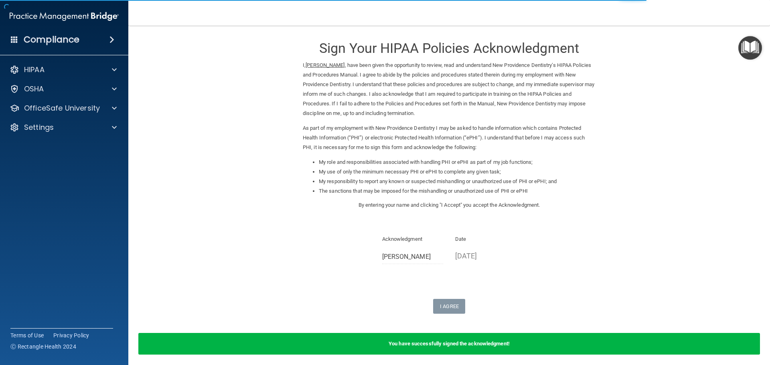
scroll to position [33, 0]
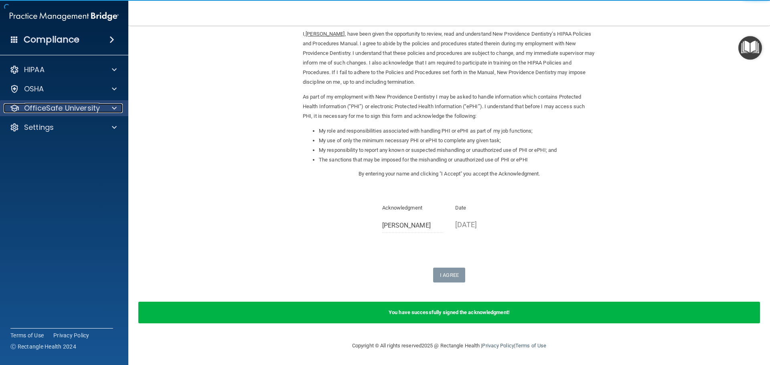
click at [68, 108] on p "OfficeSafe University" at bounding box center [62, 108] width 76 height 10
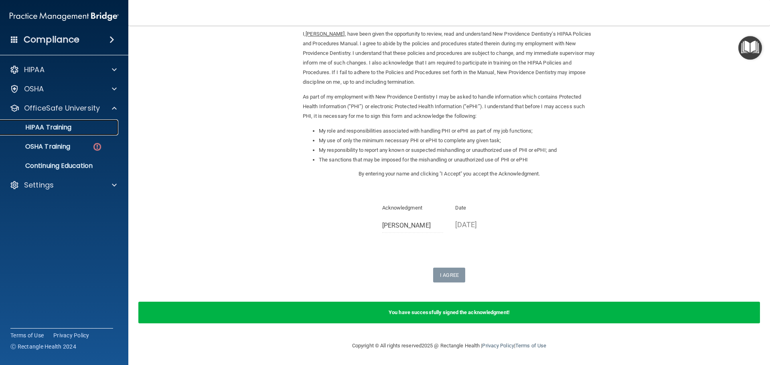
click at [63, 125] on p "HIPAA Training" at bounding box center [38, 127] width 66 height 8
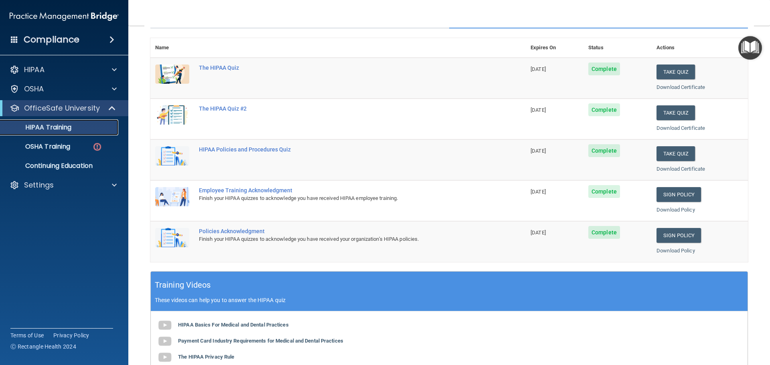
scroll to position [78, 0]
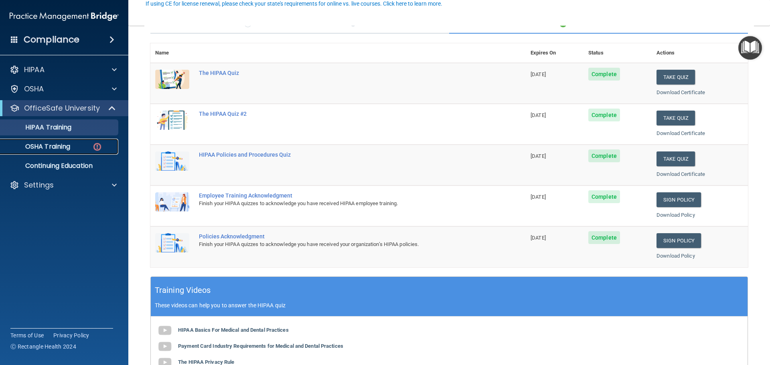
click at [61, 147] on p "OSHA Training" at bounding box center [37, 147] width 65 height 8
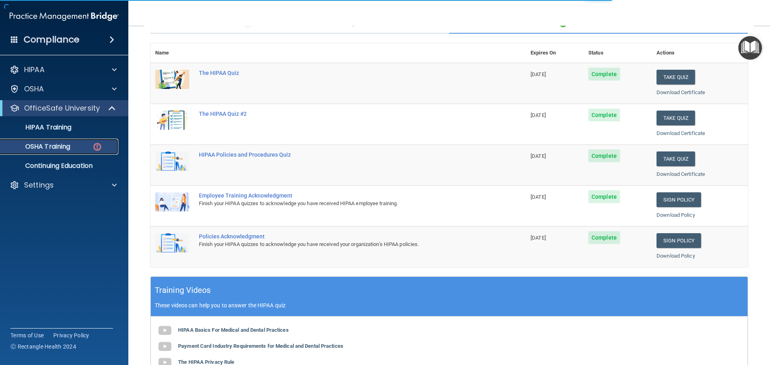
scroll to position [13, 0]
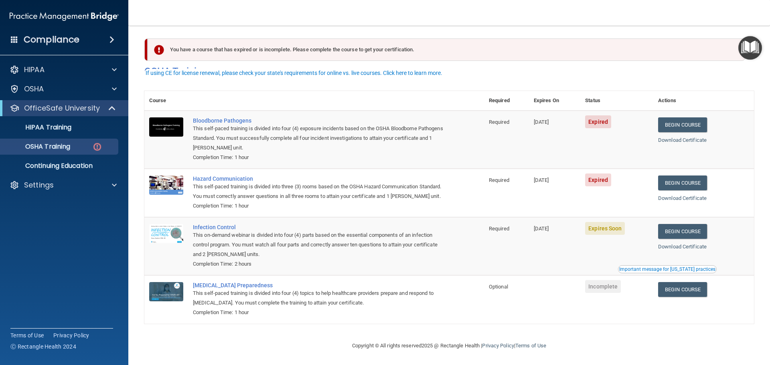
click at [600, 115] on span "Expired" at bounding box center [598, 121] width 26 height 13
click at [682, 117] on link "Begin Course" at bounding box center [682, 124] width 49 height 15
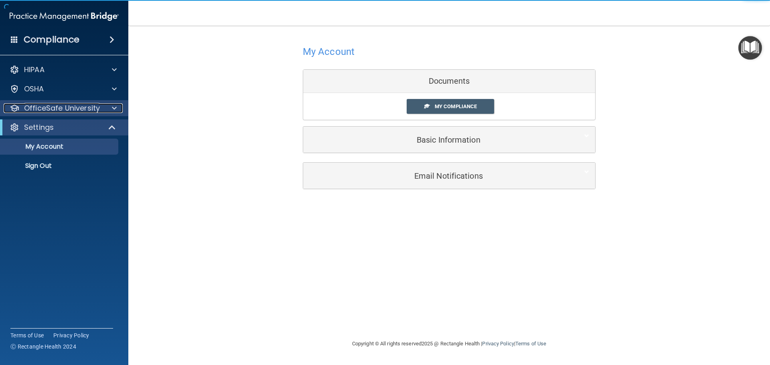
click at [67, 111] on p "OfficeSafe University" at bounding box center [62, 108] width 76 height 10
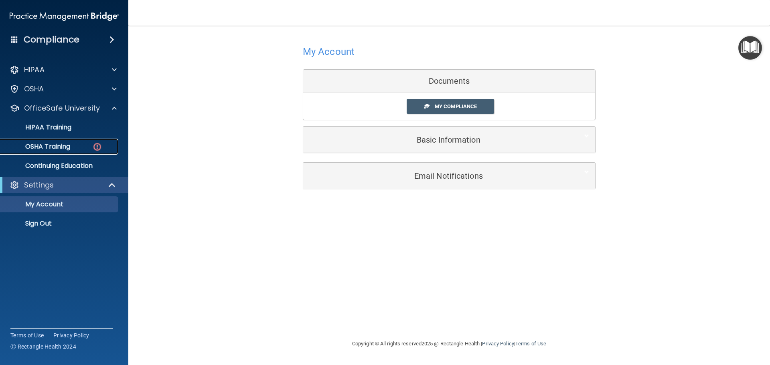
click at [72, 145] on div "OSHA Training" at bounding box center [59, 147] width 109 height 8
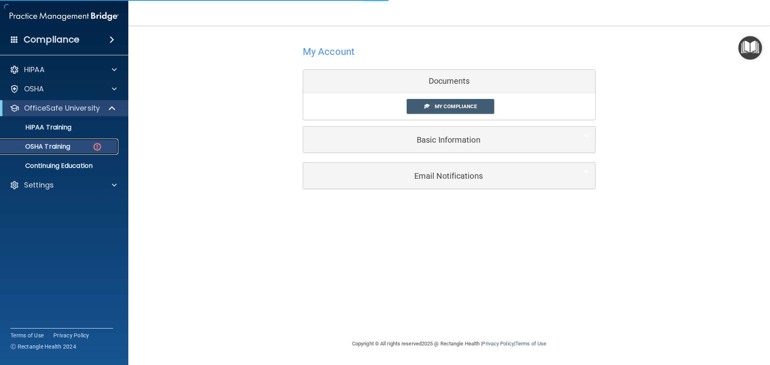
click at [73, 145] on div "OSHA Training" at bounding box center [59, 147] width 109 height 8
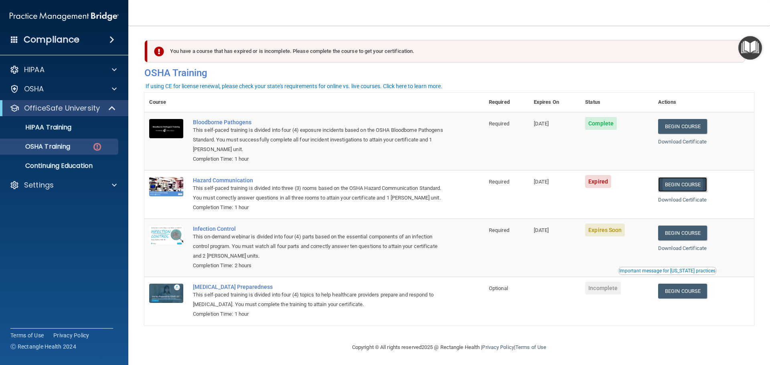
click at [691, 183] on link "Begin Course" at bounding box center [682, 184] width 49 height 15
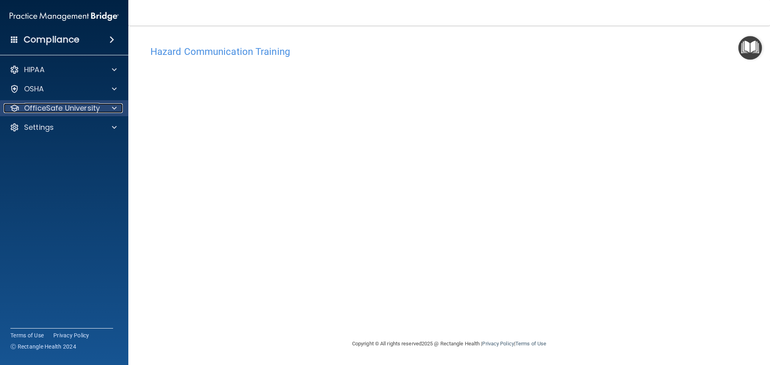
click at [53, 108] on p "OfficeSafe University" at bounding box center [62, 108] width 76 height 10
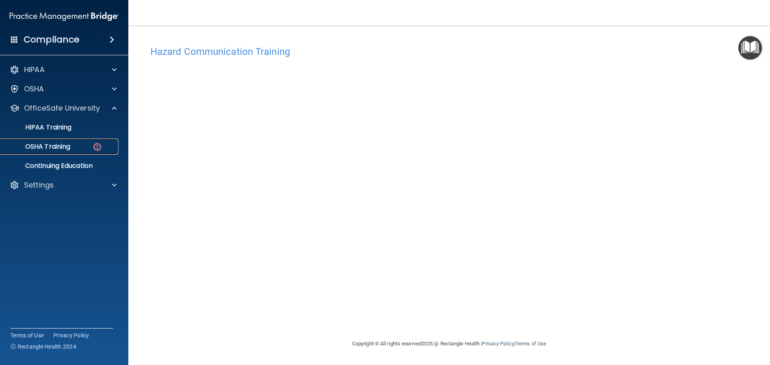
click at [79, 143] on div "OSHA Training" at bounding box center [59, 147] width 109 height 8
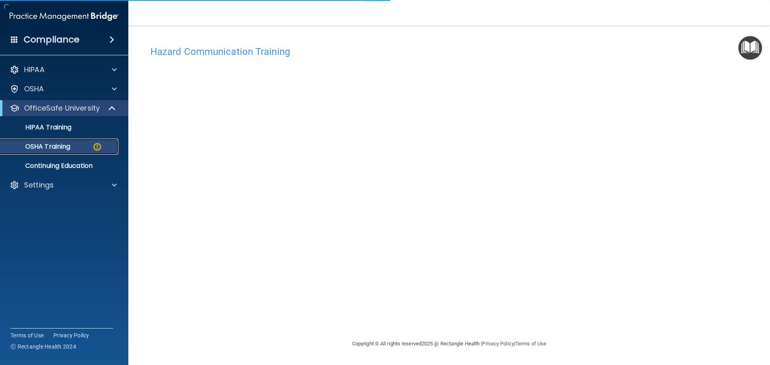
click at [86, 146] on div "OSHA Training" at bounding box center [59, 147] width 109 height 8
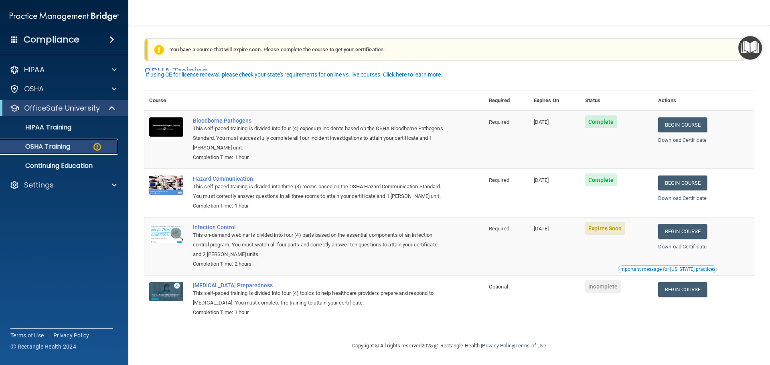
scroll to position [13, 0]
click at [604, 227] on span "Expires Soon" at bounding box center [605, 228] width 40 height 13
click at [692, 226] on link "Begin Course" at bounding box center [682, 231] width 49 height 15
click at [610, 230] on span "Expires Soon" at bounding box center [605, 228] width 40 height 13
click at [681, 225] on link "Begin Course" at bounding box center [682, 231] width 49 height 15
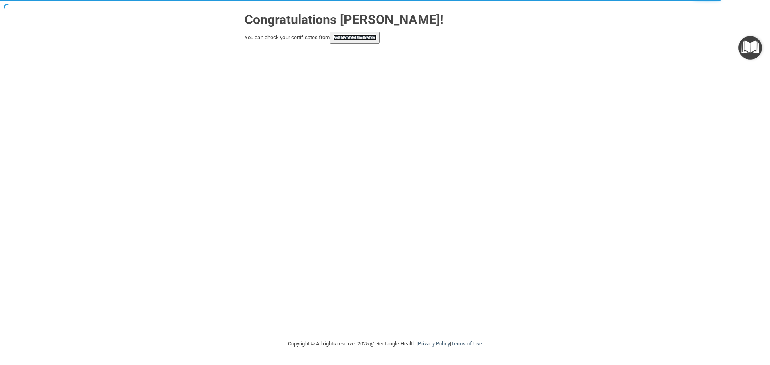
click at [344, 38] on link "your account page!" at bounding box center [355, 37] width 44 height 6
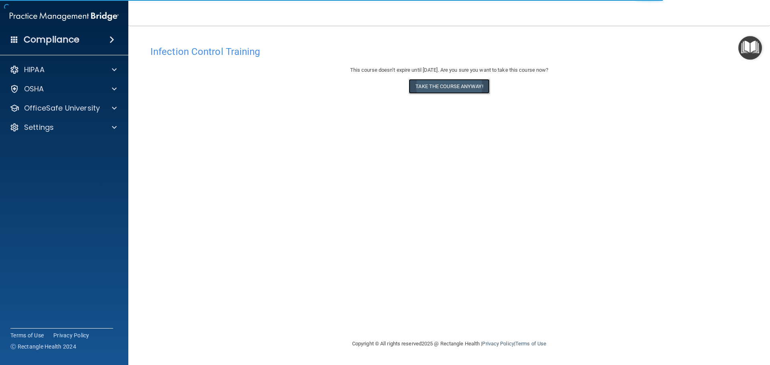
click at [462, 84] on button "Take the course anyway!" at bounding box center [448, 86] width 81 height 15
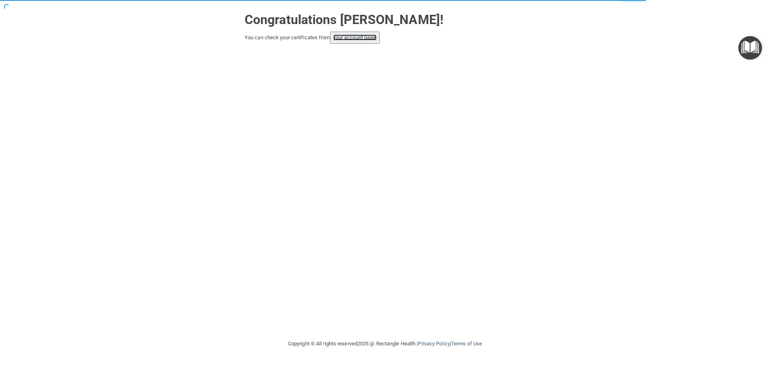
click at [367, 38] on link "your account page!" at bounding box center [355, 37] width 44 height 6
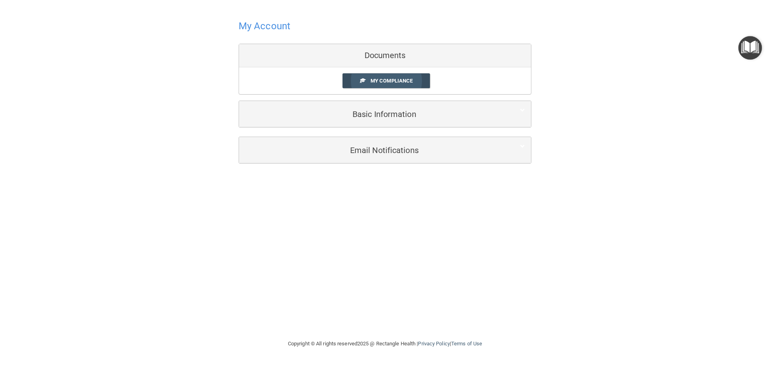
click at [386, 81] on span "My Compliance" at bounding box center [391, 81] width 42 height 6
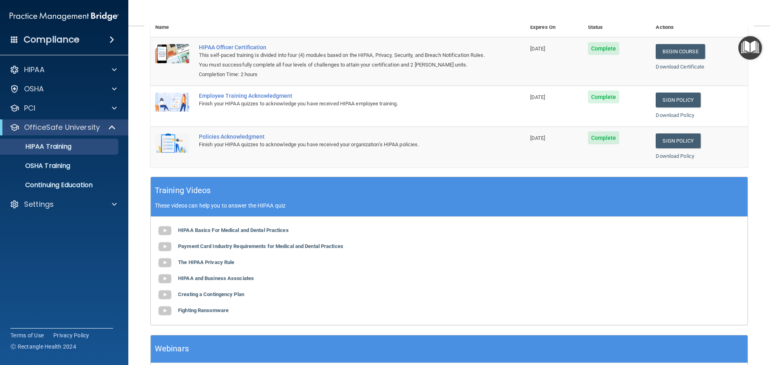
scroll to position [165, 0]
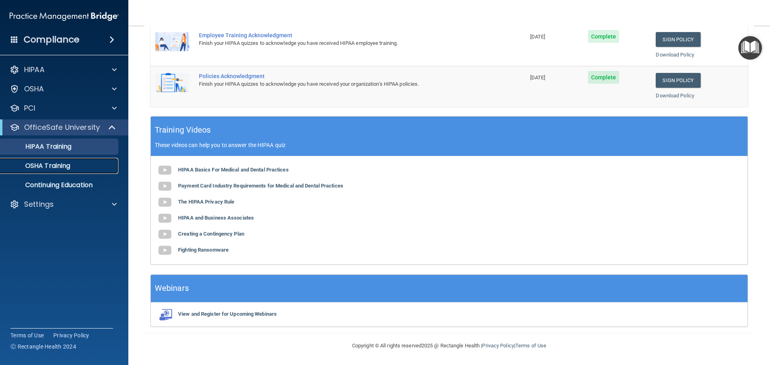
click at [66, 166] on p "OSHA Training" at bounding box center [37, 166] width 65 height 8
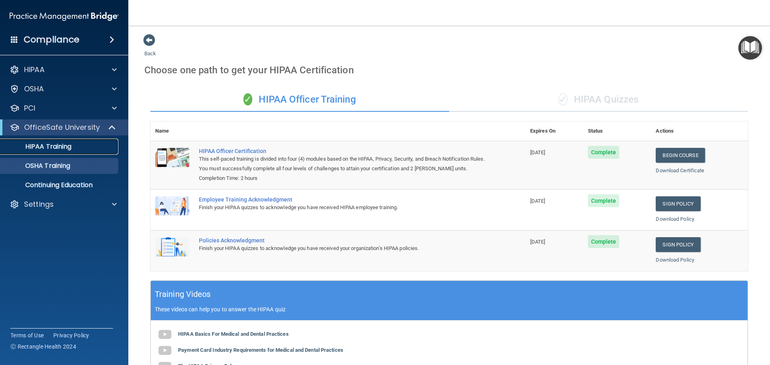
click at [47, 149] on p "HIPAA Training" at bounding box center [38, 147] width 66 height 8
